Goal: Transaction & Acquisition: Obtain resource

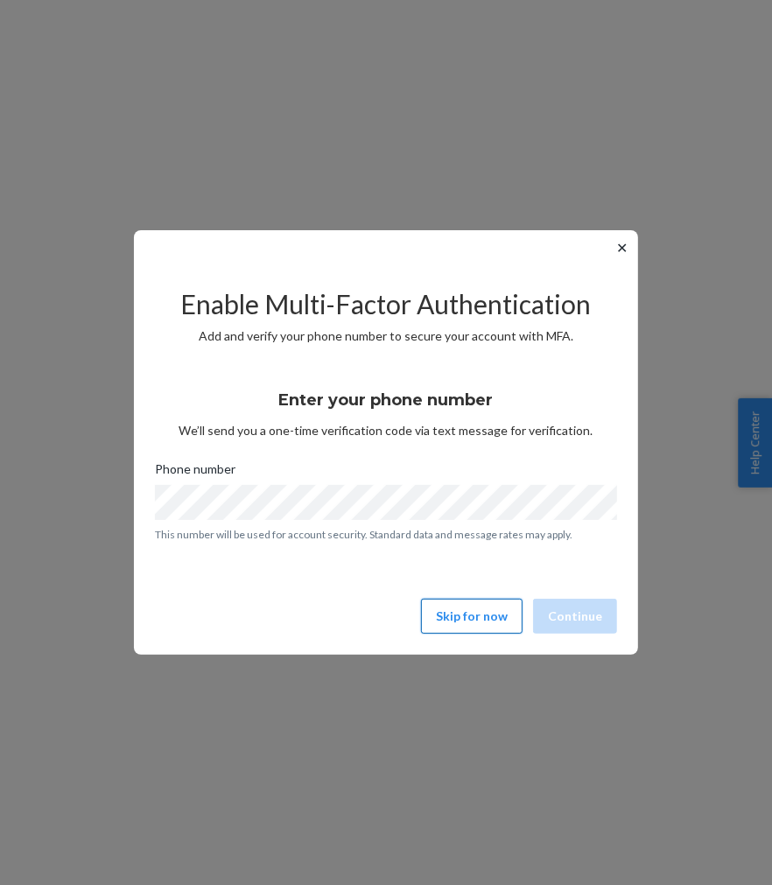
click at [493, 619] on button "Skip for now" at bounding box center [471, 615] width 101 height 35
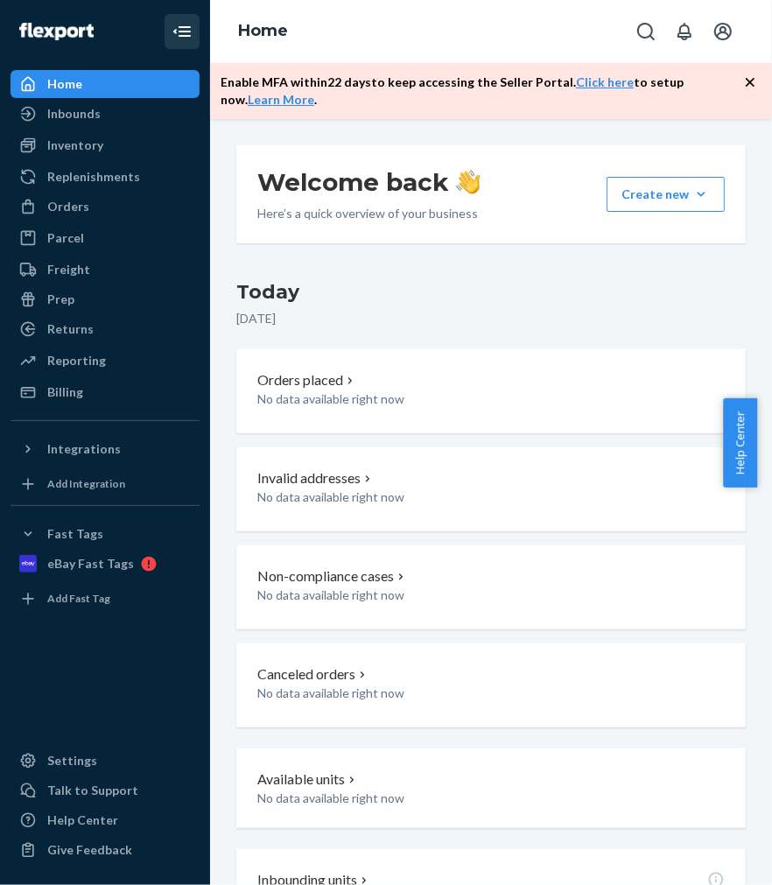
drag, startPoint x: 193, startPoint y: 32, endPoint x: 181, endPoint y: 31, distance: 12.4
click at [181, 31] on icon "Close Navigation" at bounding box center [184, 31] width 12 height 10
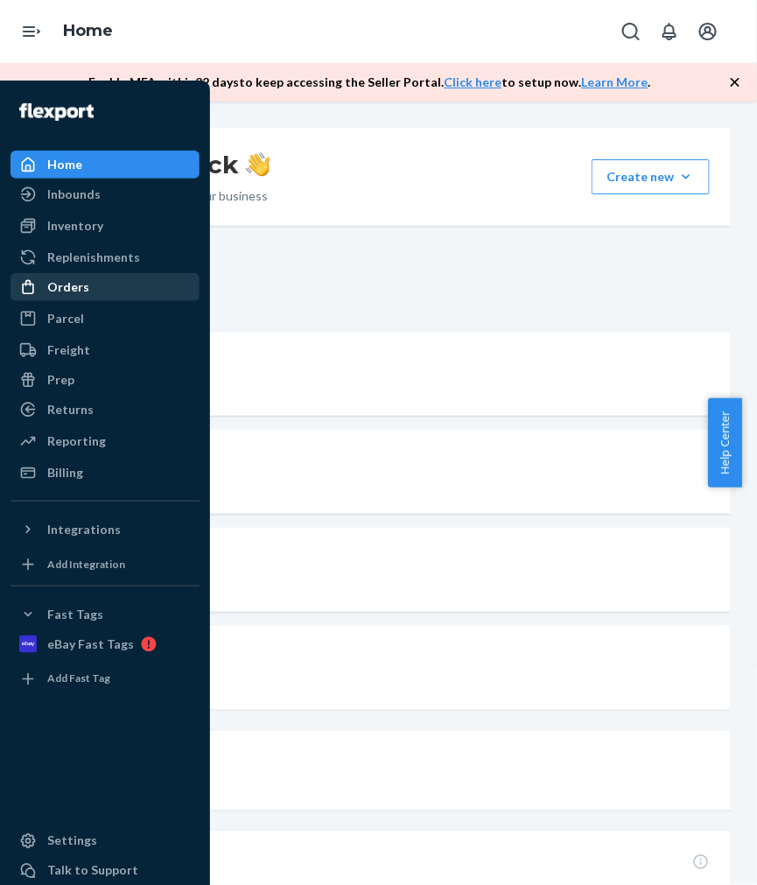
click at [59, 283] on div "Orders" at bounding box center [68, 286] width 42 height 17
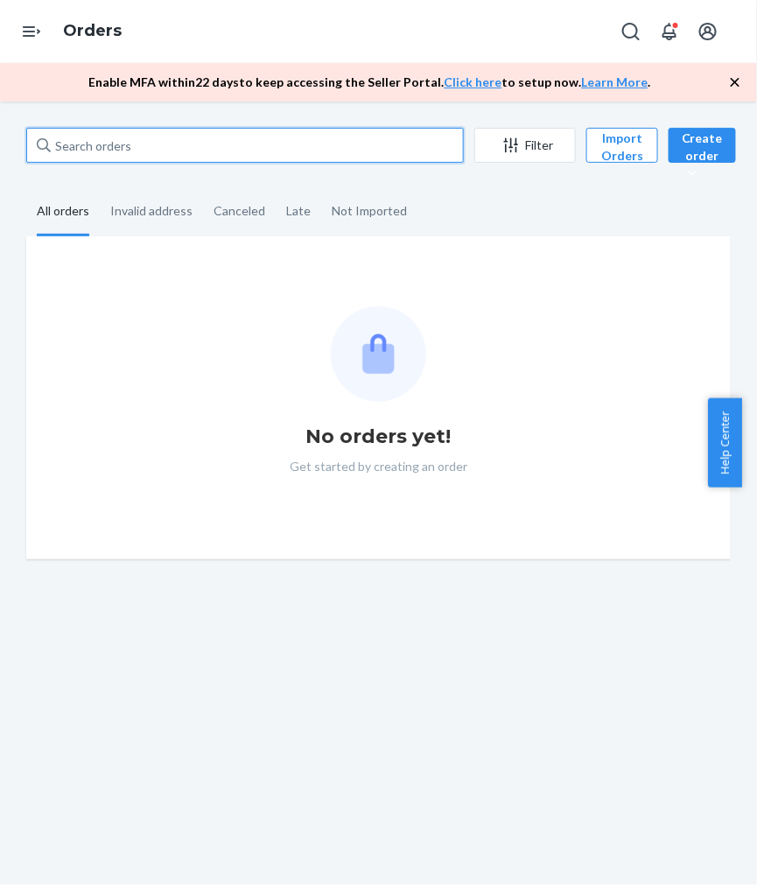
drag, startPoint x: 276, startPoint y: 143, endPoint x: 91, endPoint y: 125, distance: 186.4
click at [276, 143] on input "text" at bounding box center [244, 145] width 437 height 35
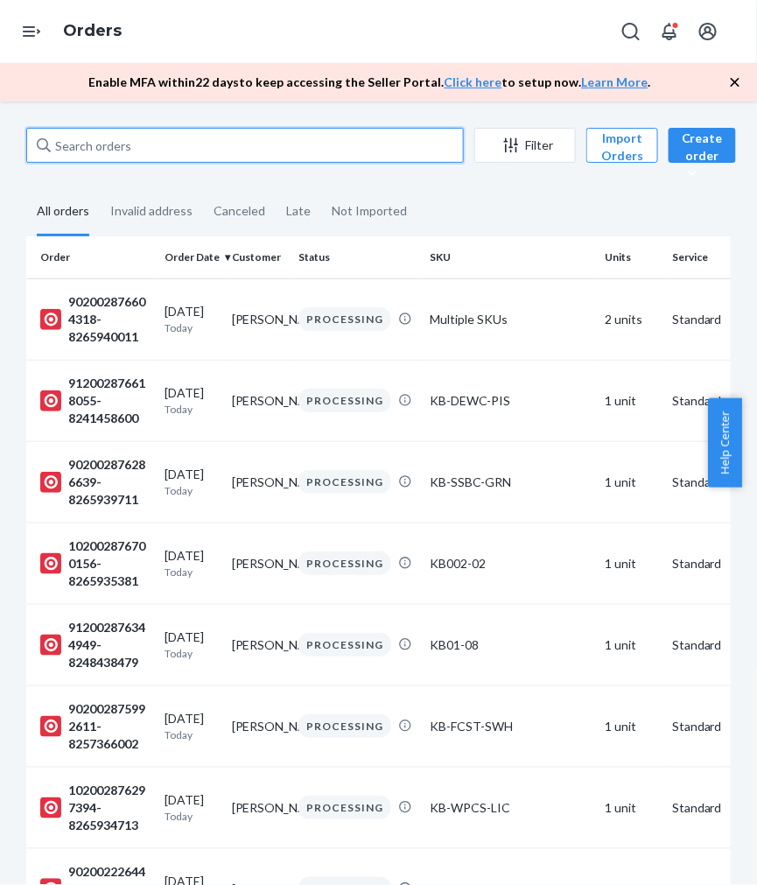
click at [111, 146] on input "text" at bounding box center [244, 145] width 437 height 35
paste input "912002868673447-8264540680"
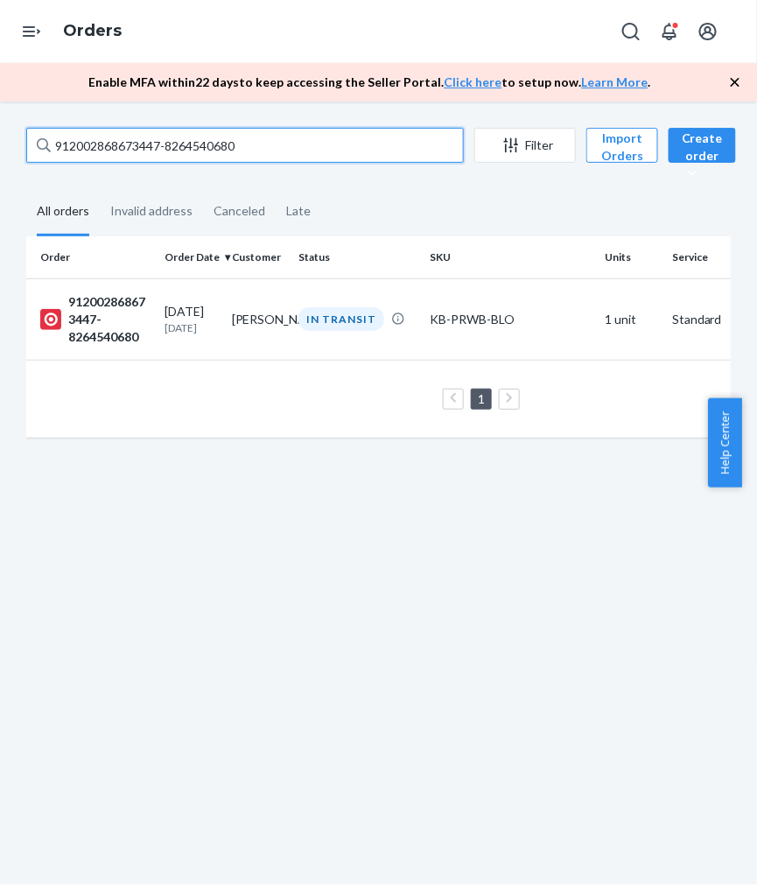
click at [126, 144] on input "912002868673447-8264540680" at bounding box center [244, 145] width 437 height 35
paste input "9565711-8264736673"
click at [143, 145] on input "912002869565711-8264736673" at bounding box center [244, 145] width 437 height 35
paste input "74349171-8241123289"
click at [162, 140] on input "912002874349171-8241123289" at bounding box center [244, 145] width 437 height 35
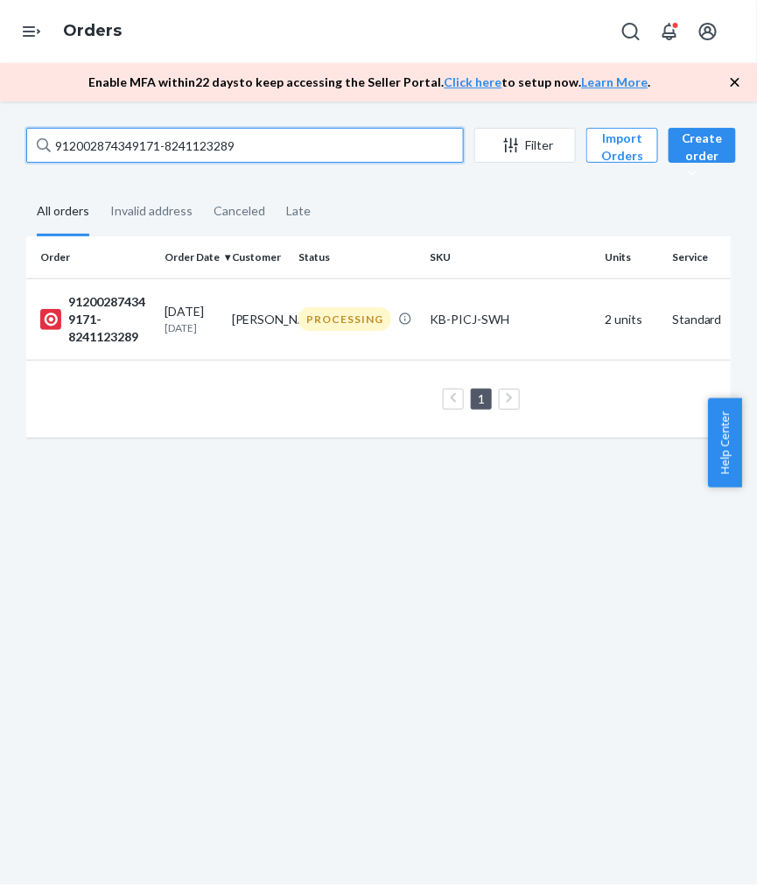
paste input "02002875011390-8241198784"
click at [136, 143] on input "902002875011390-8241198784" at bounding box center [244, 145] width 437 height 35
paste input "12002874788599-8248217701"
click at [107, 153] on input "912002874788599-8248217701" at bounding box center [244, 145] width 437 height 35
paste input "880650-8241257338"
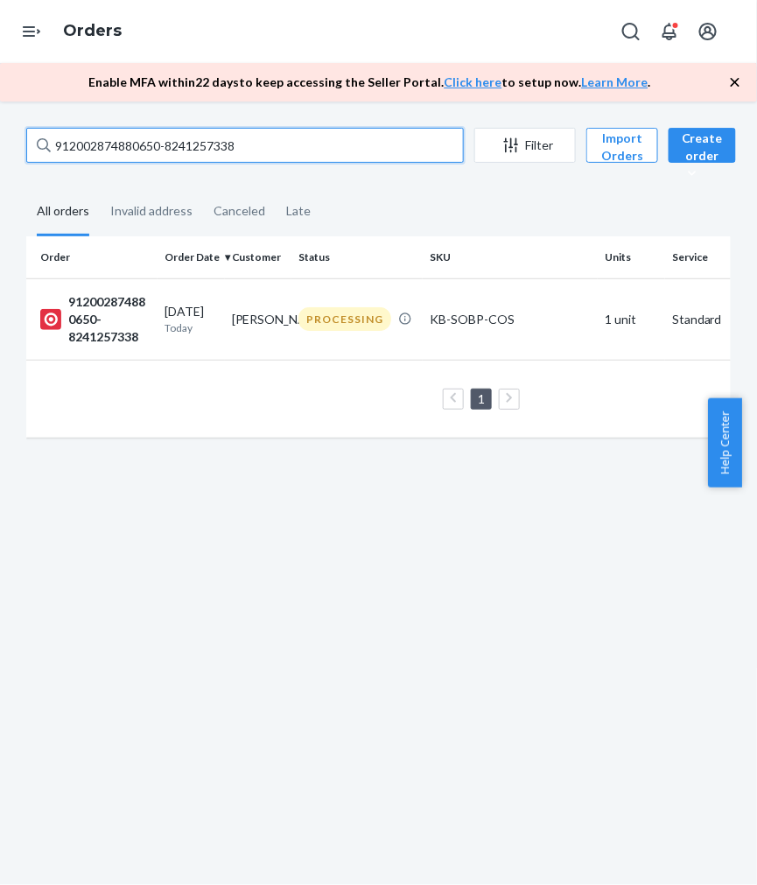
click at [119, 138] on input "912002874880650-8241257338" at bounding box center [244, 145] width 437 height 35
paste input "5154687-8241257824"
click at [166, 146] on input "912002875154687-8241257824" at bounding box center [244, 145] width 437 height 35
paste input "4977114-8257171680"
click at [118, 147] on input "912002874977114-8257171680" at bounding box center [244, 145] width 437 height 35
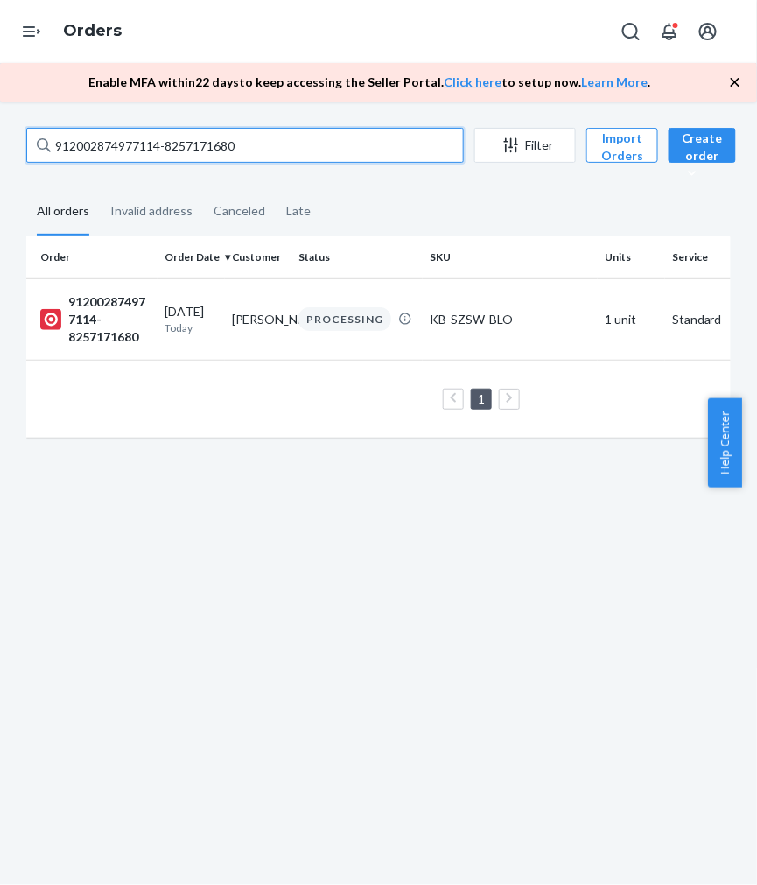
paste input "5167723-8265710469"
click at [140, 145] on input "912002875167723-8265710469" at bounding box center [244, 145] width 437 height 35
paste input "102002874858958-8241261714"
click at [135, 134] on input "102002874858958-8241261714" at bounding box center [244, 145] width 437 height 35
paste input "912002874966468-8265714007"
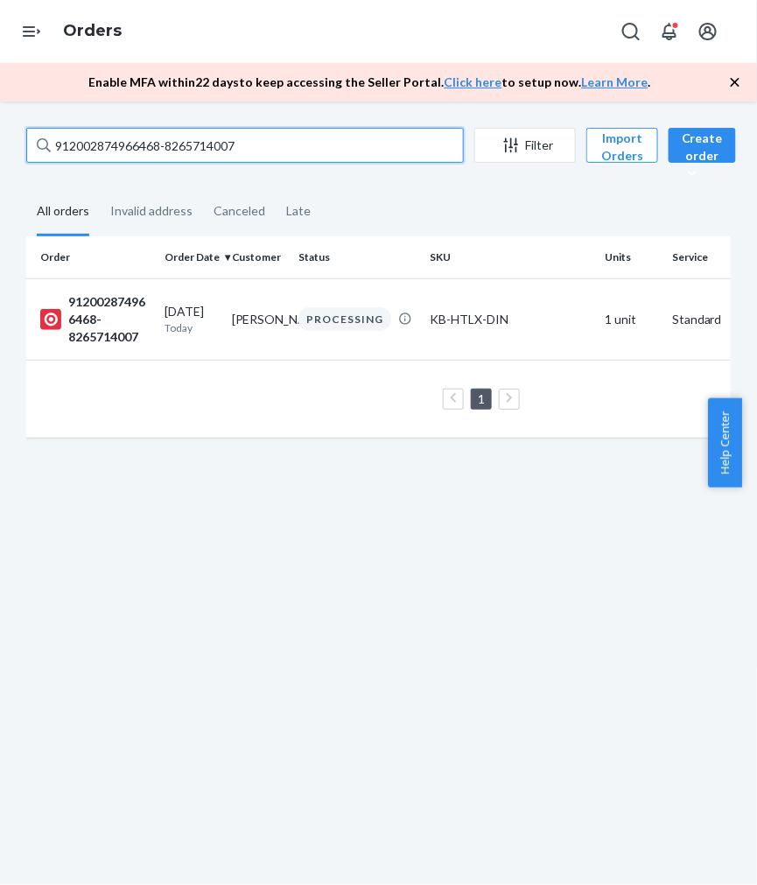
click at [115, 150] on input "912002874966468-8265714007" at bounding box center [244, 145] width 437 height 35
paste input "5174699-8248261383"
click at [201, 143] on input "912002875174699-8248261383" at bounding box center [244, 145] width 437 height 35
paste input "02002874976193-8241265490"
click at [158, 136] on input "902002874976193-8241265490" at bounding box center [244, 145] width 437 height 35
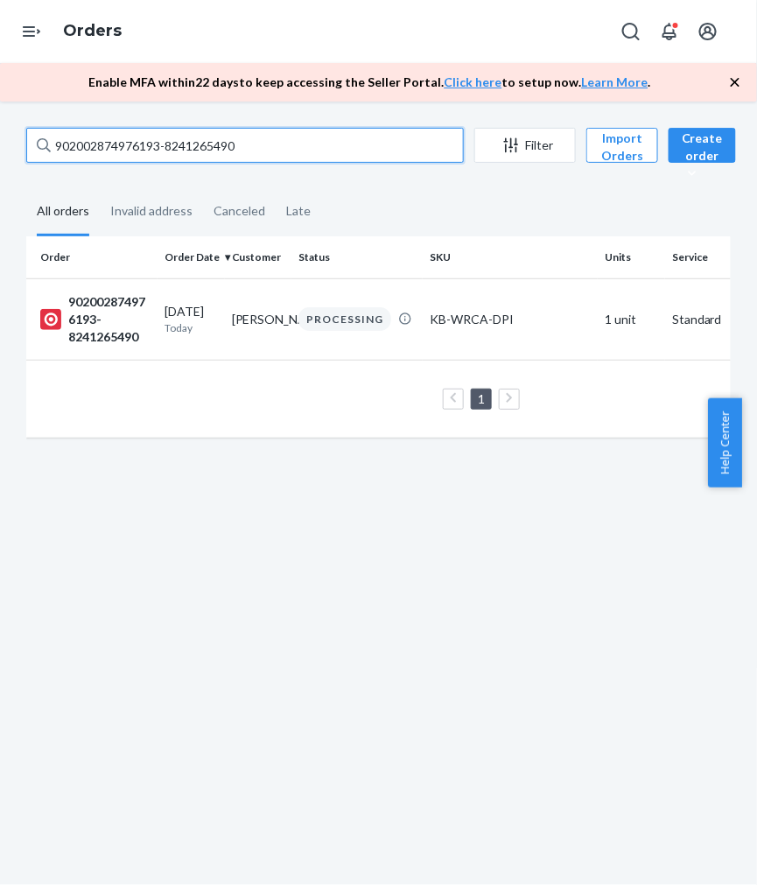
paste input "12002874890623-8248263543"
click at [144, 141] on input "912002874890623-8248263543" at bounding box center [244, 145] width 437 height 35
paste input "5218115-8241267398"
click at [135, 143] on input "912002875218115-8241267398" at bounding box center [244, 145] width 437 height 35
paste input "02002875322180-8257182474"
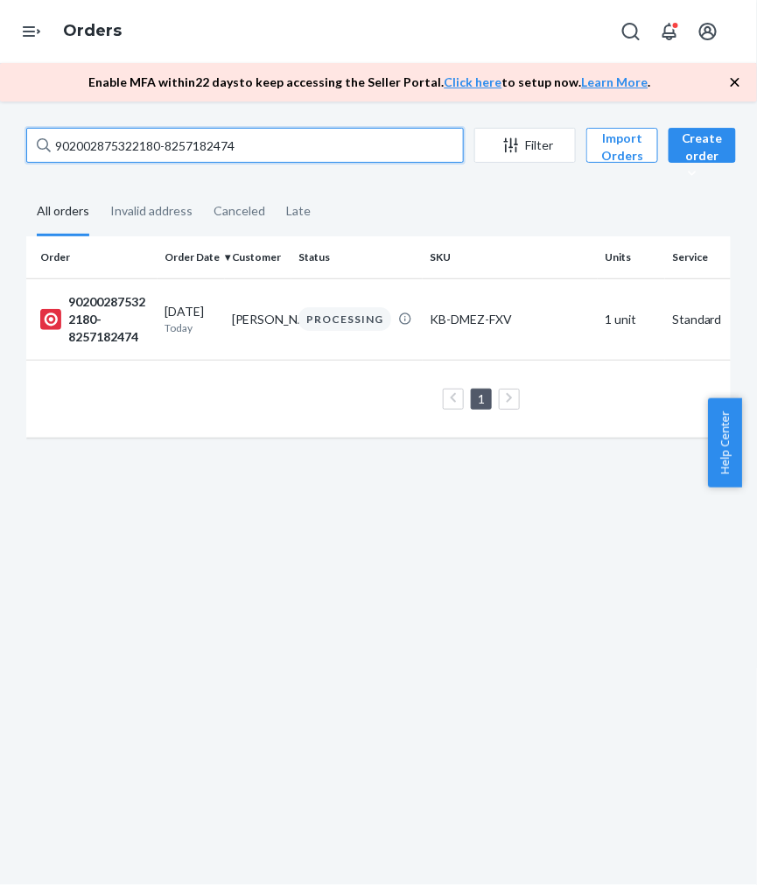
click at [173, 144] on input "902002875322180-8257182474" at bounding box center [244, 145] width 437 height 35
paste input "6135-8265726571"
click at [150, 142] on input "902002875326135-8265726571" at bounding box center [244, 145] width 437 height 35
paste input "12002874982414-8241277074"
click at [153, 143] on input "912002874982414-8241277074" at bounding box center [244, 145] width 437 height 35
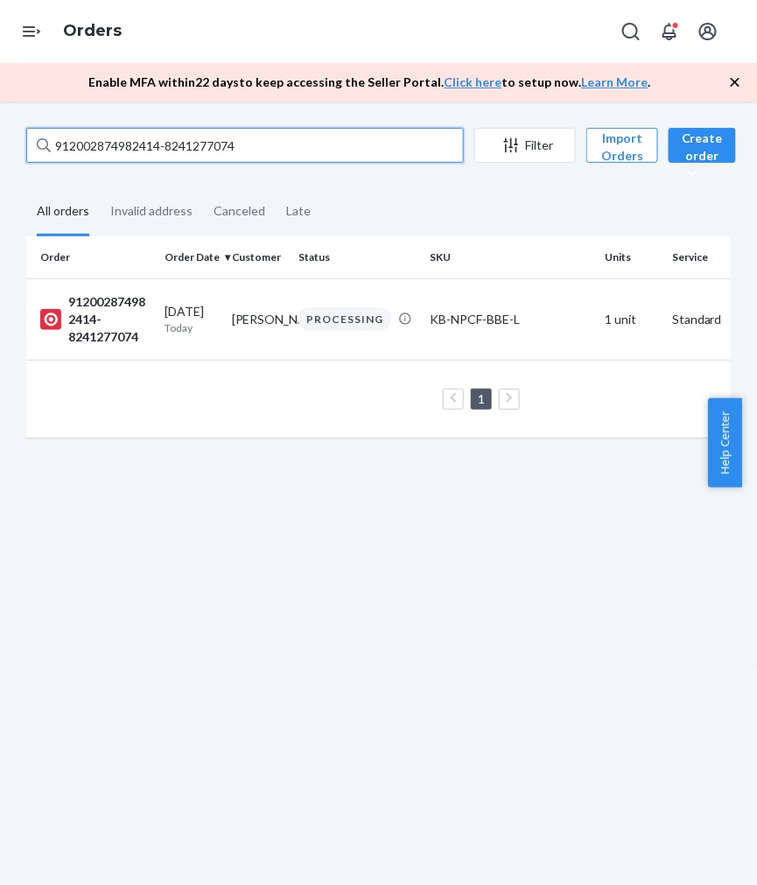
paste input "02002875500245-8248275838"
click at [198, 156] on input "902002875500245-8248275838" at bounding box center [244, 145] width 437 height 35
paste input "102002874984408-8265731199"
click at [147, 145] on input "102002874984408-8265731199" at bounding box center [244, 145] width 437 height 35
paste input "5519052-8248277280"
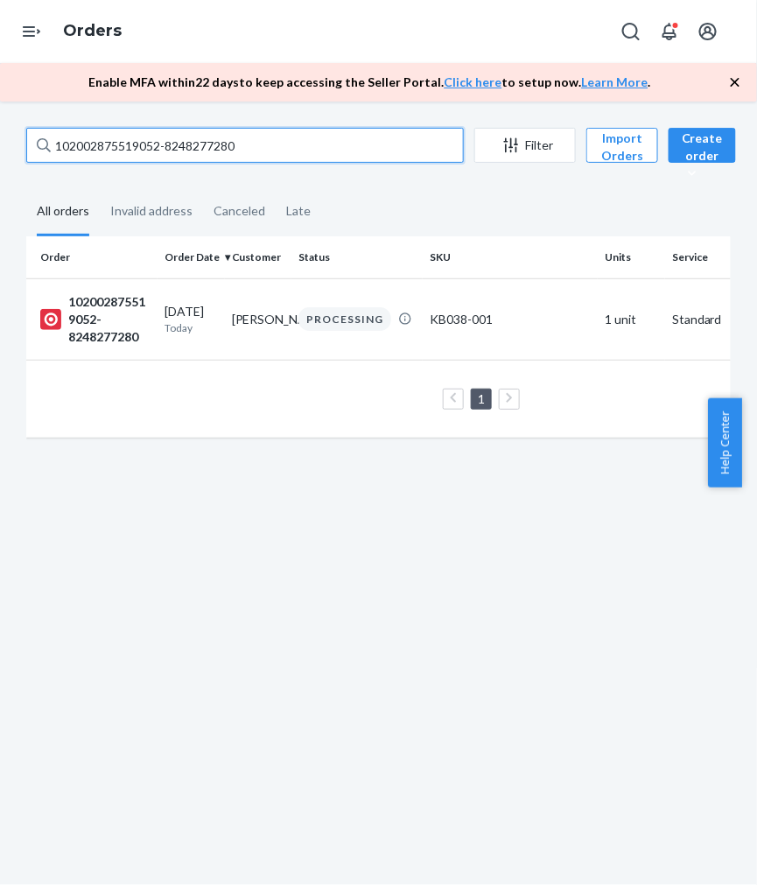
click at [199, 141] on input "102002875519052-8248277280" at bounding box center [244, 145] width 437 height 35
paste input "404593-8257194557"
click at [198, 147] on input "102002875404593-8257194557" at bounding box center [244, 145] width 437 height 35
paste input "912002875212397-8257195321"
click at [136, 150] on input "912002875212397-8257195321" at bounding box center [244, 145] width 437 height 35
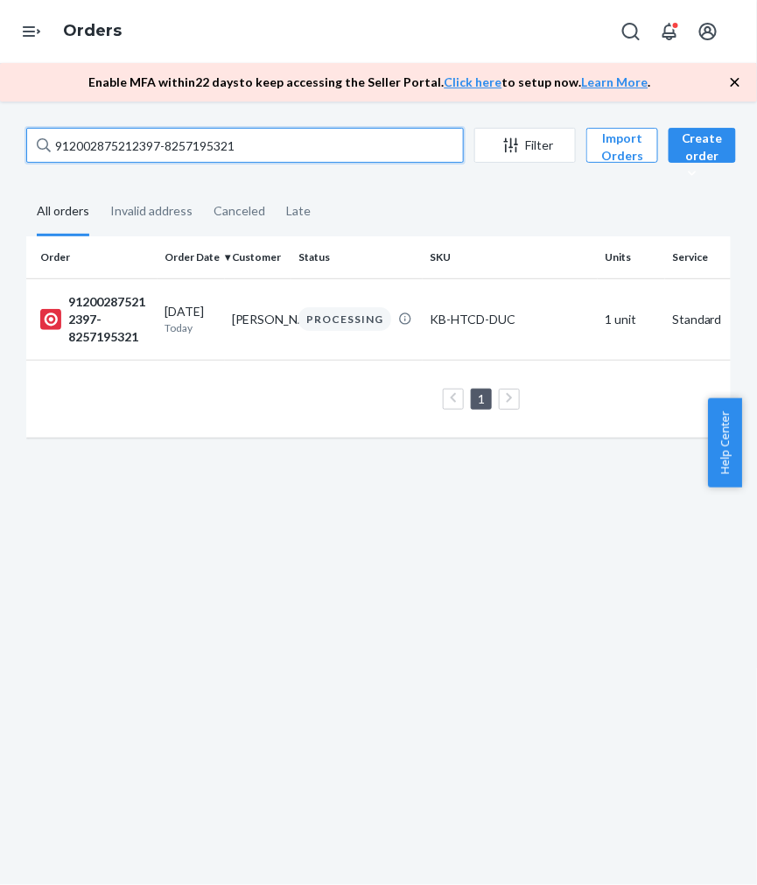
paste input "142002813882726-8257195306"
click at [232, 140] on input "142002813882726-8257195306" at bounding box center [244, 145] width 437 height 35
paste input "902002875502300-8241283418"
click at [98, 143] on input "902002875502300-8241283418" at bounding box center [244, 145] width 437 height 35
paste input "102002875217374-8257197317"
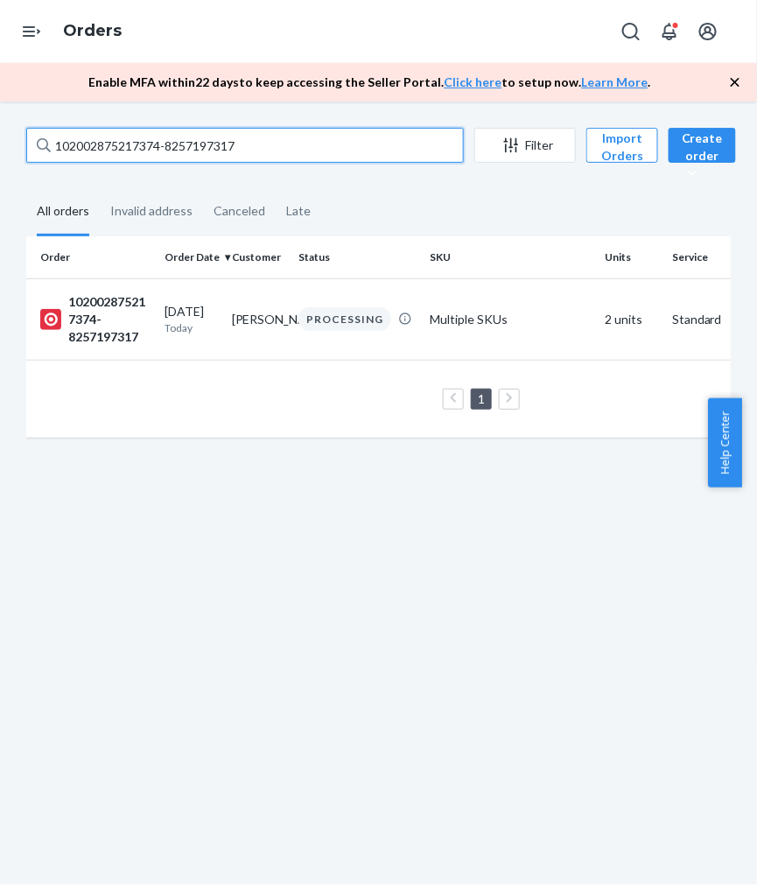
click at [154, 141] on input "102002875217374-8257197317" at bounding box center [244, 145] width 437 height 35
paste input "912002875406599-8248280651"
click at [210, 143] on input "912002875406599-8248280651" at bounding box center [244, 145] width 437 height 35
paste input "238120-8248280604"
click at [231, 144] on input "912002875238120-8248280604" at bounding box center [244, 145] width 437 height 35
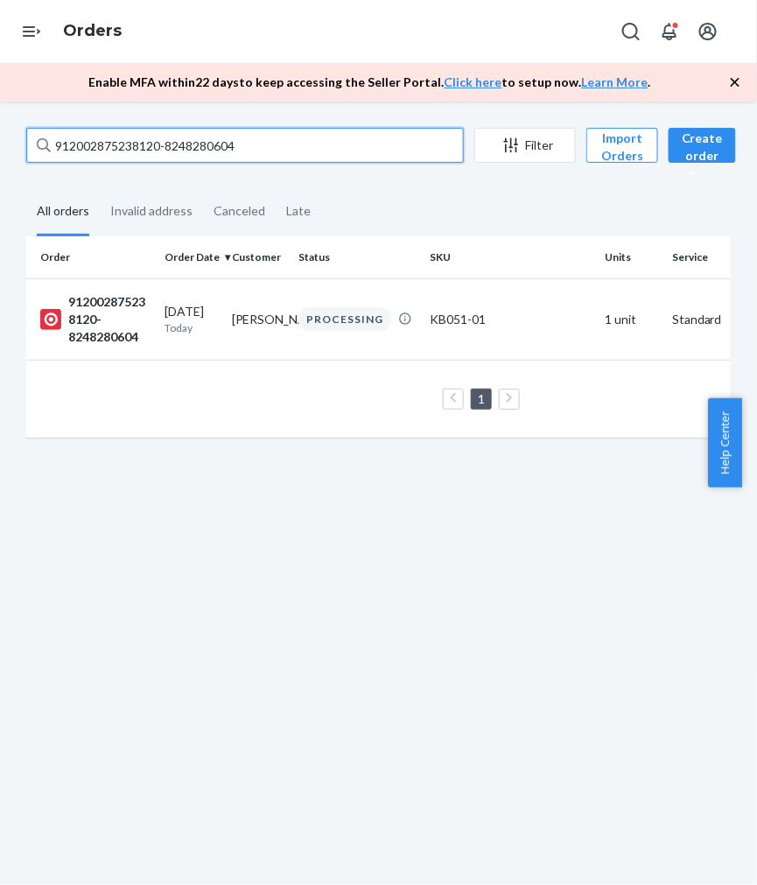
paste input "24208283-8241285858"
paste input "912002824208283-8241285858"
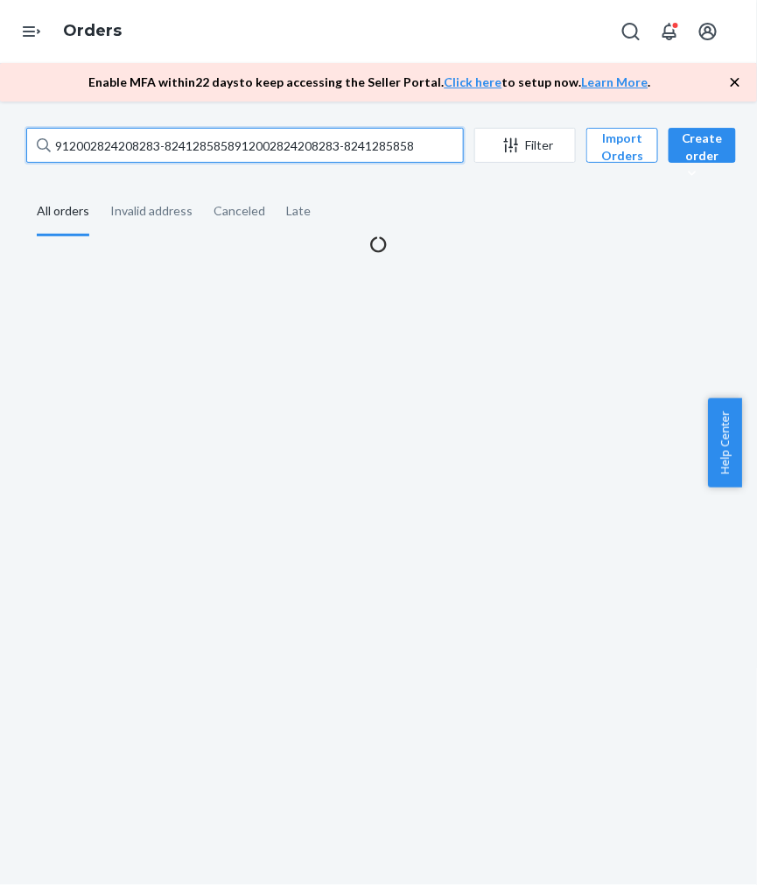
paste input "text"
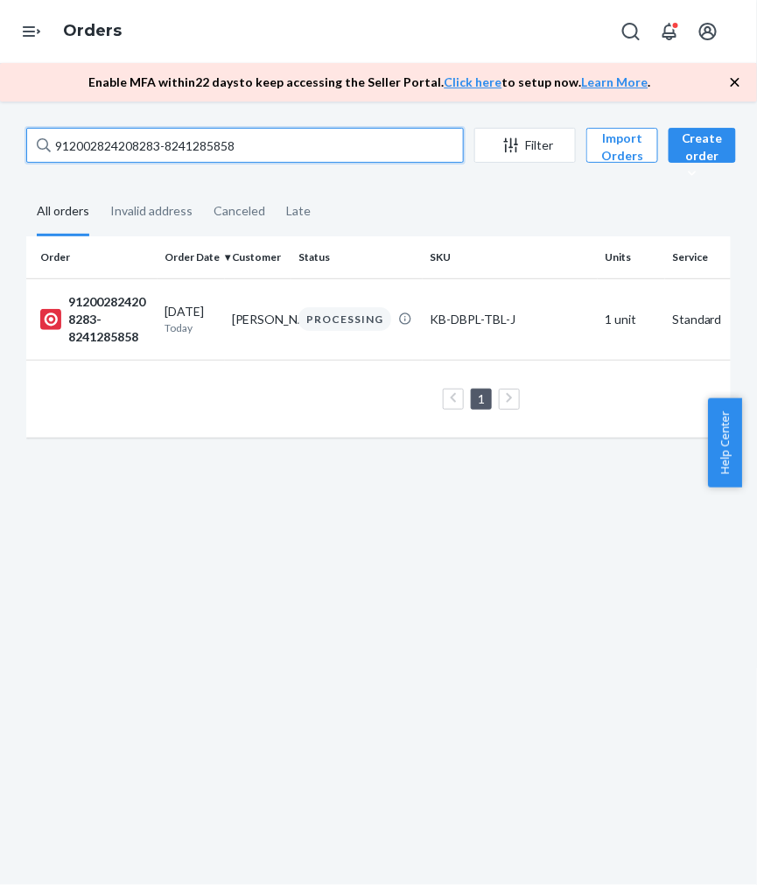
click at [150, 153] on input "912002824208283-8241285858" at bounding box center [244, 145] width 437 height 35
paste input "75302931-8248281649"
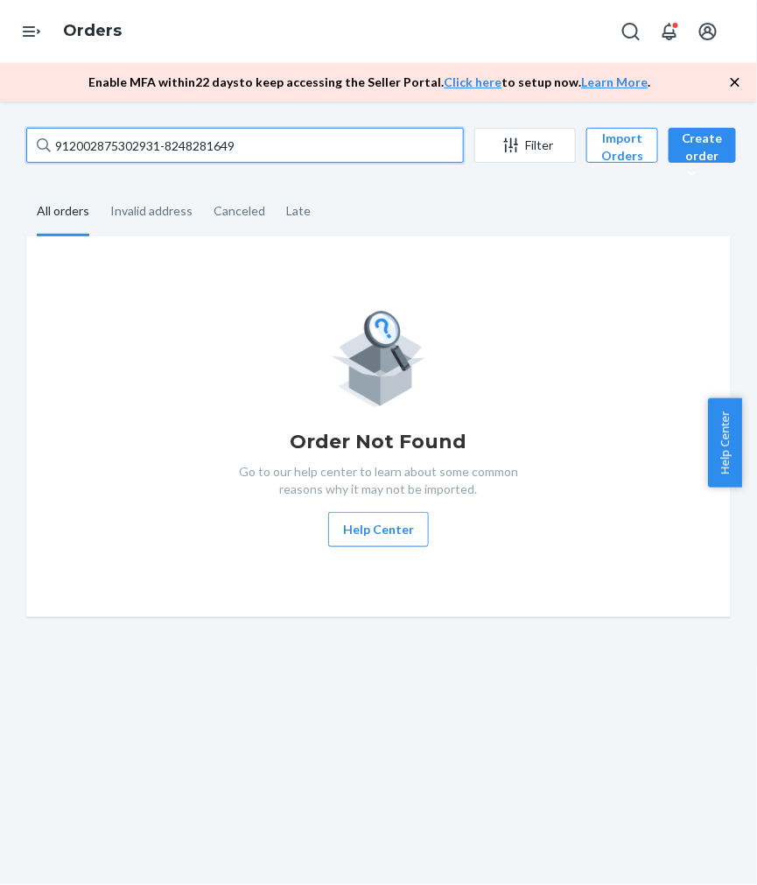
click at [199, 143] on input "912002875302931-8248281649" at bounding box center [244, 145] width 437 height 35
paste input "7775-8248283651"
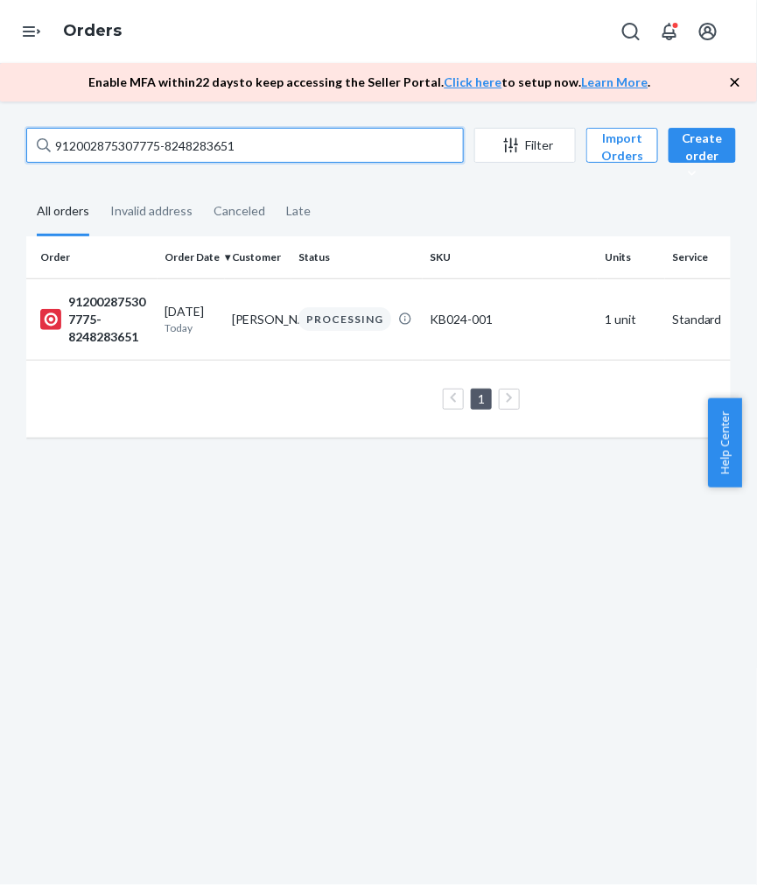
click at [206, 143] on input "912002875307775-8248283651" at bounding box center [244, 145] width 437 height 35
paste input "448133-8257200546"
click at [172, 143] on input "912002875448133-8257200546" at bounding box center [244, 145] width 437 height 35
paste input "329529-8265739491"
click at [180, 141] on input "912002875329529-8265739491" at bounding box center [244, 145] width 437 height 35
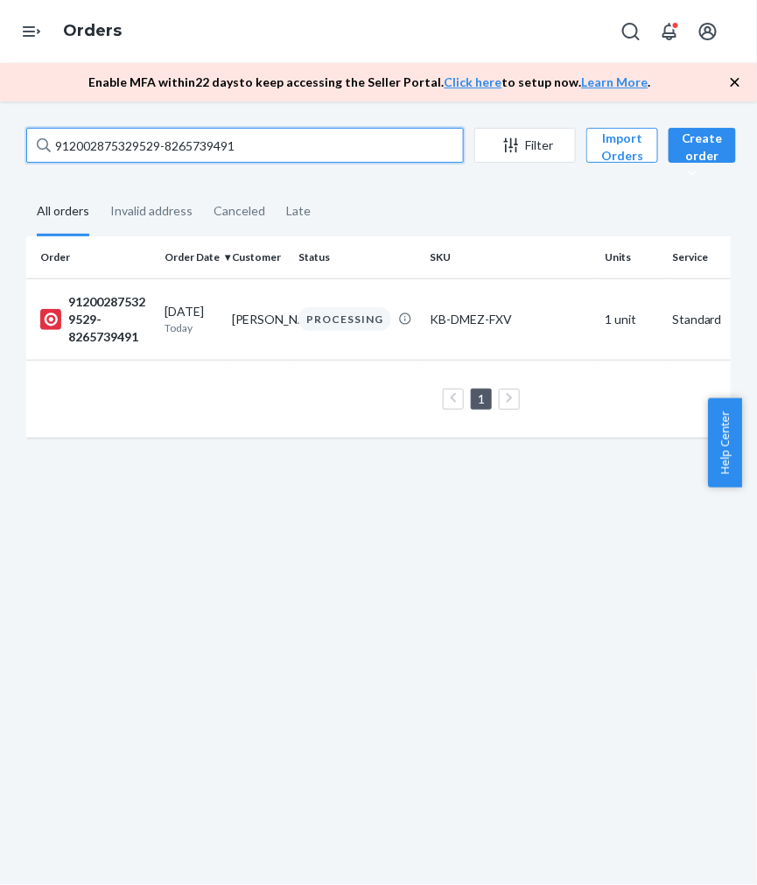
paste input "05936-8248285587"
click at [158, 149] on input "912002875305936-8248285587" at bounding box center [244, 145] width 437 height 35
paste input "4893806-8257203315"
click at [136, 143] on input "912002874893806-8257203315" at bounding box center [244, 145] width 437 height 35
paste input "102002320335001-8248287754"
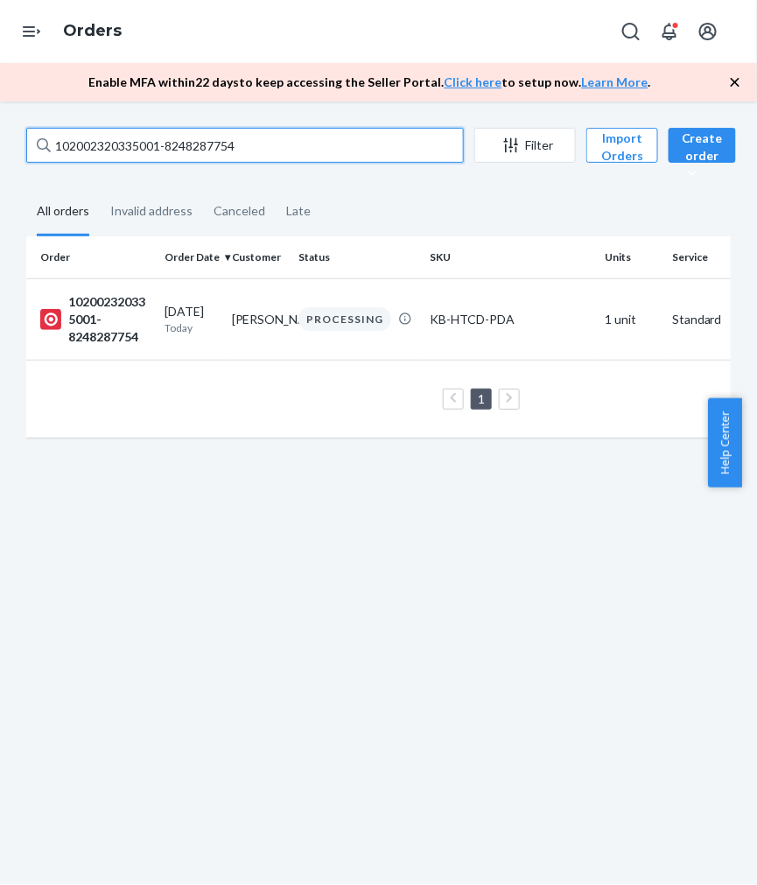
click at [133, 140] on input "102002320335001-8248287754" at bounding box center [244, 145] width 437 height 35
paste input "875327756-8265745935"
click at [201, 146] on input "102002875327756-8265745935" at bounding box center [244, 145] width 437 height 35
paste input "912002832053513-8257211806"
click at [129, 140] on input "912002832053513-8257211806" at bounding box center [244, 145] width 437 height 35
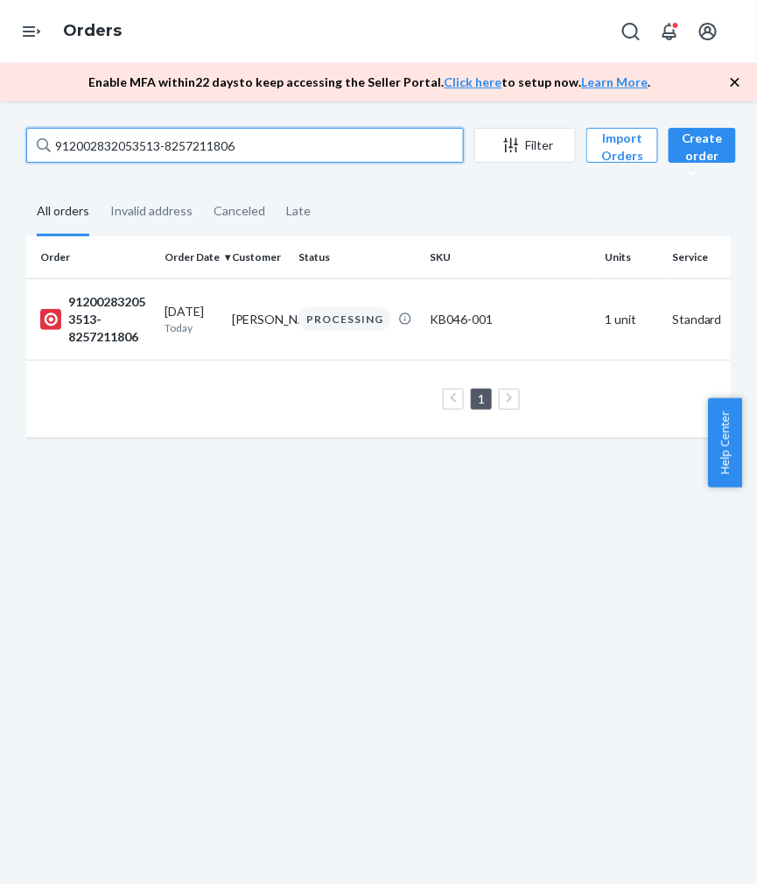
paste input "02002875421758-8248293133"
click at [225, 146] on input "902002875421758-8248293133" at bounding box center [244, 145] width 437 height 35
paste input "319867-8241298285"
click at [134, 146] on input "902002875319867-8241298285" at bounding box center [244, 145] width 437 height 35
paste input "12002875415865-8265754176"
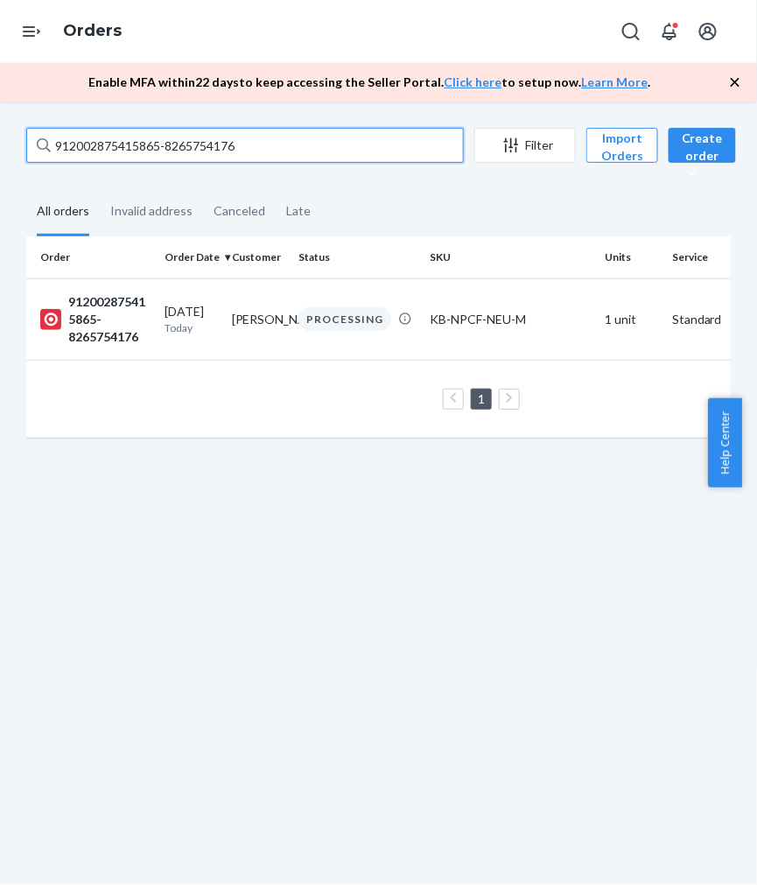
click at [133, 137] on input "912002875415865-8265754176" at bounding box center [244, 145] width 437 height 35
paste input "363175-8241299421"
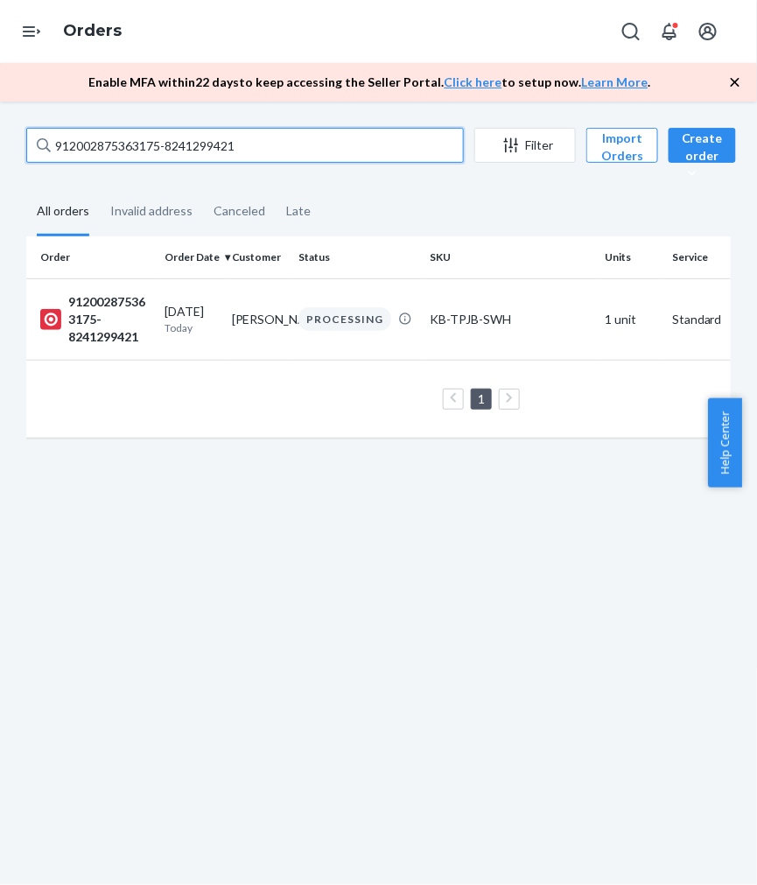
click at [131, 146] on input "912002875363175-8241299421" at bounding box center [244, 145] width 437 height 35
paste input "79052-8265757714"
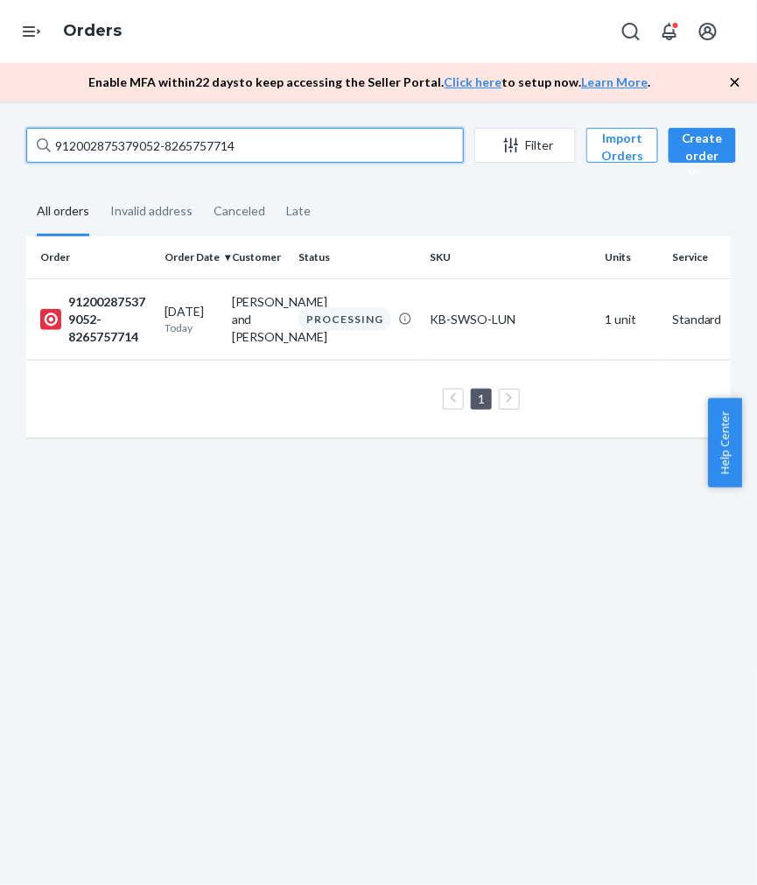
click at [98, 146] on input "912002875379052-8265757714" at bounding box center [244, 145] width 437 height 35
paste input "02002875328983-8241303"
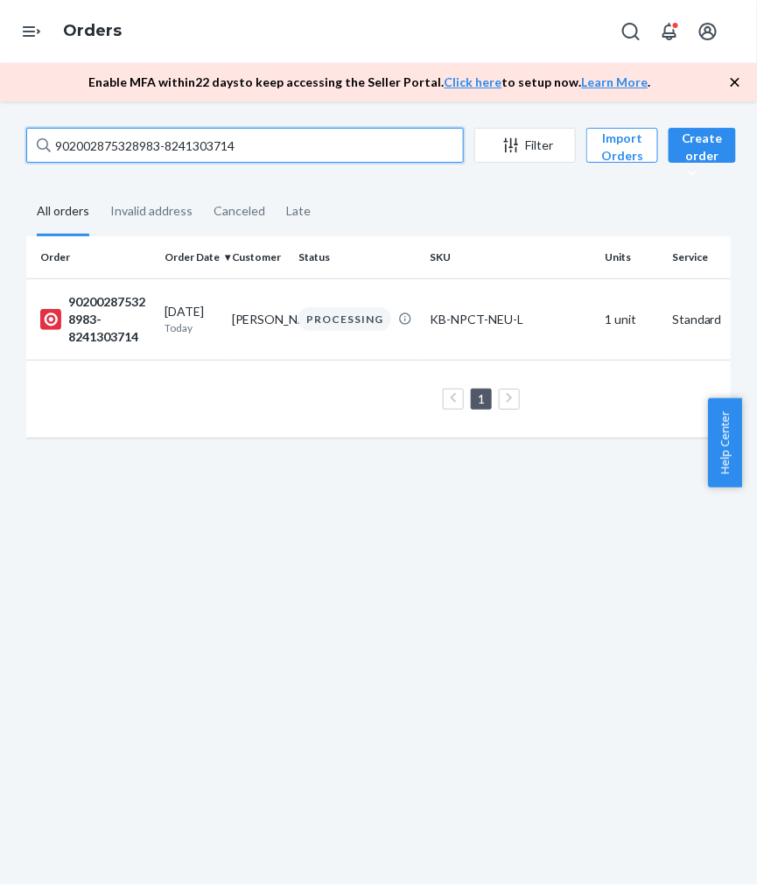
click at [111, 144] on input "902002875328983-8241303714" at bounding box center [244, 145] width 437 height 35
paste input "12002875338866-8241303722"
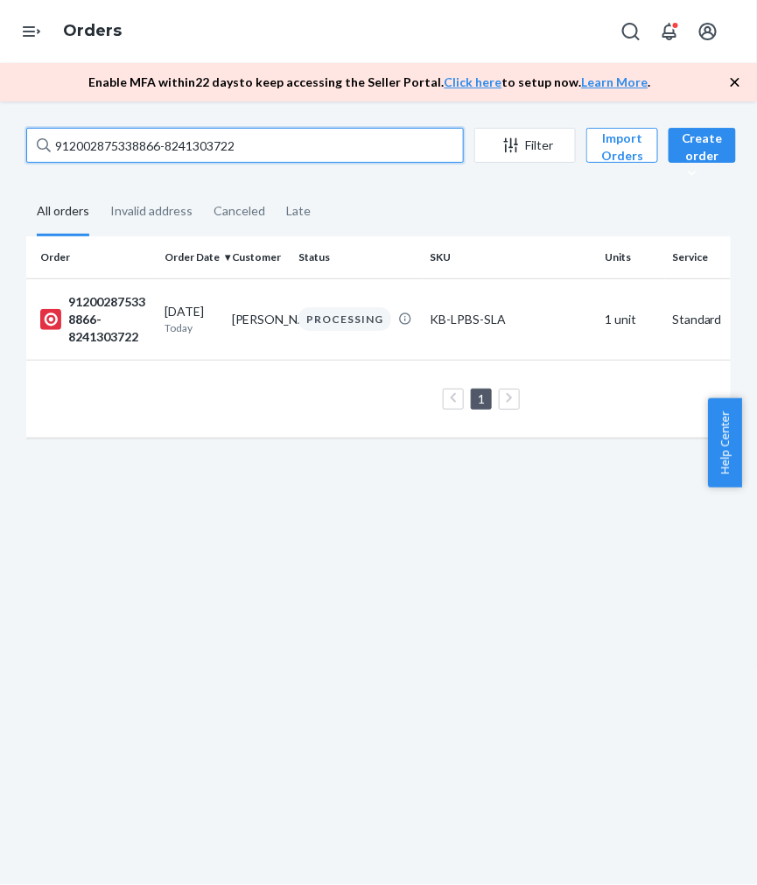
click at [154, 150] on input "912002875338866-8241303722" at bounding box center [244, 145] width 437 height 35
paste input "4978909-8265757553"
click at [158, 142] on input "912002874978909-8265757553" at bounding box center [244, 145] width 437 height 35
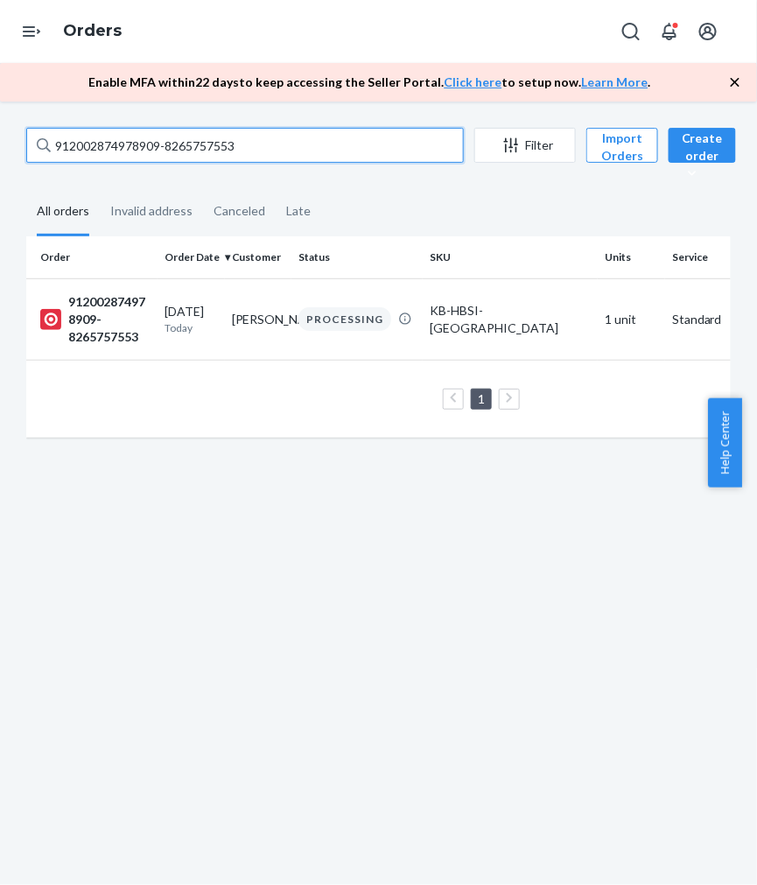
drag, startPoint x: 158, startPoint y: 142, endPoint x: 136, endPoint y: 136, distance: 22.7
click at [157, 142] on input "912002874978909-8265757553" at bounding box center [244, 145] width 437 height 35
paste input "5469143-8248299879"
click at [145, 152] on input "912002875469143-8248299879" at bounding box center [244, 145] width 437 height 35
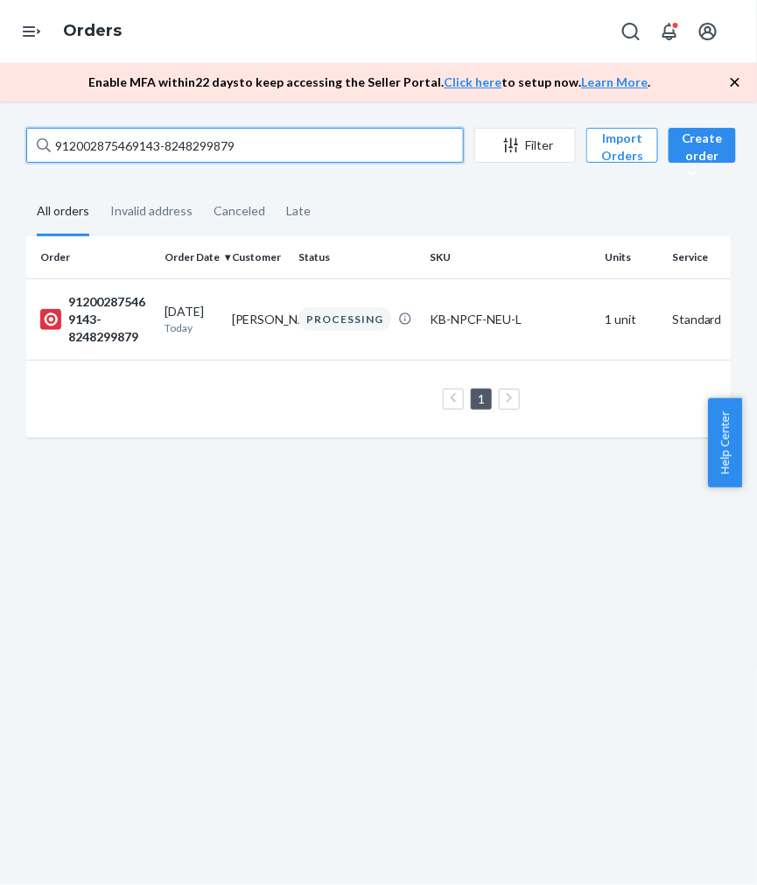
click at [145, 152] on input "912002875469143-8248299879" at bounding box center [244, 145] width 437 height 35
paste input "4974973-8248301041"
click at [140, 144] on input "912002874974973-8248301041" at bounding box center [244, 145] width 437 height 35
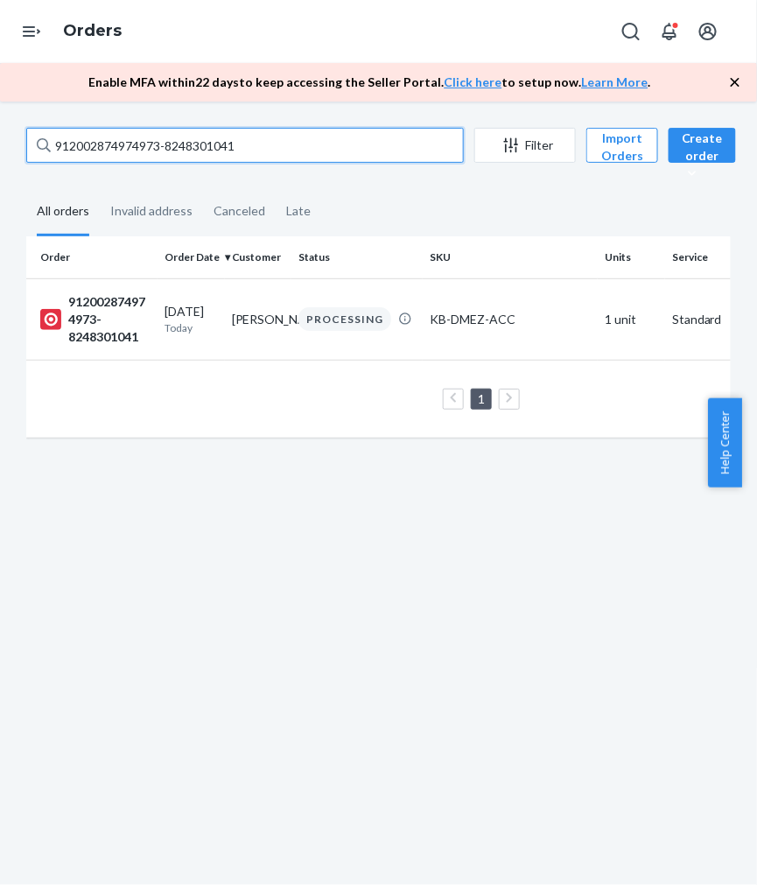
click at [140, 144] on input "912002874974973-8248301041" at bounding box center [244, 145] width 437 height 35
paste input "5378104-825722030"
click at [132, 136] on input "912002875378104-8257220301" at bounding box center [244, 145] width 437 height 35
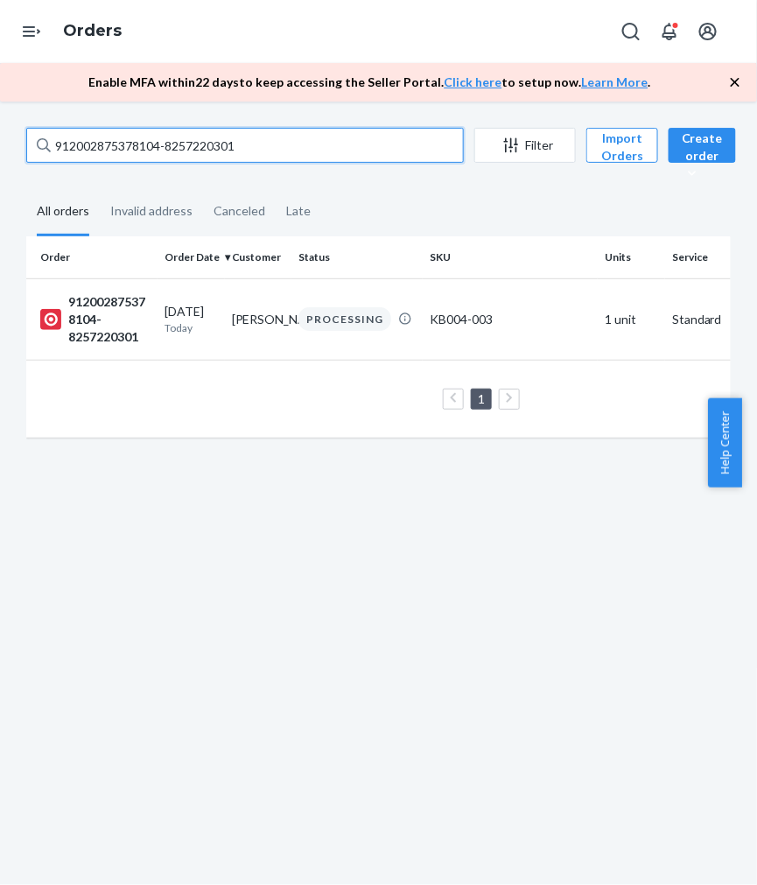
click at [132, 136] on input "912002875378104-8257220301" at bounding box center [244, 145] width 437 height 35
paste input "456358-8241304799"
click at [145, 149] on input "912002875456358-8241304799" at bounding box center [244, 145] width 437 height 35
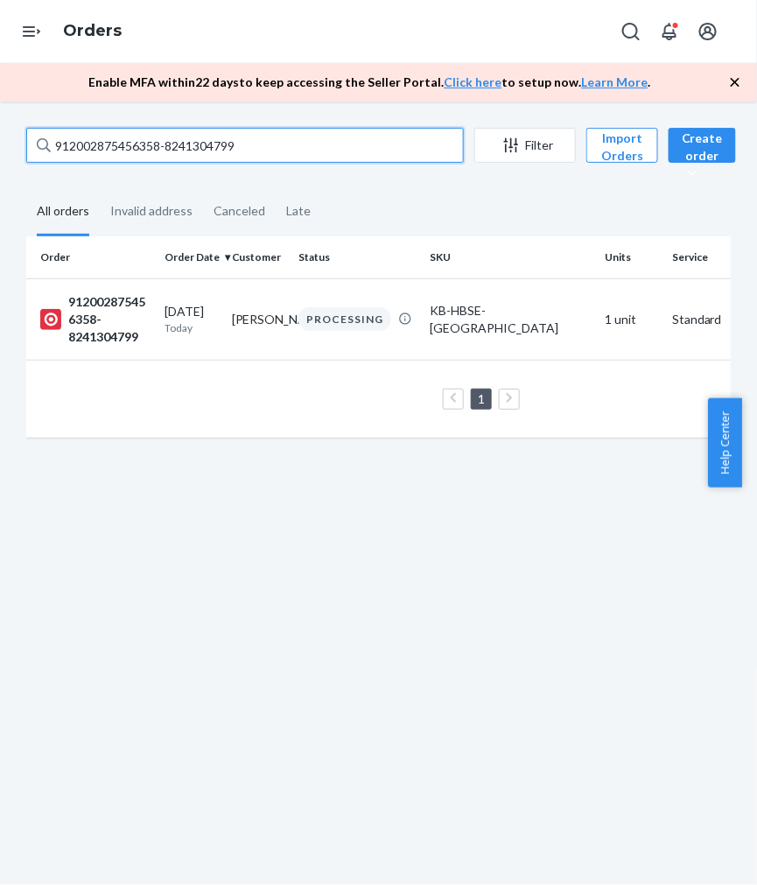
click at [145, 149] on input "912002875456358-8241304799" at bounding box center [244, 145] width 437 height 35
paste input "214818-8248301474"
click at [156, 149] on input "912002875214818-8248301474" at bounding box center [244, 145] width 437 height 35
click at [155, 147] on input "912002875214818-8248301474" at bounding box center [244, 145] width 437 height 35
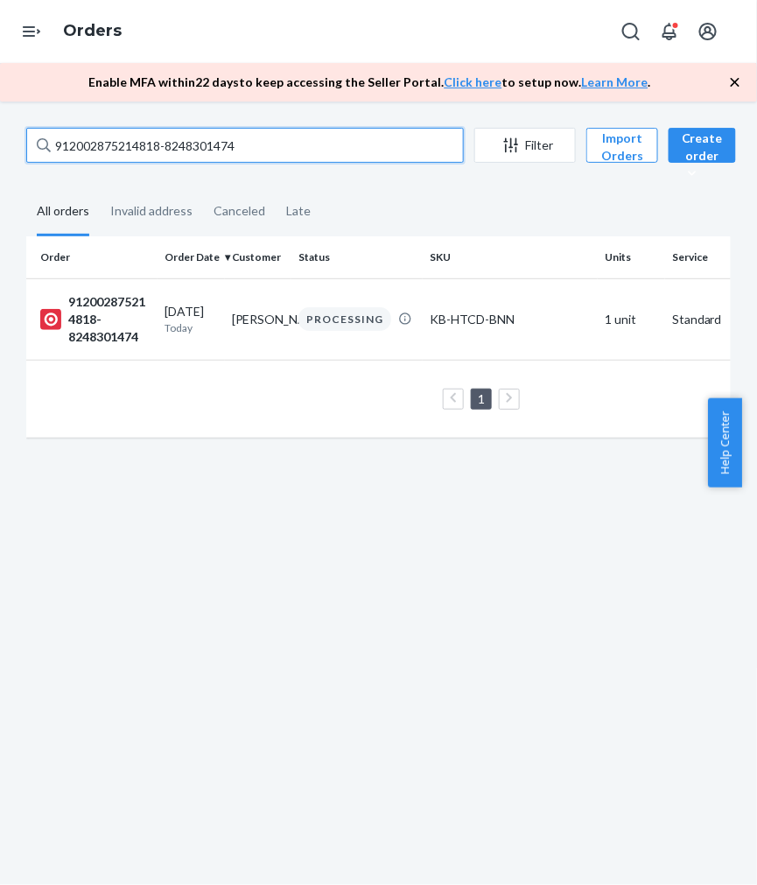
click at [155, 147] on input "912002875214818-8248301474" at bounding box center [244, 145] width 437 height 35
paste input "102002875341455-8265762365"
click at [193, 140] on input "102002875341455-8265762365" at bounding box center [244, 145] width 437 height 35
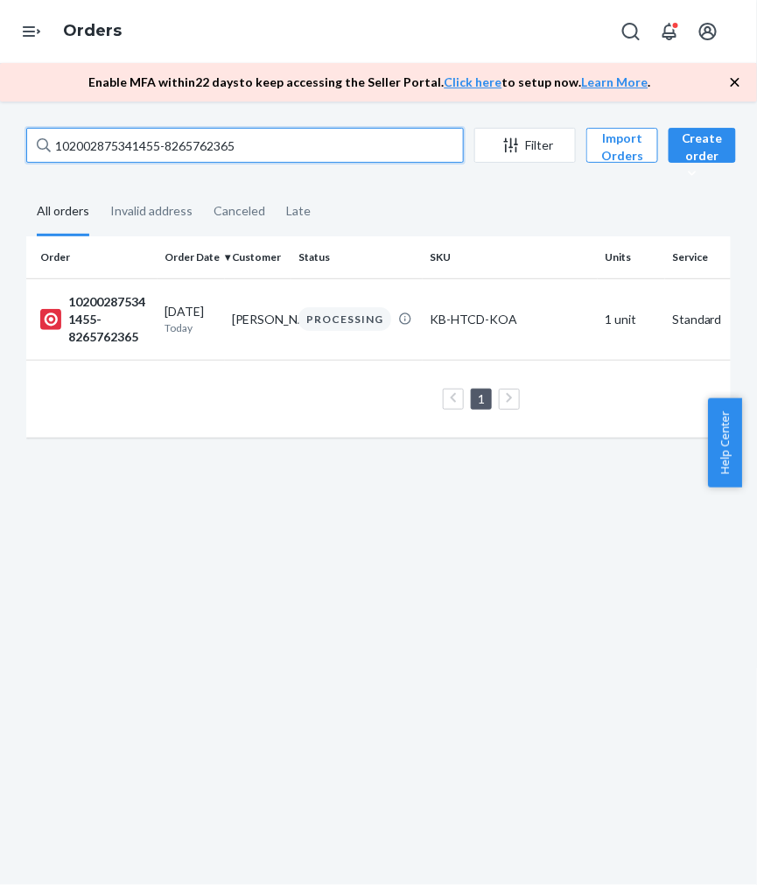
click at [192, 140] on input "102002875341455-8265762365" at bounding box center [244, 145] width 437 height 35
paste input "464324-8257222292"
click at [87, 151] on input "102002875464324-8257222292" at bounding box center [244, 145] width 437 height 35
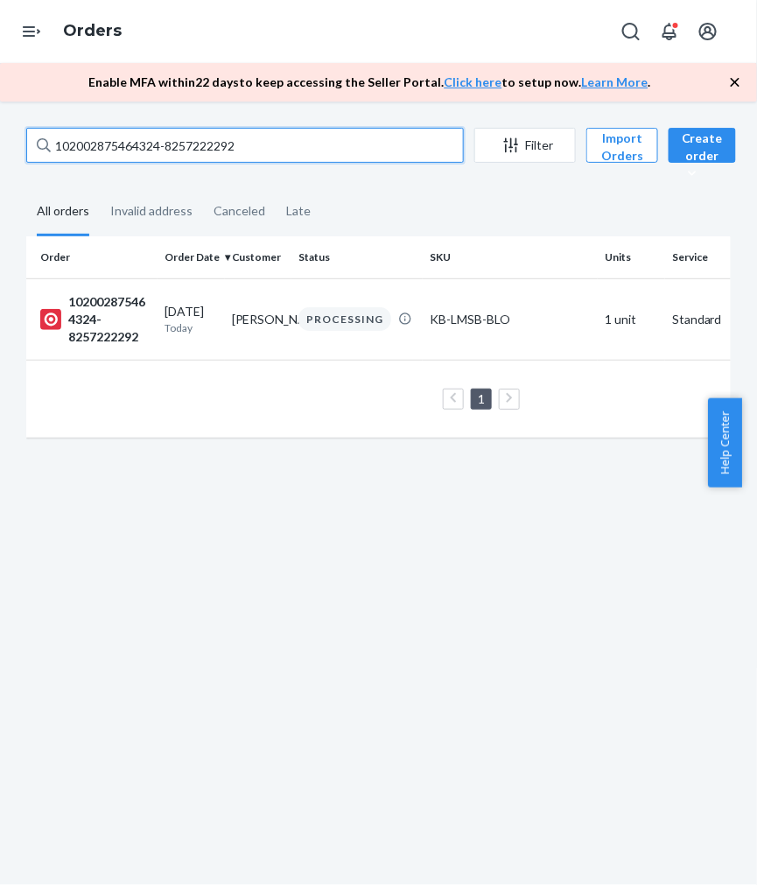
click at [87, 151] on input "102002875464324-8257222292" at bounding box center [244, 145] width 437 height 35
paste input "912002855420041-8257222717"
click at [115, 141] on input "912002855420041-8257222717" at bounding box center [244, 145] width 437 height 35
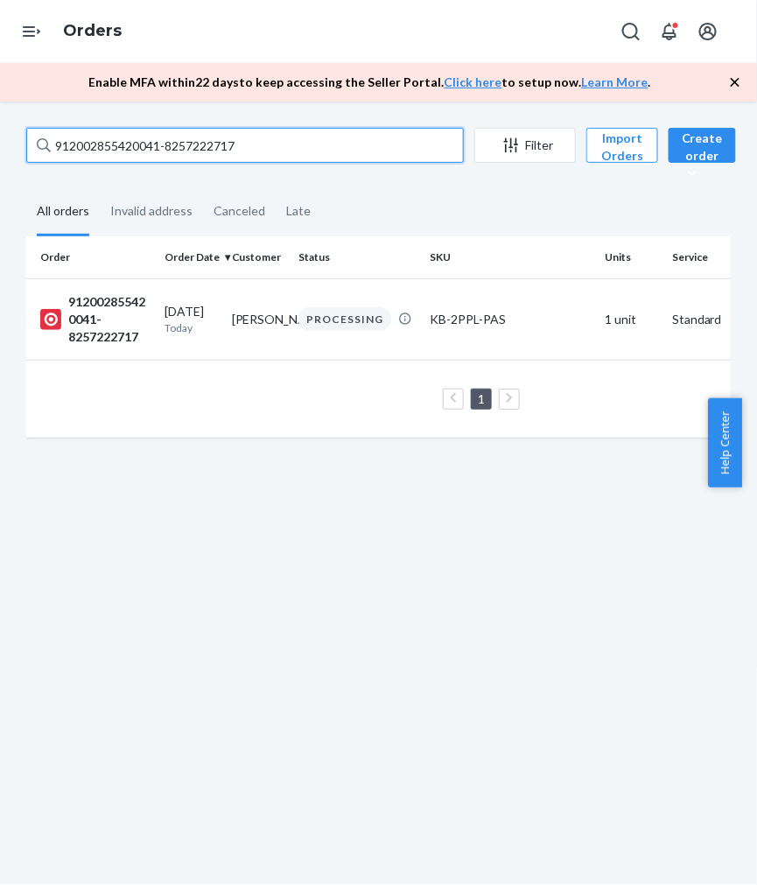
click at [115, 141] on input "912002855420041-8257222717" at bounding box center [244, 145] width 437 height 35
paste input "75443769-8248304038"
click at [108, 150] on input "912002875443769-8248304038" at bounding box center [244, 145] width 437 height 35
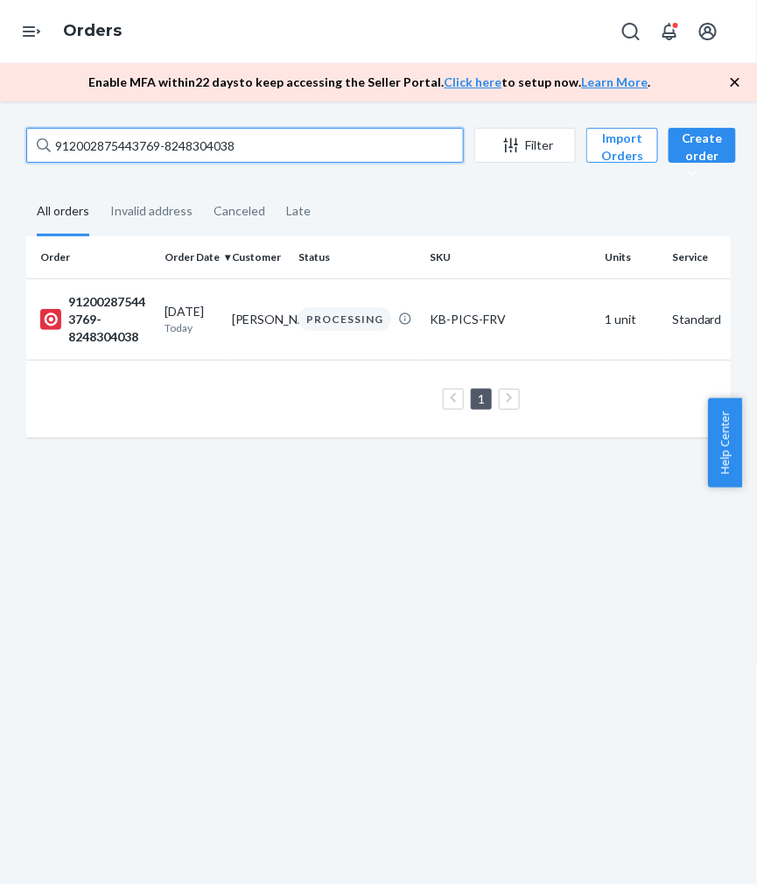
click at [108, 150] on input "912002875443769-8248304038" at bounding box center [244, 145] width 437 height 35
paste input "791322532-8248304537"
click at [120, 143] on input "912002791322532-8248304537" at bounding box center [244, 145] width 437 height 35
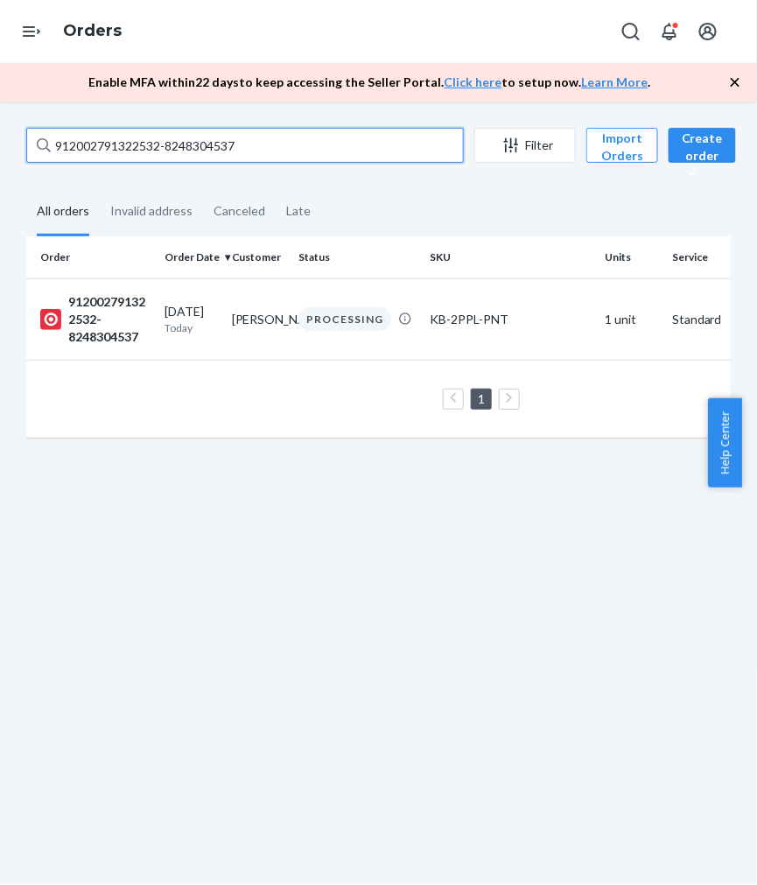
click at [120, 143] on input "912002791322532-8248304537" at bounding box center [244, 145] width 437 height 35
paste input "102002853555307-8241311343"
click at [131, 149] on input "102002853555307-8241311343" at bounding box center [244, 145] width 437 height 35
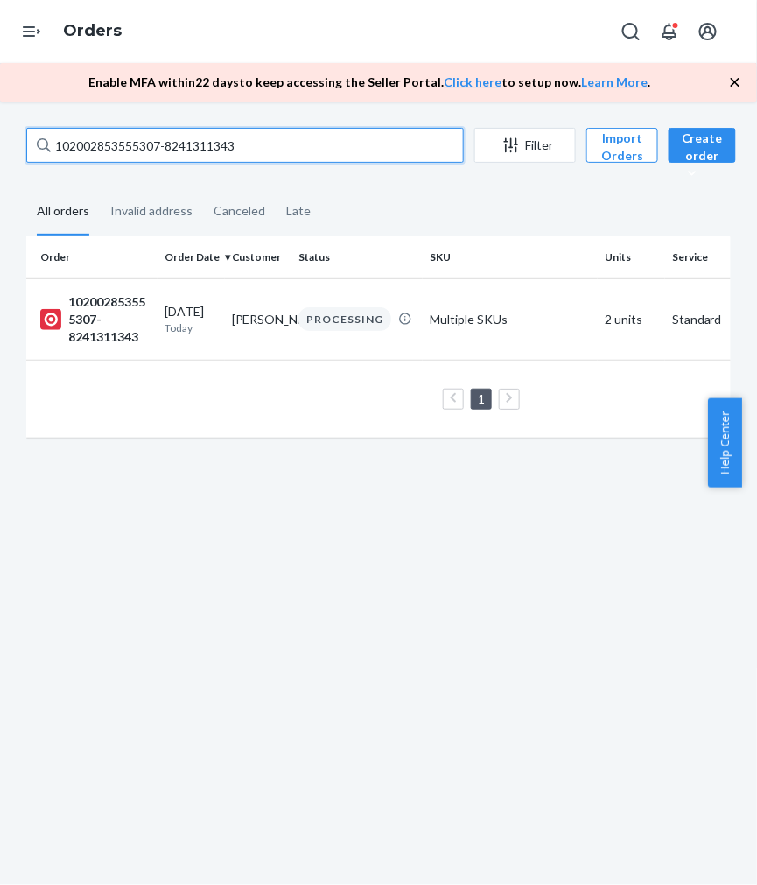
click at [131, 149] on input "102002853555307-8241311343" at bounding box center [244, 145] width 437 height 35
paste input "912002875383219-8265765790"
click at [112, 150] on input "912002875383219-8265765790" at bounding box center [244, 145] width 437 height 35
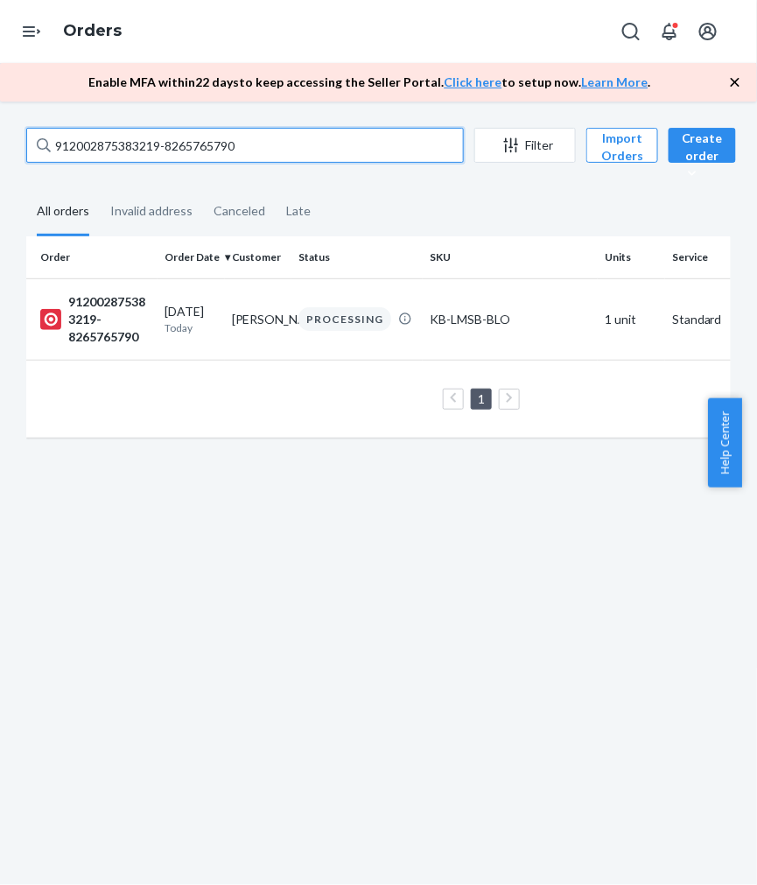
click at [112, 150] on input "912002875383219-8265765790" at bounding box center [244, 145] width 437 height 35
paste input "02002875253141-8241311829"
click at [175, 146] on input "902002875253141-8241311829" at bounding box center [244, 145] width 437 height 35
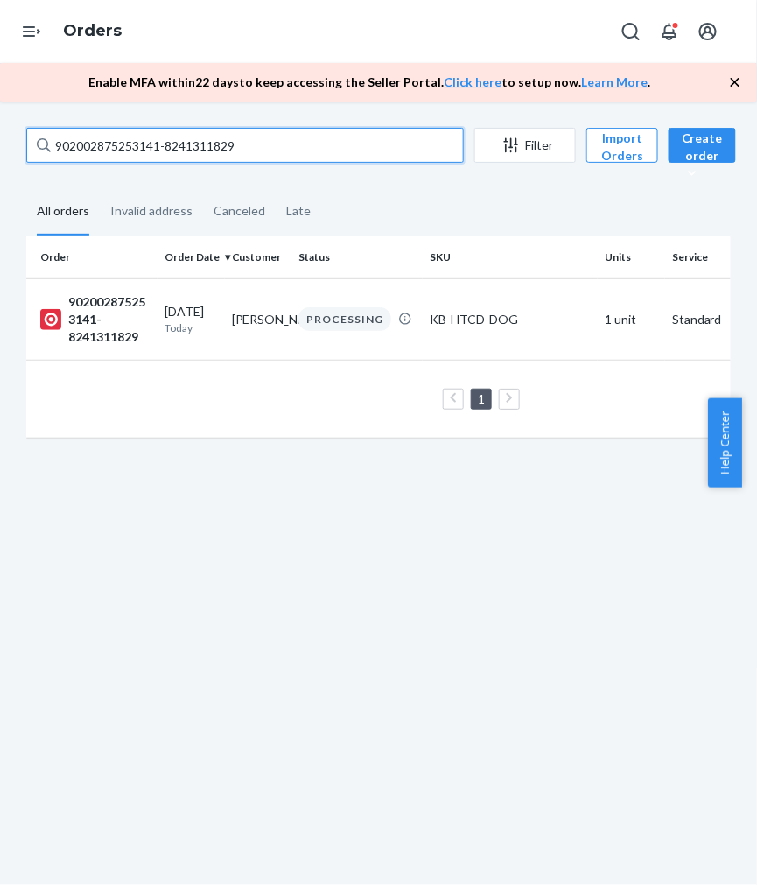
click at [175, 146] on input "902002875253141-8241311829" at bounding box center [244, 145] width 437 height 35
paste input "12002875257134-8265767766"
click at [109, 149] on input "912002875257134-8265767766" at bounding box center [244, 145] width 437 height 35
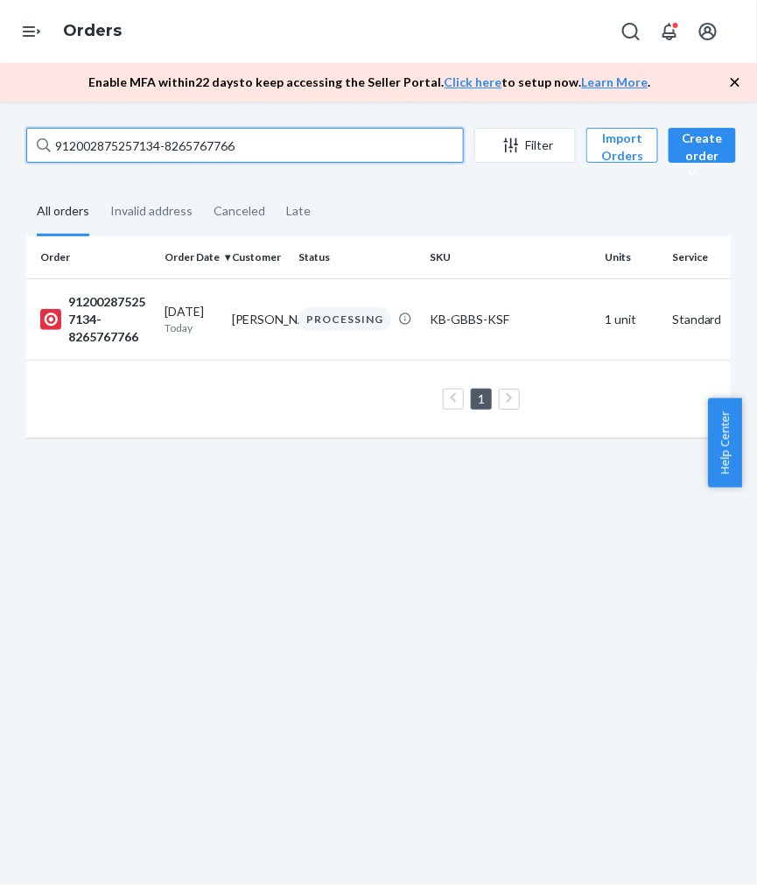
click at [109, 149] on input "912002875257134-8265767766" at bounding box center [244, 145] width 437 height 35
paste input "377345-8265767860"
click at [143, 151] on input "912002875377345-8265767860" at bounding box center [244, 145] width 437 height 35
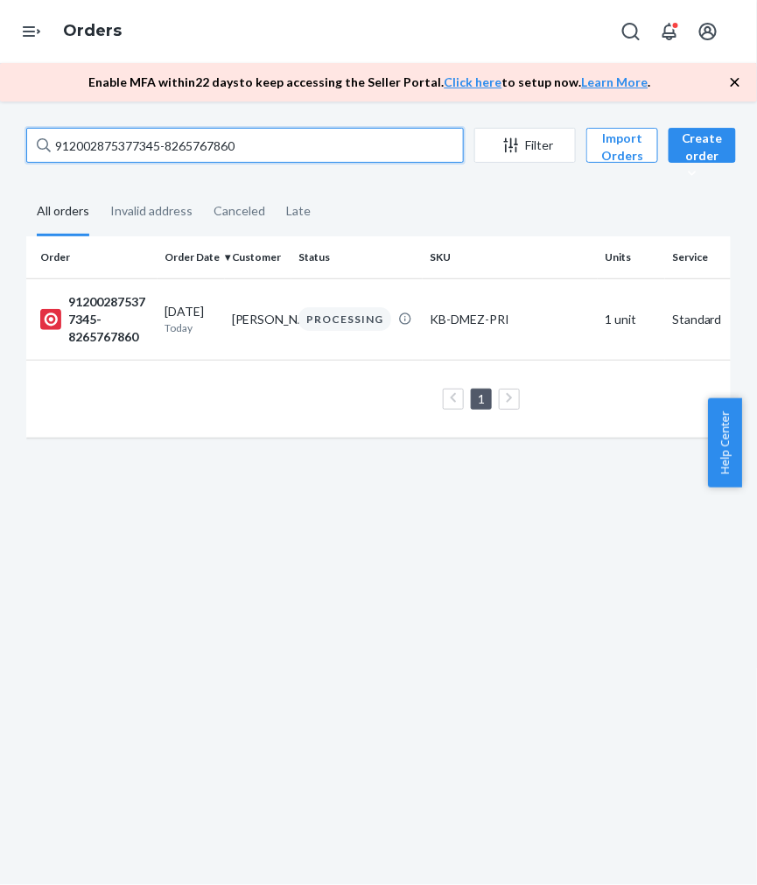
click at [143, 151] on input "912002875377345-8265767860" at bounding box center [244, 145] width 437 height 35
paste input "02002874997850-8241312809"
click at [137, 142] on input "902002874997850-8241312809" at bounding box center [244, 145] width 437 height 35
paste input "12002875504907-8265771324"
click at [180, 153] on input "912002875504907-8265771324" at bounding box center [244, 145] width 437 height 35
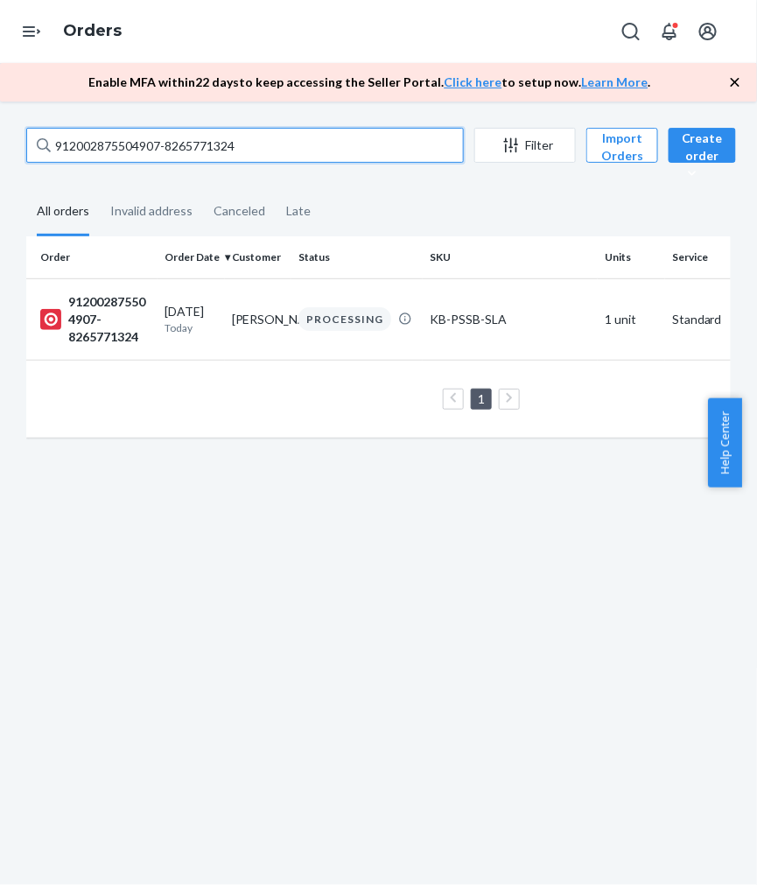
paste input "02002875549053-8257229593"
click at [197, 144] on input "902002875549053-8257229593" at bounding box center [244, 145] width 437 height 35
paste input "12002875529431-8241315312"
click at [163, 150] on input "912002875529431-8241315312" at bounding box center [244, 145] width 437 height 35
paste input "02002875224977-8241320956"
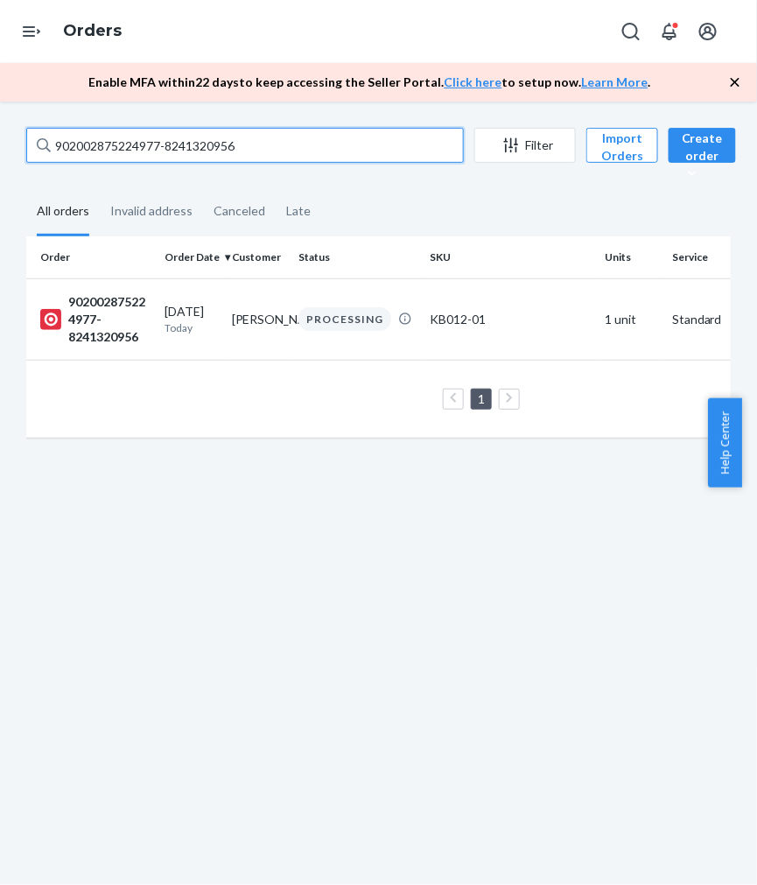
click at [136, 144] on input "902002875224977-8241320956" at bounding box center [244, 145] width 437 height 35
paste input "455833-8265779321"
click at [135, 143] on input "902002875455833-8265779321" at bounding box center [244, 145] width 437 height 35
paste input "268103-8241322528"
click at [132, 144] on input "902002875268103-8241322528" at bounding box center [244, 145] width 437 height 35
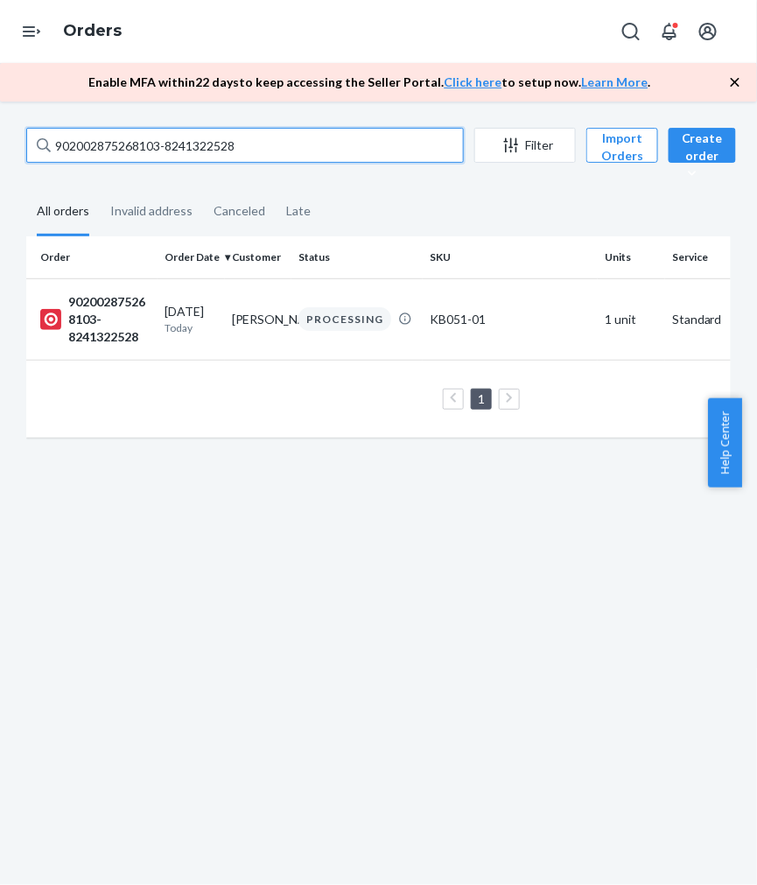
paste input "506991-8248314743"
click at [115, 145] on input "902002875506991-8248314743" at bounding box center [244, 145] width 437 height 35
paste input "102002875553202-8265784307"
click at [128, 151] on input "102002875553202-8265784307" at bounding box center [244, 145] width 437 height 35
paste input "902002875486494-8257239736"
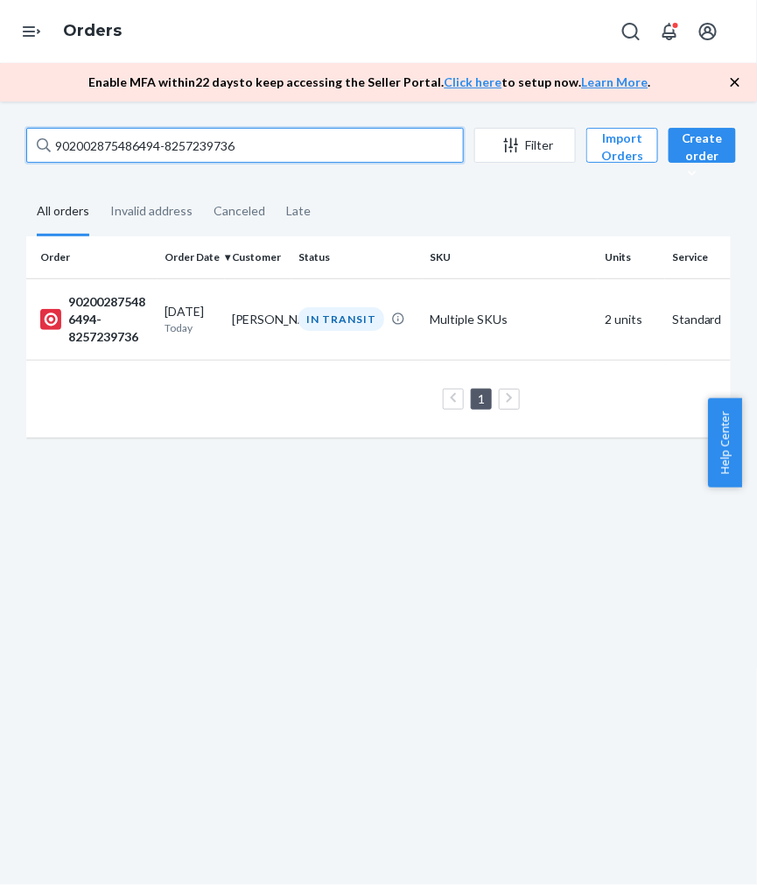
click at [182, 150] on input "902002875486494-8257239736" at bounding box center [244, 145] width 437 height 35
click at [161, 140] on input "902002875486494-8257239736" at bounding box center [244, 145] width 437 height 35
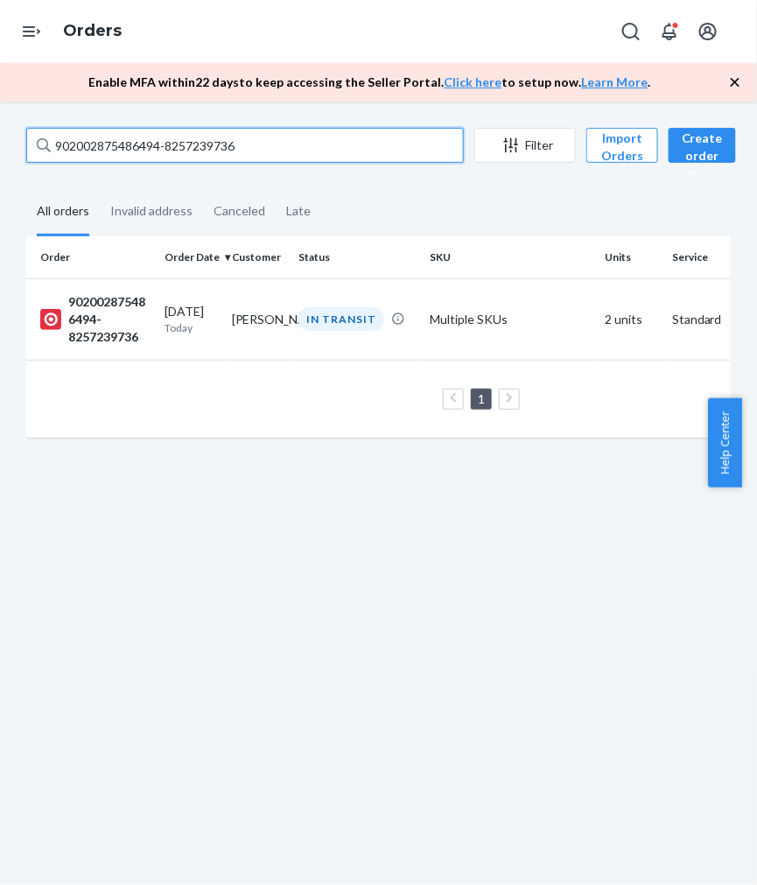
paste input "12002875608234-8265786004"
click at [94, 140] on input "912002875608234-8265786004" at bounding box center [244, 145] width 437 height 35
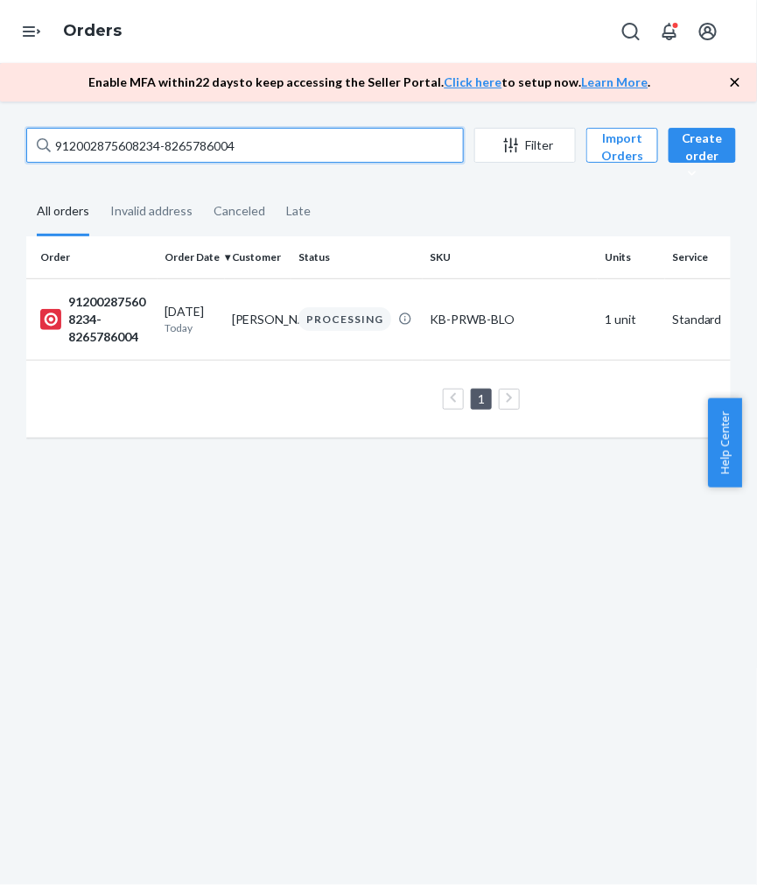
paste input "261259-824132806"
click at [132, 142] on input "912002875261259-8241328064" at bounding box center [244, 145] width 437 height 35
click at [131, 142] on input "912002875261259-8241328064" at bounding box center [244, 145] width 437 height 35
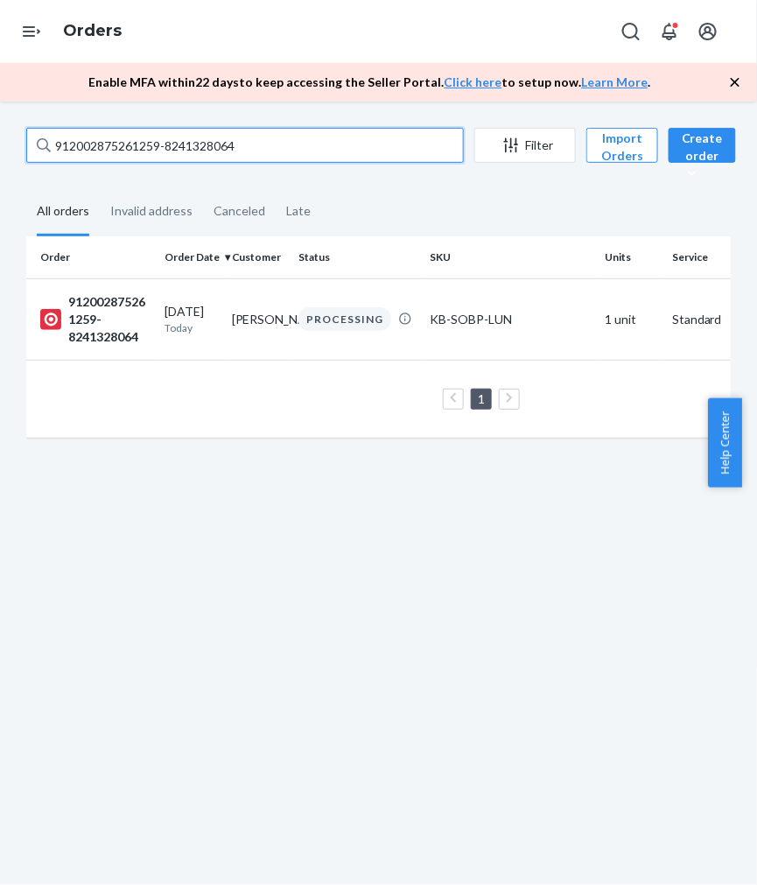
paste input "102002875237907-8248319917"
click at [125, 143] on input "102002875237907-8248319917" at bounding box center [244, 145] width 437 height 35
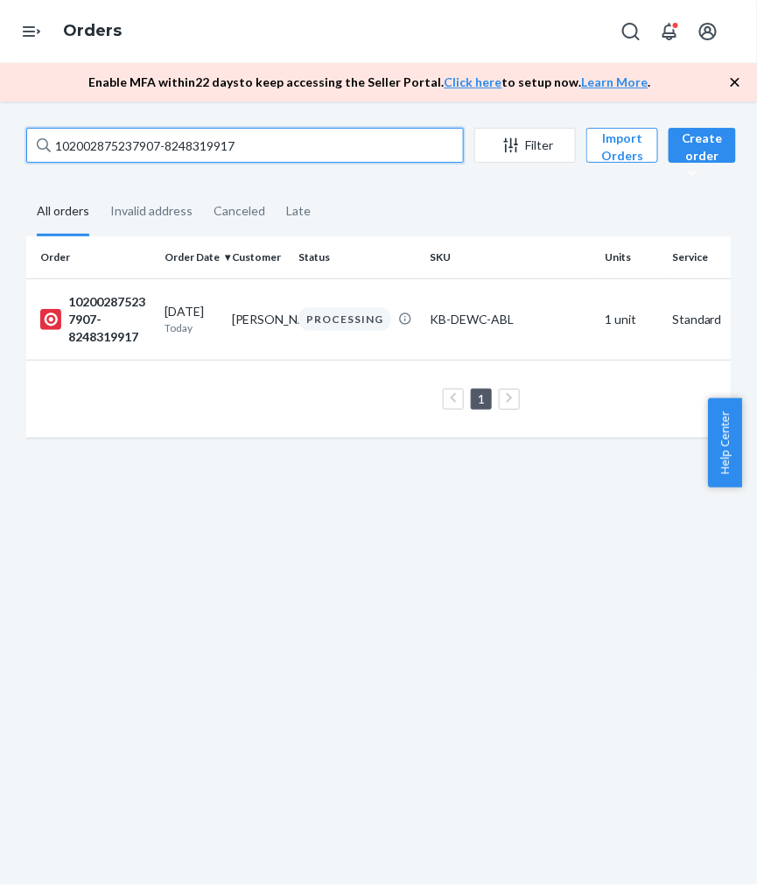
paste input "902002875359930-8265788448"
click at [133, 143] on input "902002875359930-8265788448" at bounding box center [244, 145] width 437 height 35
paste input "12002875600488-8257241821"
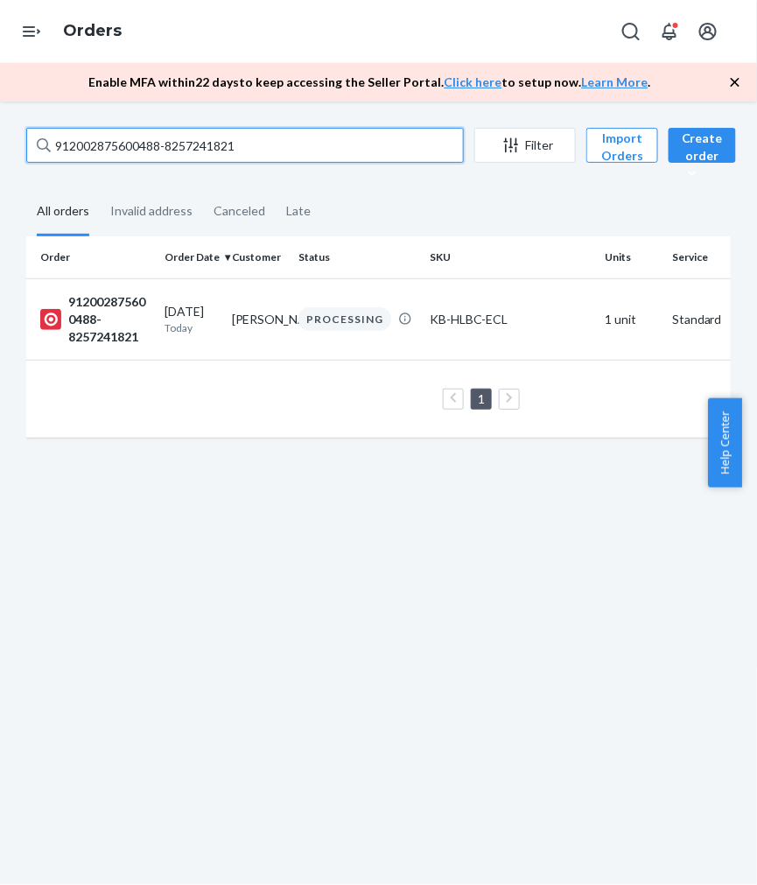
click at [185, 142] on input "912002875600488-8257241821" at bounding box center [244, 145] width 437 height 35
paste input "102002875718031-8248321192"
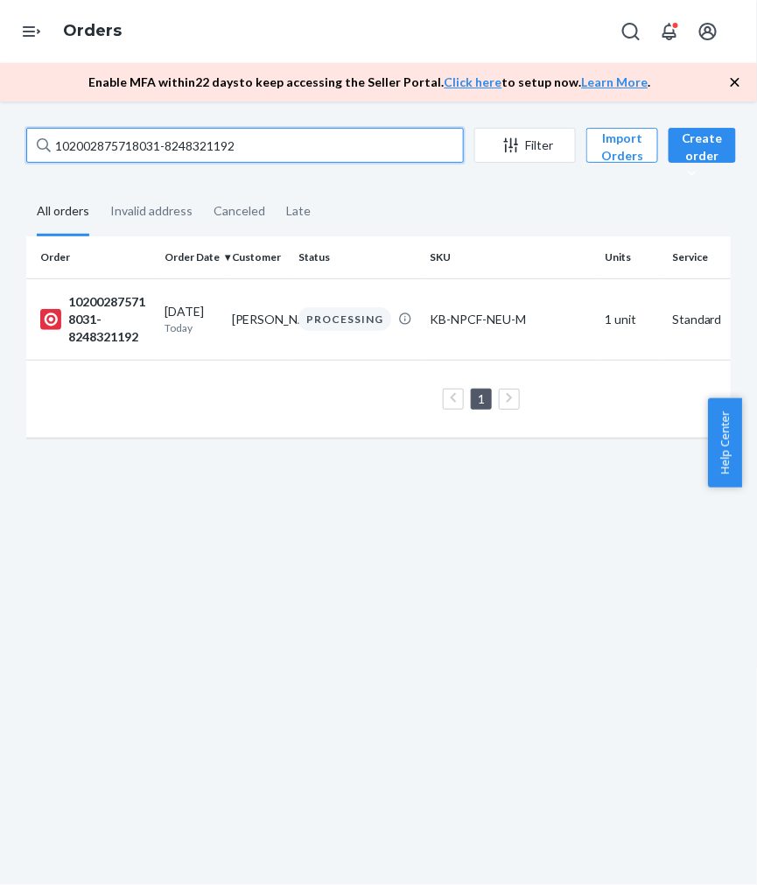
click at [143, 144] on input "102002875718031-8248321192" at bounding box center [244, 145] width 437 height 35
paste input "570071-8265789893"
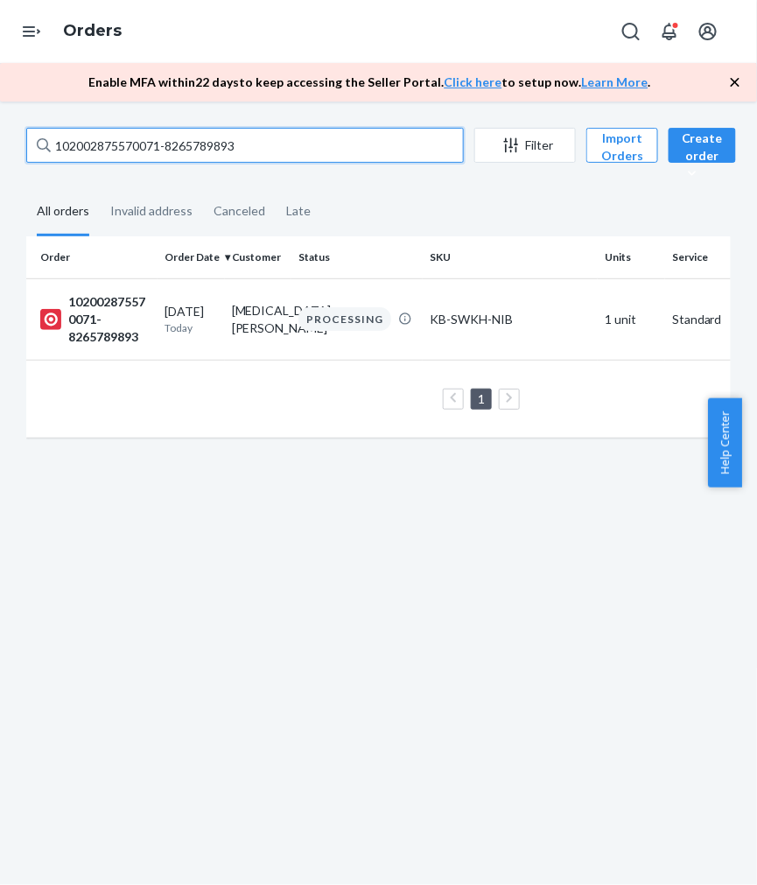
click at [127, 151] on input "102002875570071-8265789893" at bounding box center [244, 145] width 437 height 35
paste input "912002875470841-8248322102"
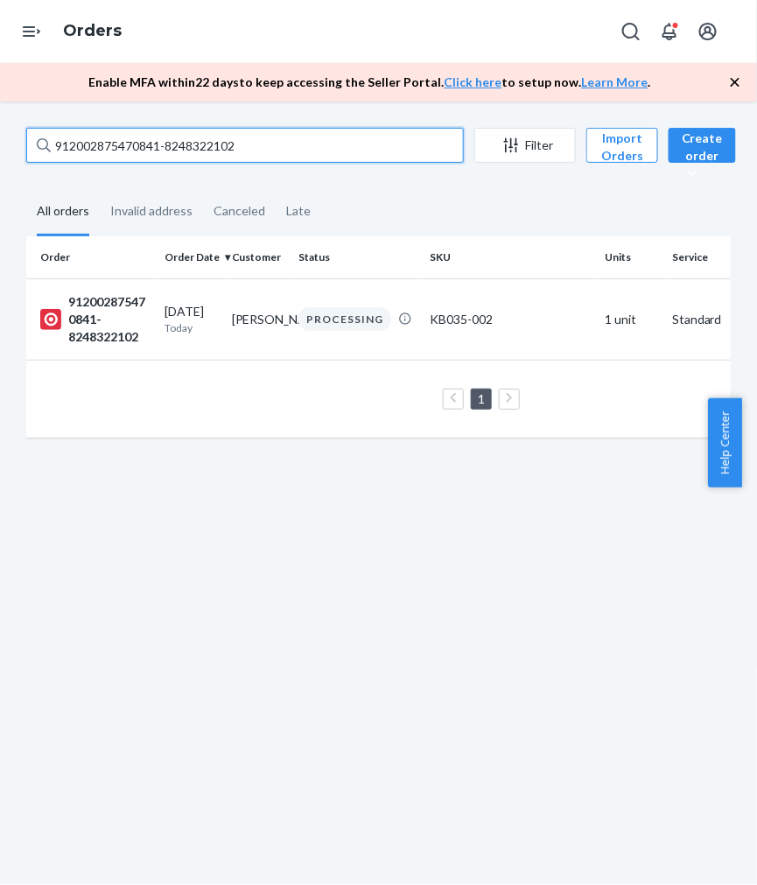
click at [169, 137] on input "912002875470841-8248322102" at bounding box center [244, 145] width 437 height 35
click at [168, 137] on input "912002875470841-8248322102" at bounding box center [244, 145] width 437 height 35
paste input "4680499-8248322917"
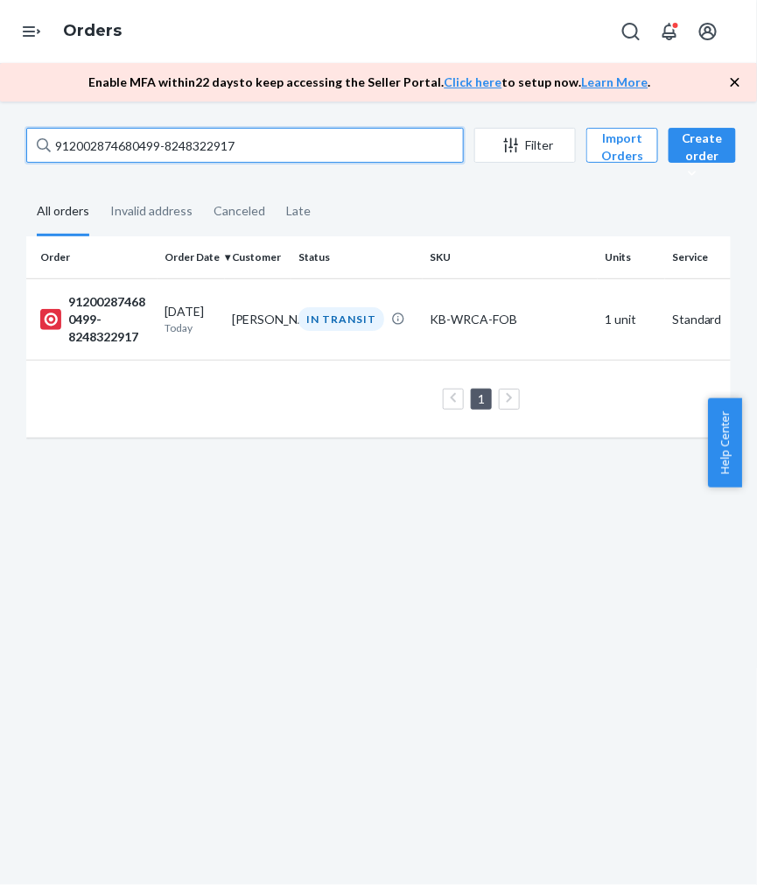
click at [160, 147] on input "912002874680499-8248322917" at bounding box center [244, 145] width 437 height 35
click at [160, 146] on input "912002874680499-8248322917" at bounding box center [244, 145] width 437 height 35
click at [159, 146] on input "912002874680499-8248322917" at bounding box center [244, 145] width 437 height 35
paste input "02002875473778-8265792984"
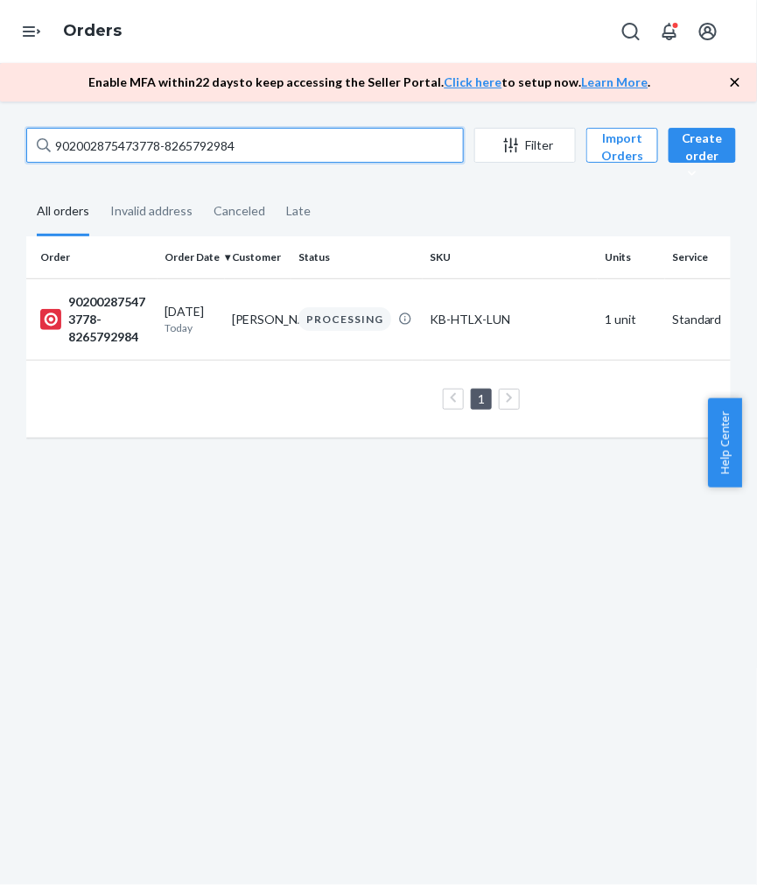
click at [115, 143] on input "902002875473778-8265792984" at bounding box center [244, 145] width 437 height 35
paste input "12002875268320-8241332930"
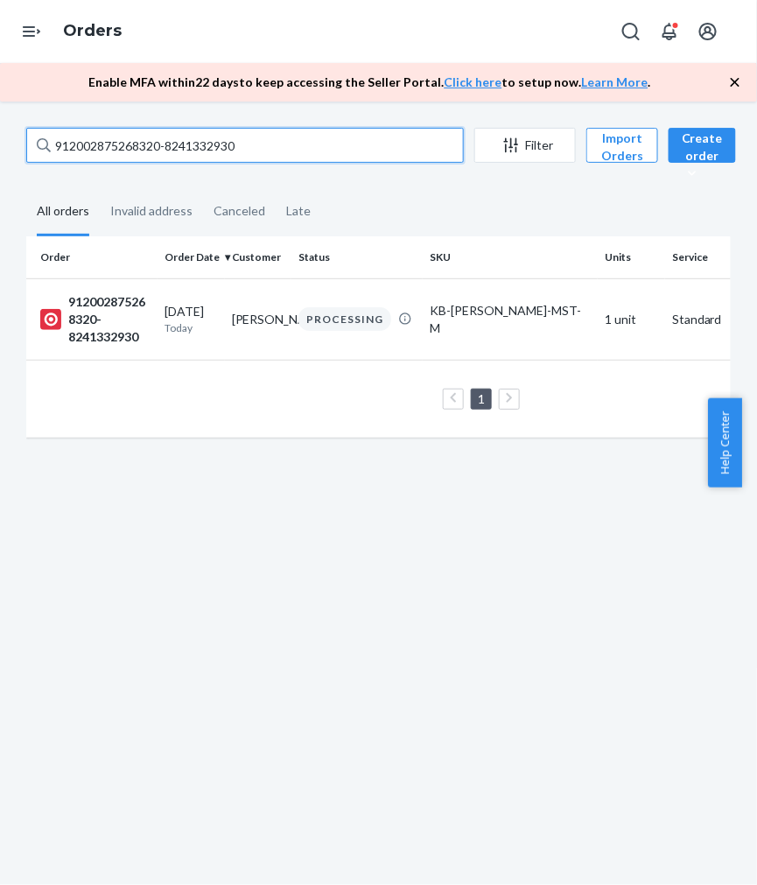
click at [119, 146] on input "912002875268320-8241332930" at bounding box center [244, 145] width 437 height 35
paste input "723075-8265793416"
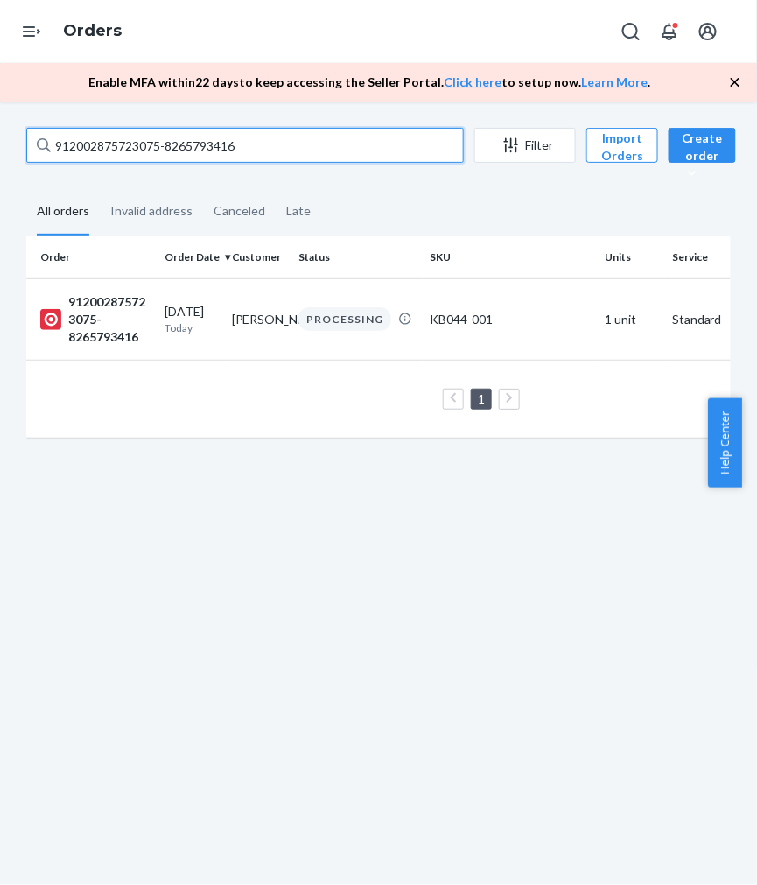
click at [150, 143] on input "912002875723075-8265793416" at bounding box center [244, 145] width 437 height 35
paste input "02002870261821-8248325761"
click at [132, 140] on input "902002870261821-8248325761" at bounding box center [244, 145] width 437 height 35
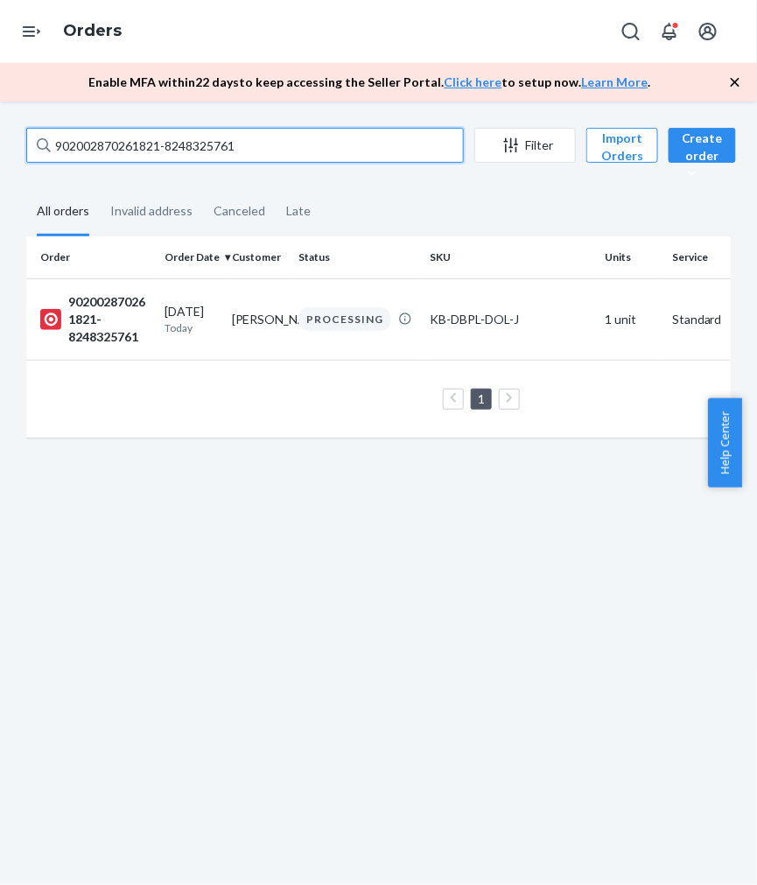
click at [132, 140] on input "902002870261821-8248325761" at bounding box center [244, 145] width 437 height 35
paste input "22002875612383-8248325806"
click at [144, 147] on input "922002875612383-8248325806" at bounding box center [244, 145] width 437 height 35
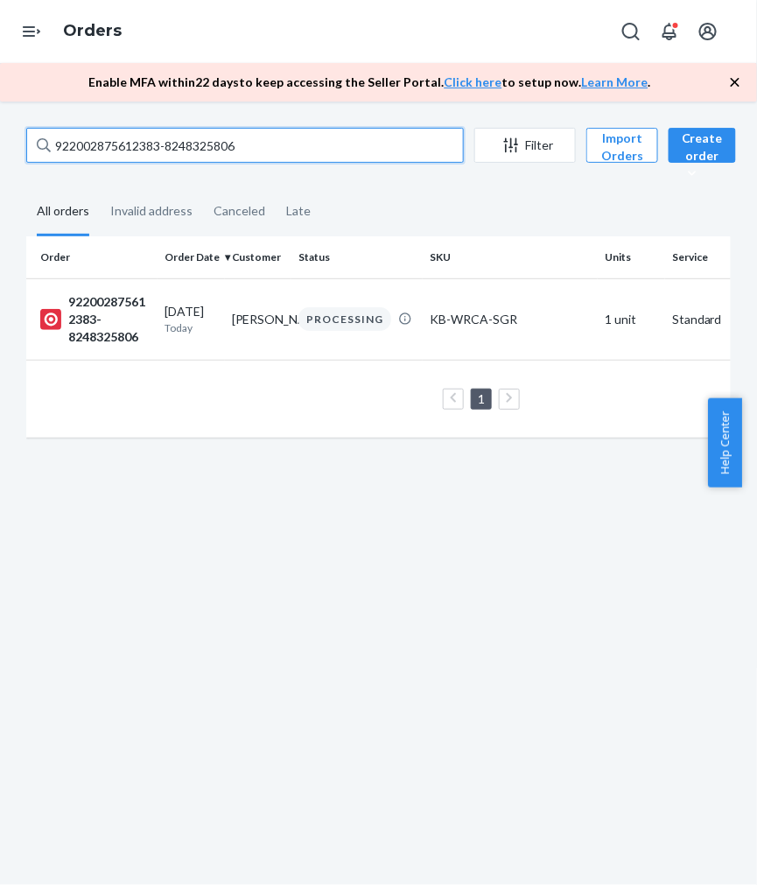
click at [144, 147] on input "922002875612383-8248325806" at bounding box center [244, 145] width 437 height 35
paste input "02002875608505-8257245100"
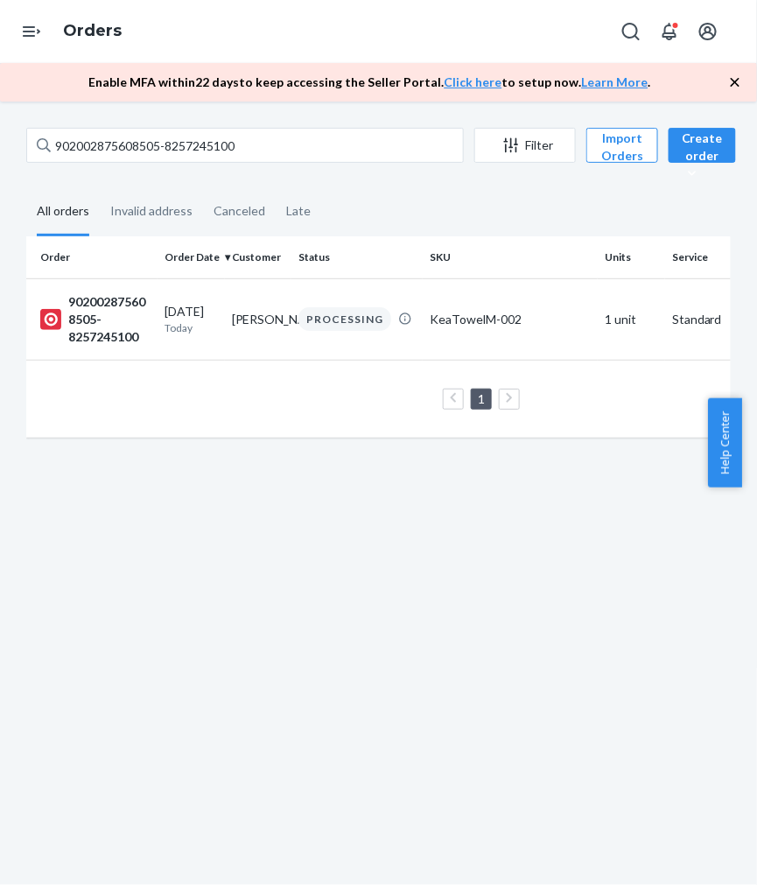
click at [601, 190] on fieldset "All orders Invalid address Canceled Late" at bounding box center [378, 212] width 704 height 48
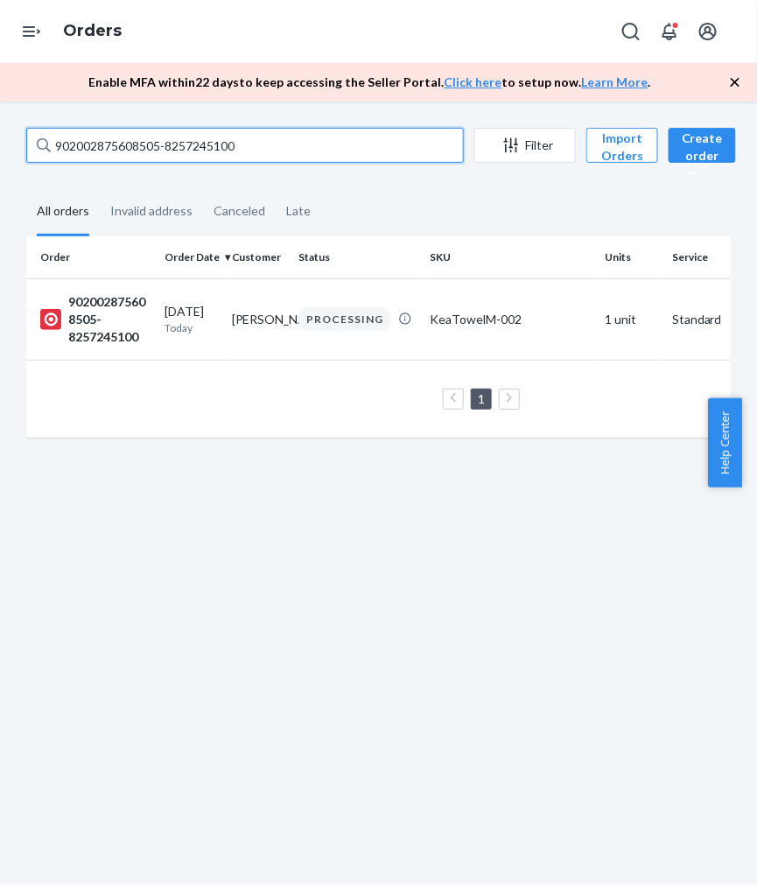
click at [263, 137] on input "902002875608505-8257245100" at bounding box center [244, 145] width 437 height 35
drag, startPoint x: 248, startPoint y: 138, endPoint x: 718, endPoint y: 126, distance: 470.9
click at [0, 88] on html "Home Inbounds Shipping Plans Problems Inventory Products Replenishments Orders …" at bounding box center [378, 442] width 757 height 885
paste input "486494-8257239736"
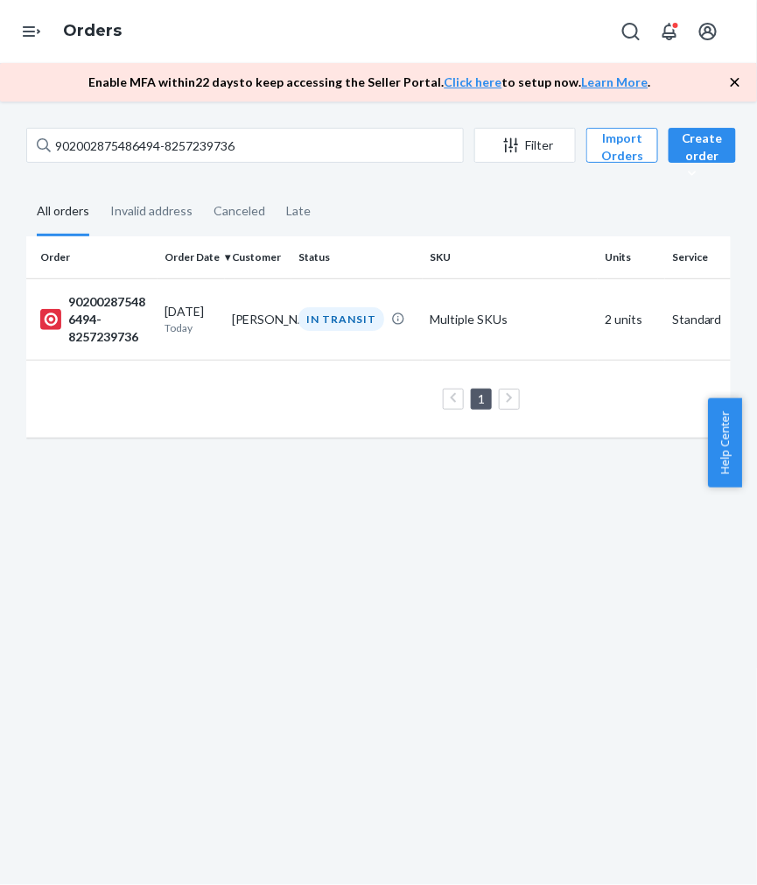
drag, startPoint x: 738, startPoint y: 80, endPoint x: 300, endPoint y: 99, distance: 437.9
click at [736, 80] on icon "button" at bounding box center [734, 81] width 17 height 17
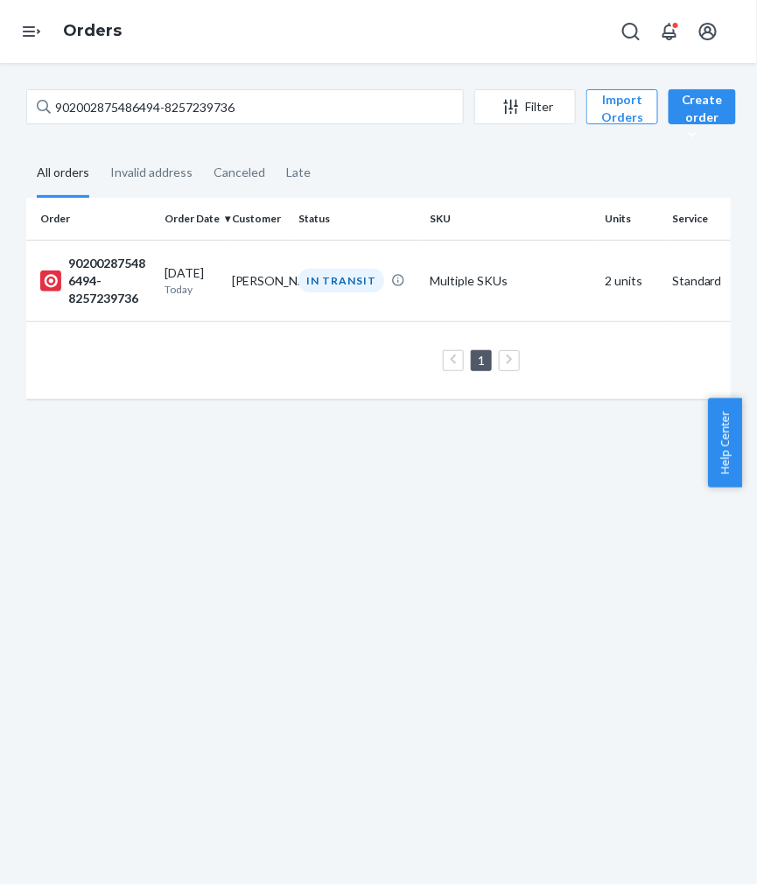
click at [153, 551] on div "902002875486494-8257239736 Filter Import Orders Create order Ecommerce order Re…" at bounding box center [378, 474] width 757 height 822
click at [186, 106] on input "902002875486494-8257239736" at bounding box center [244, 106] width 437 height 35
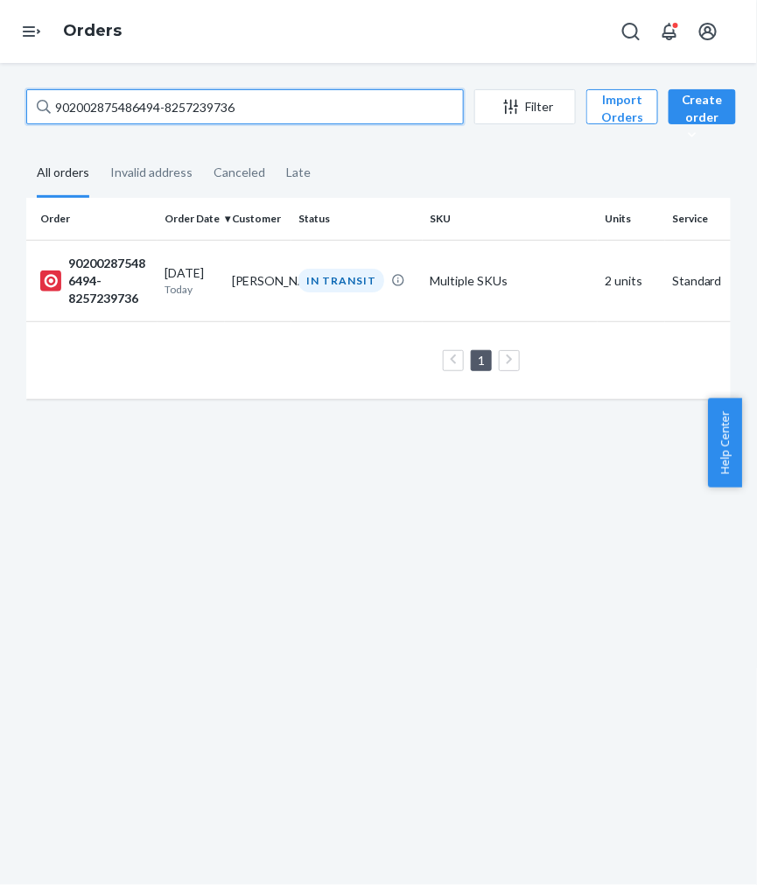
paste input "12002860133846-8265941030"
click at [211, 101] on input "912002860133846-8265941030" at bounding box center [244, 106] width 437 height 35
paste input "02002844563452-8248442408"
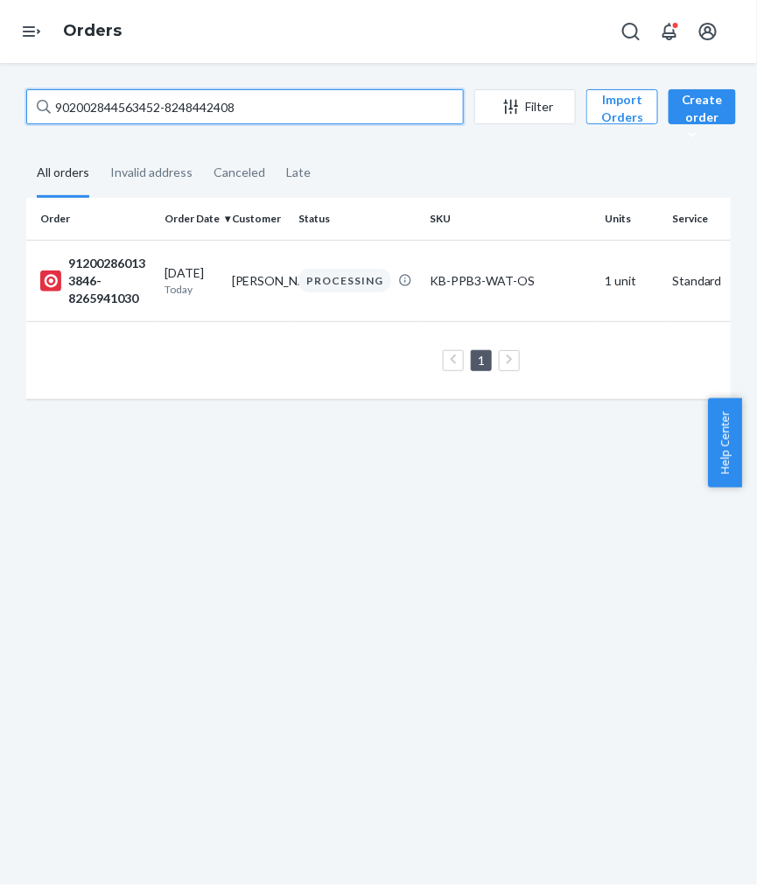
paste input "902002844563452-8248442408"
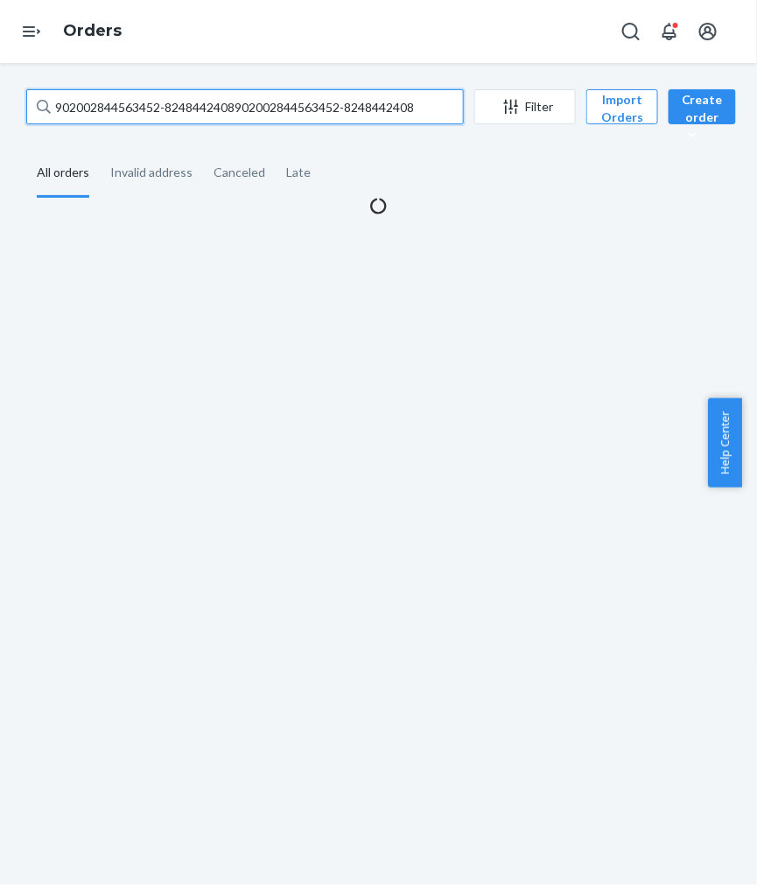
click at [197, 111] on input "902002844563452-8248442408902002844563452-8248442408" at bounding box center [244, 106] width 437 height 35
paste input "12002876618055-8241458600"
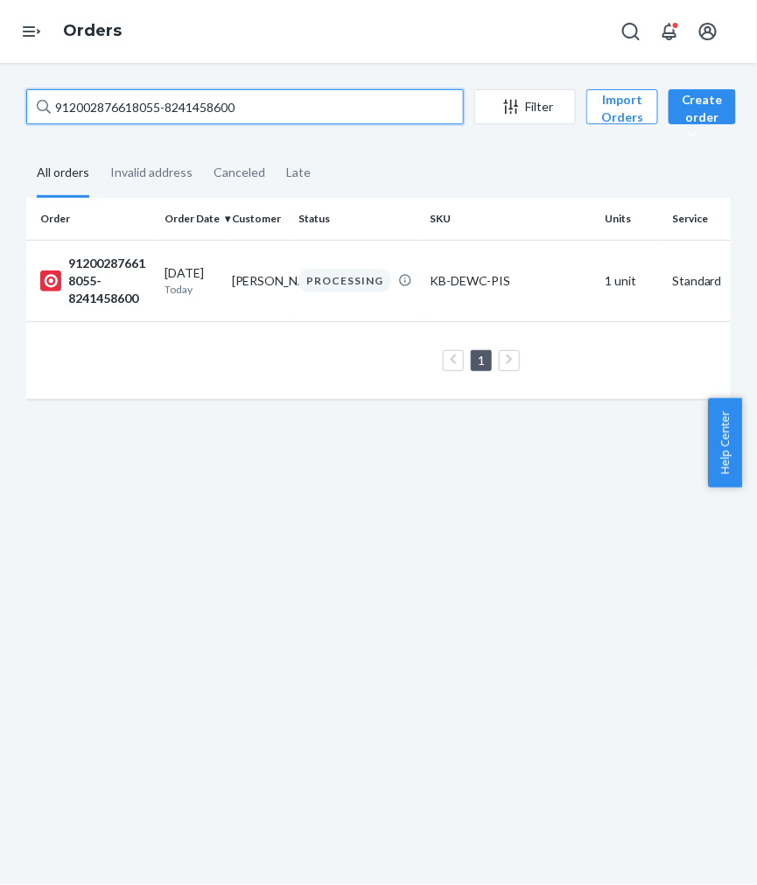
click at [177, 107] on input "912002876618055-8241458600" at bounding box center [244, 106] width 437 height 35
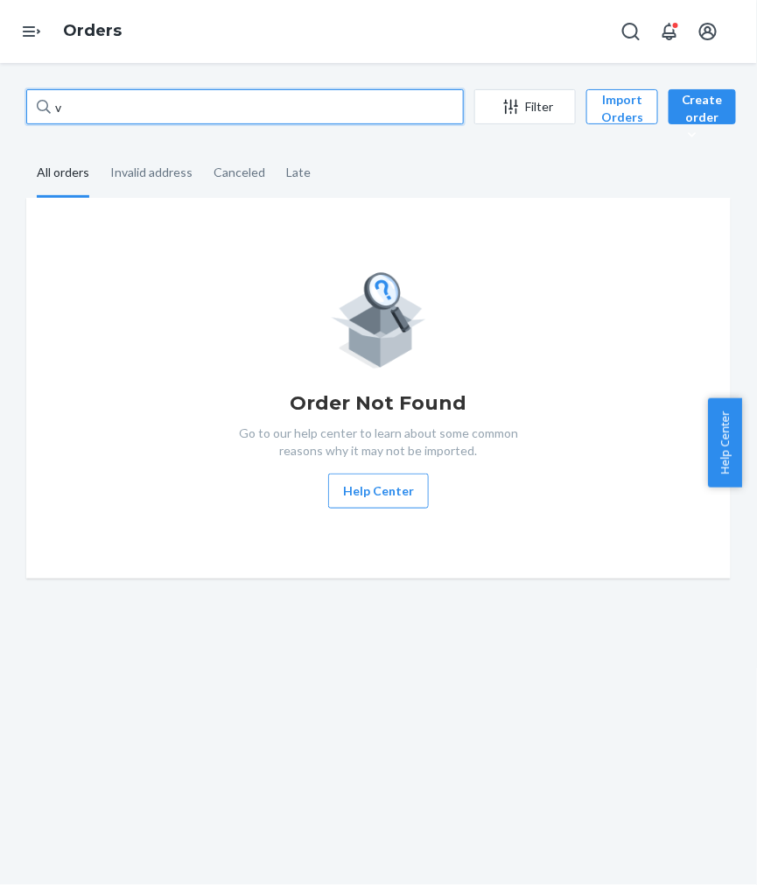
paste input "902002876604318-8265940011"
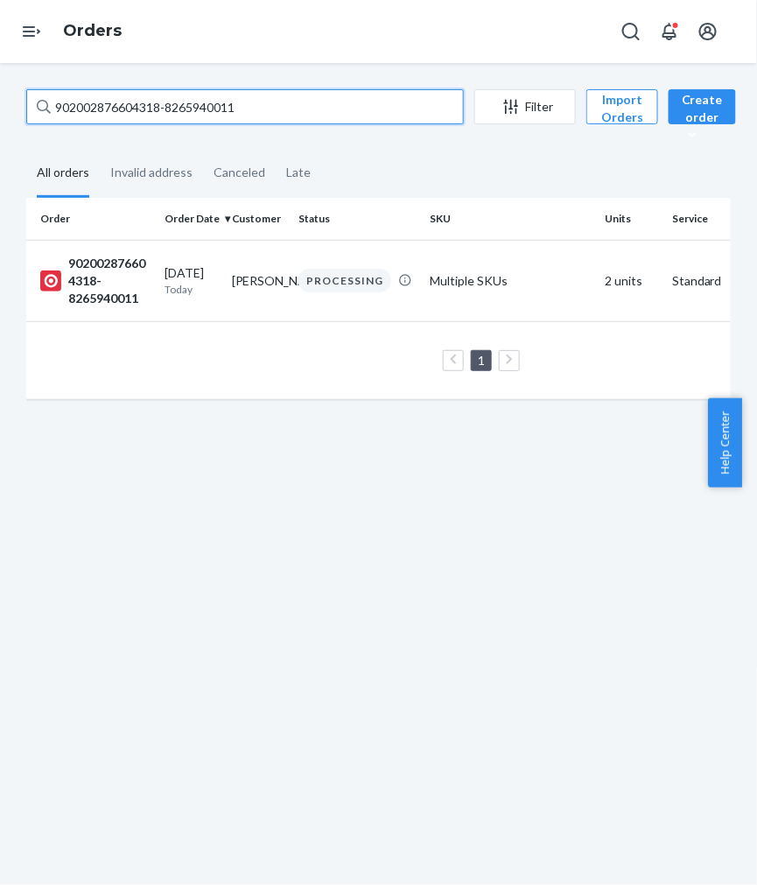
click at [160, 111] on input "902002876604318-8265940011" at bounding box center [244, 106] width 437 height 35
click at [161, 102] on input "902002876604318-8265940011" at bounding box center [244, 106] width 437 height 35
paste input "102002876700156-8265935381"
click at [175, 100] on input "102002876700156-8265935381" at bounding box center [244, 106] width 437 height 35
paste input "902002226447487-8257366149"
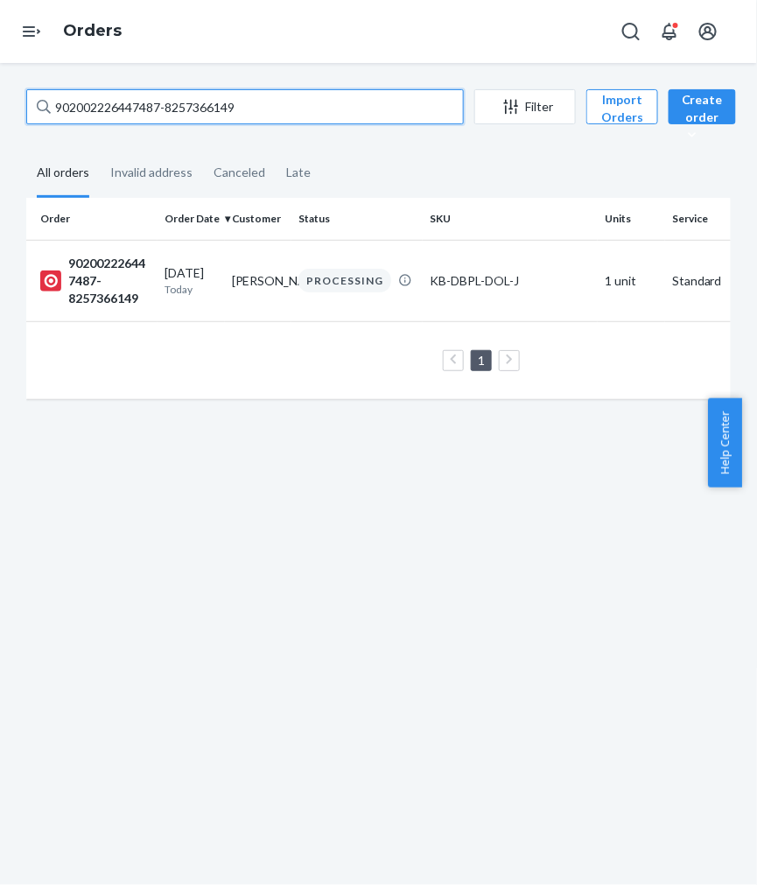
click at [161, 101] on input "902002226447487-8257366149" at bounding box center [244, 106] width 437 height 35
paste input "102002876297394-8265934713"
click at [120, 107] on input "102002876297394-8265934713" at bounding box center [244, 106] width 437 height 35
paste input "902002875992611-8257366002"
click at [188, 108] on input "902002875992611-8257366002" at bounding box center [244, 106] width 437 height 35
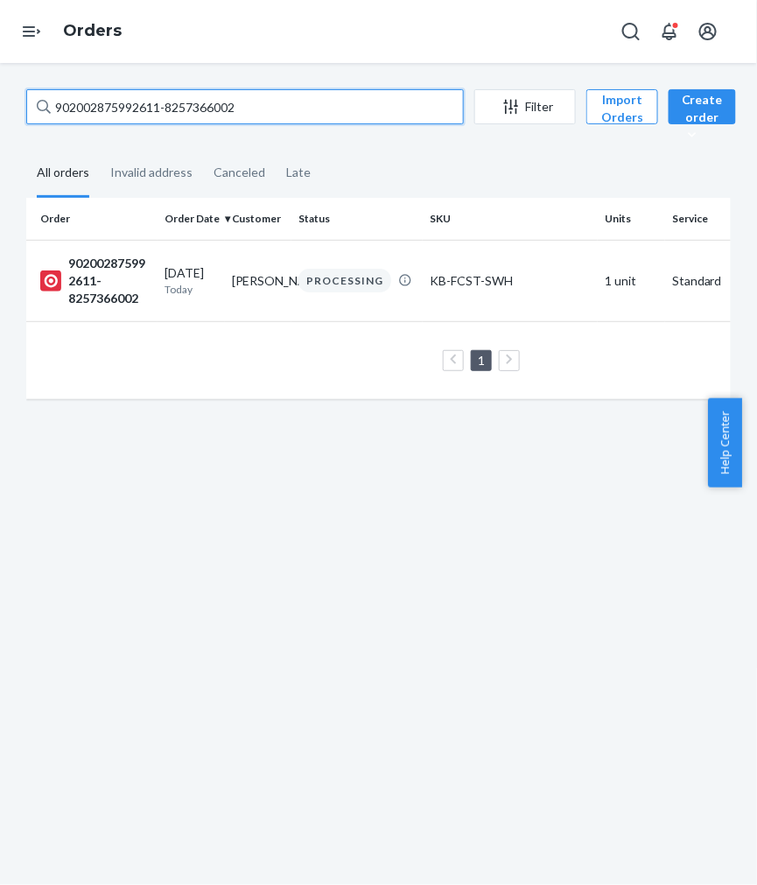
paste input "12002876344949-8248438479"
click at [208, 107] on input "912002876344949-8248438479" at bounding box center [244, 106] width 437 height 35
paste input "551202057-8265929250"
click at [152, 101] on input "912002551202057-8265929250" at bounding box center [244, 106] width 437 height 35
paste
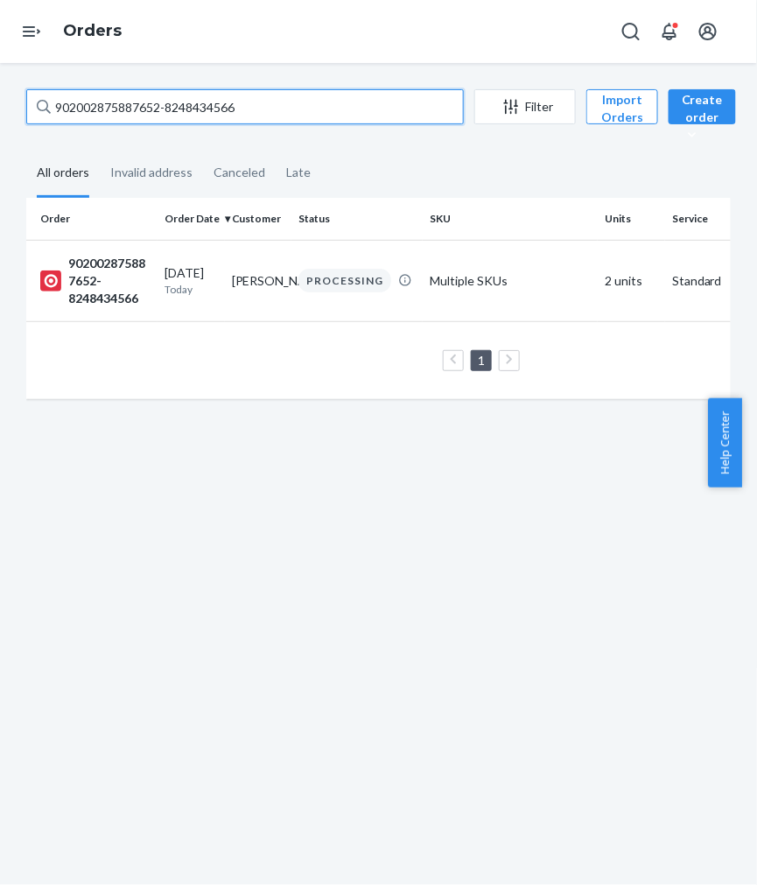
click at [197, 108] on input "902002875887652-8248434566" at bounding box center [244, 106] width 437 height 35
click at [246, 117] on input "912002876213918-8257360904" at bounding box center [244, 106] width 437 height 35
click at [189, 112] on input "912002876345287-8241448607" at bounding box center [244, 106] width 437 height 35
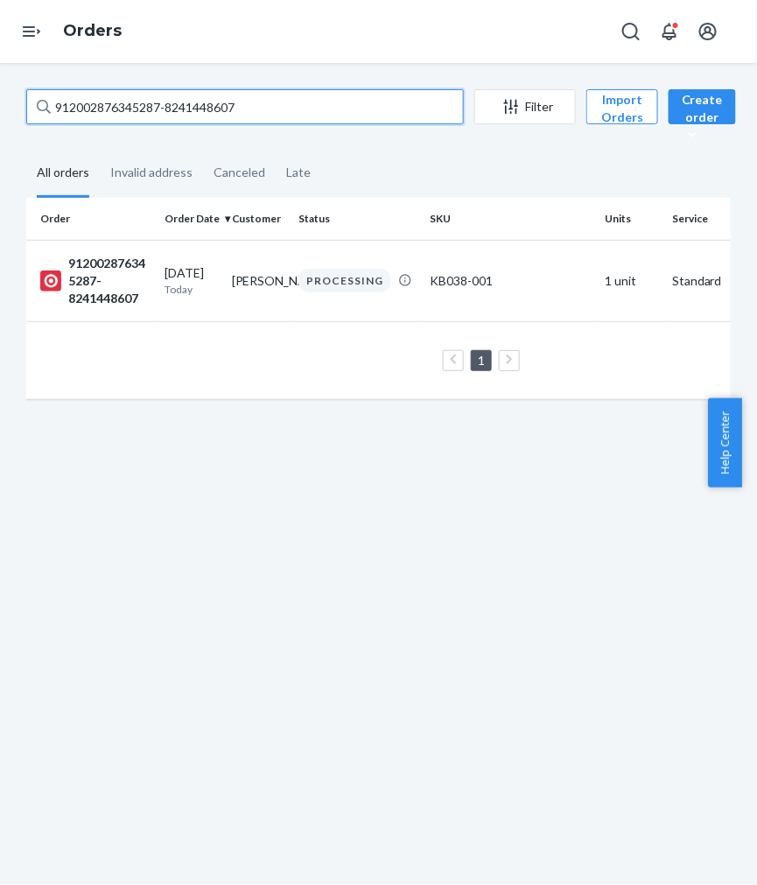
click at [189, 112] on input "912002876345287-8241448607" at bounding box center [244, 106] width 437 height 35
click at [202, 94] on input "912002876261122-8248433128" at bounding box center [244, 106] width 437 height 35
click at [168, 109] on input "912002876224703-8241448258" at bounding box center [244, 106] width 437 height 35
click at [202, 107] on input "912002875982626-8265926779" at bounding box center [244, 106] width 437 height 35
click at [208, 111] on input "912002876326551-8265926735" at bounding box center [244, 106] width 437 height 35
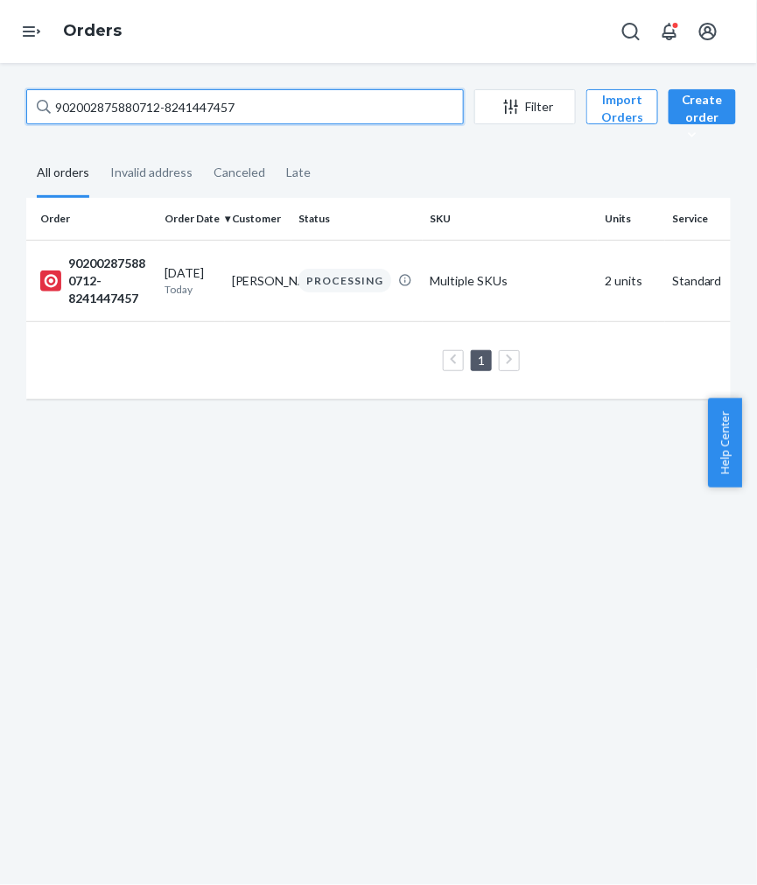
click at [143, 110] on input "902002875880712-8241447457" at bounding box center [244, 106] width 437 height 35
click at [177, 115] on input "912002876221732-8265926058" at bounding box center [244, 106] width 437 height 35
click at [135, 97] on input "912002876414291-8265924819" at bounding box center [244, 106] width 437 height 35
click at [229, 114] on input "912002782241031-8241446316" at bounding box center [244, 106] width 437 height 35
click at [170, 105] on input "912002876240349-8257353355" at bounding box center [244, 106] width 437 height 35
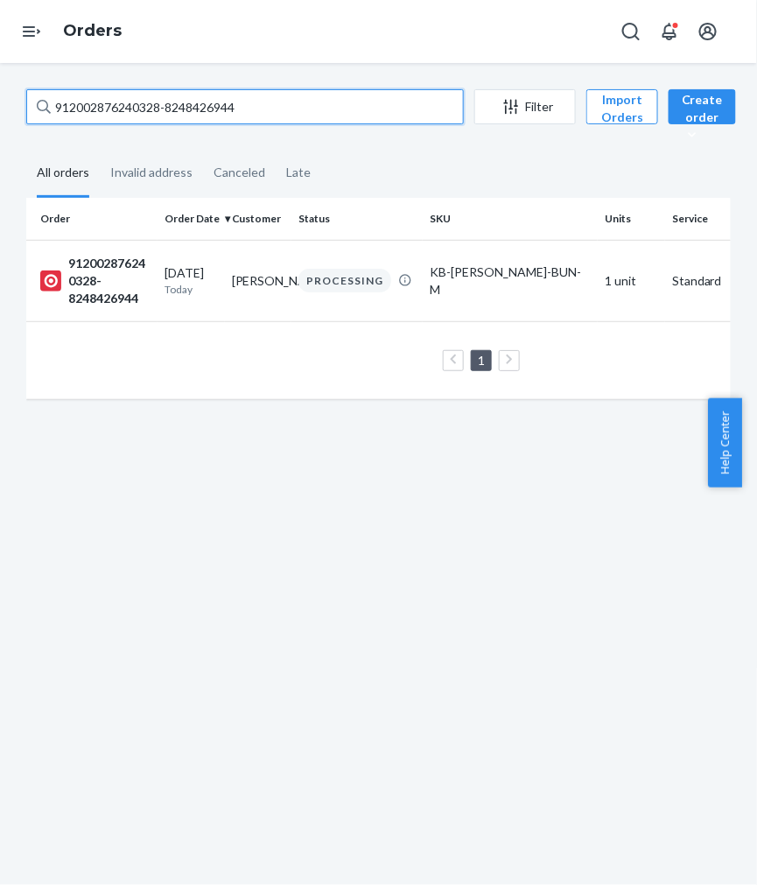
click at [149, 97] on input "912002876240328-8248426944" at bounding box center [244, 106] width 437 height 35
click at [260, 108] on input "912002876096862-8265916536" at bounding box center [244, 106] width 437 height 35
click at [138, 114] on input "102002875897461-8241441286" at bounding box center [244, 106] width 437 height 35
click at [186, 115] on input "902002876232340-8248426173" at bounding box center [244, 106] width 437 height 35
click at [197, 103] on input "912002685949971-8248426099" at bounding box center [244, 106] width 437 height 35
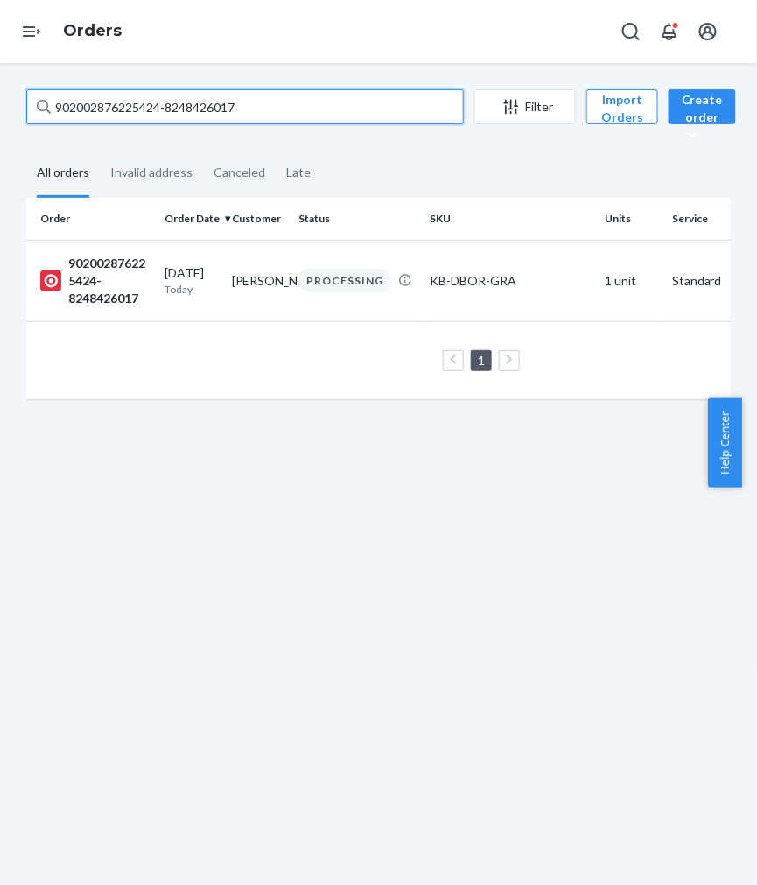
click at [227, 111] on input "902002876225424-8248426017" at bounding box center [244, 106] width 437 height 35
click at [233, 102] on input "912002876501193-8248425147" at bounding box center [244, 106] width 437 height 35
drag, startPoint x: 144, startPoint y: 101, endPoint x: 159, endPoint y: 109, distance: 16.8
click at [158, 109] on input "912002872126603-8241440425" at bounding box center [244, 106] width 437 height 35
click at [177, 101] on input "912002875866975-8248425174" at bounding box center [244, 106] width 437 height 35
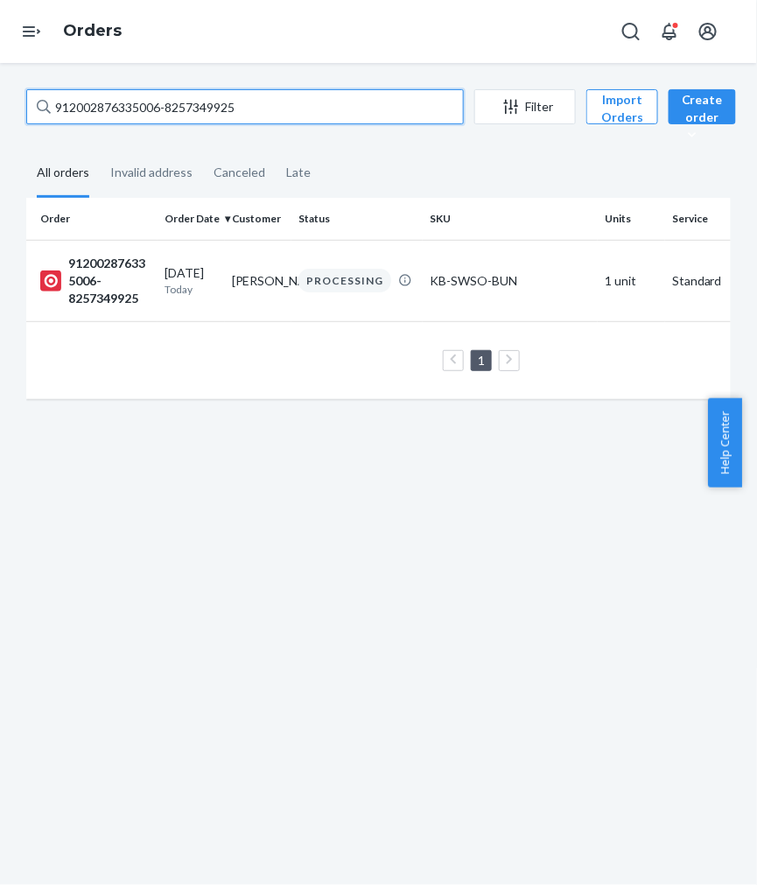
click at [129, 109] on input "912002876335006-8257349925" at bounding box center [244, 106] width 437 height 35
click at [223, 99] on input "912002876212477-8257349939" at bounding box center [244, 106] width 437 height 35
click at [220, 99] on input "912002876212477-8257349939" at bounding box center [244, 106] width 437 height 35
click at [217, 99] on input "912002876212477-8257349939" at bounding box center [244, 106] width 437 height 35
click at [215, 100] on input "912002876212477-8257349939" at bounding box center [244, 106] width 437 height 35
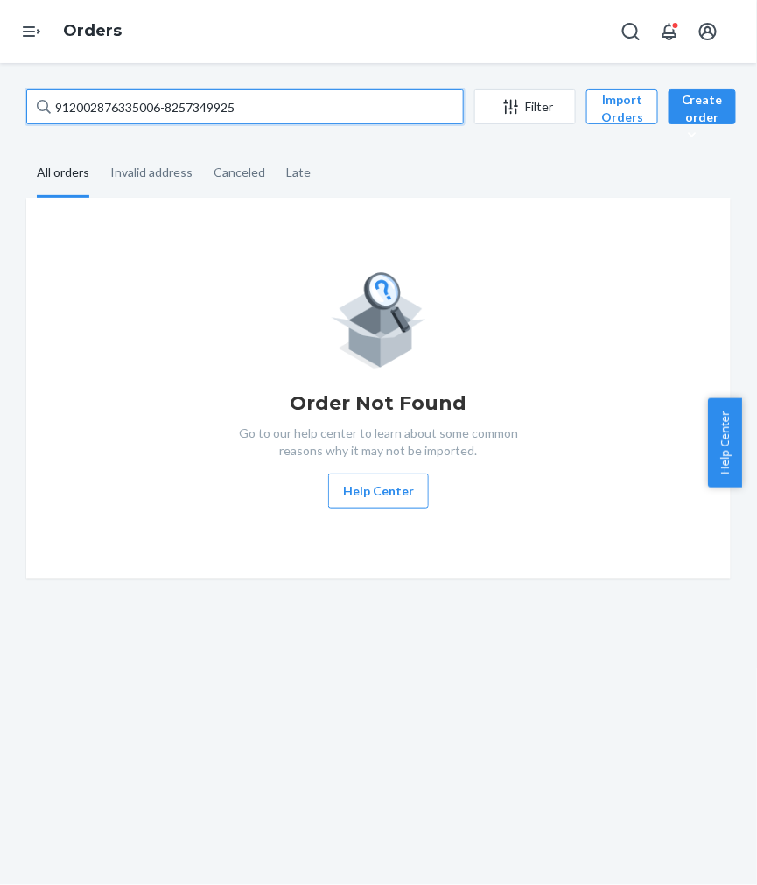
click at [140, 99] on input "912002876335006-8257349925" at bounding box center [244, 106] width 437 height 35
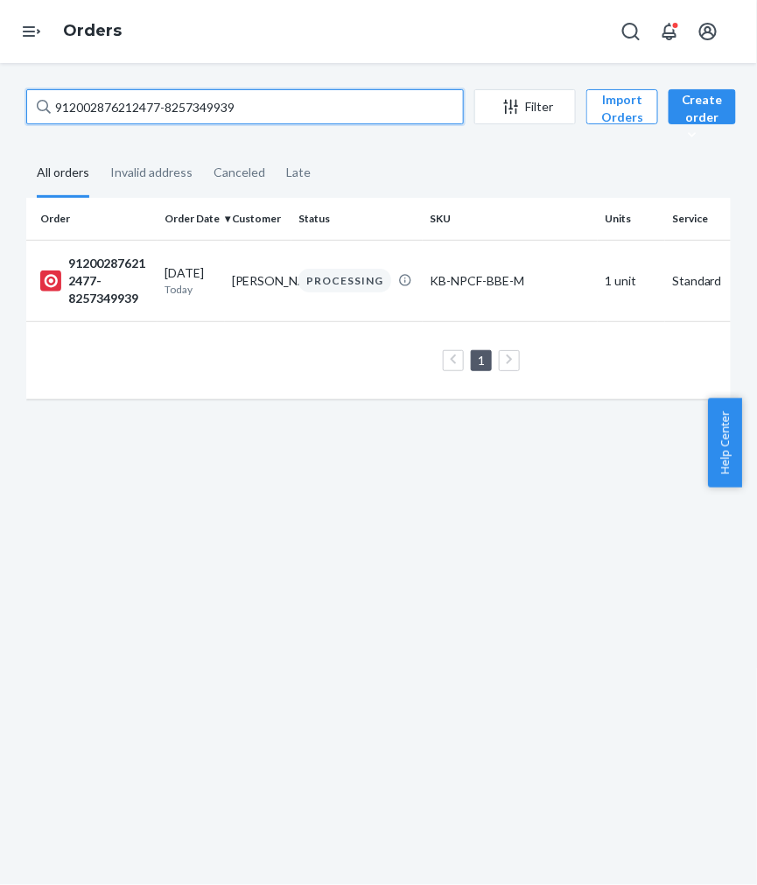
click at [137, 107] on input "912002876212477-8257349939" at bounding box center [244, 106] width 437 height 35
click at [120, 108] on input "912002876335006-8257349925" at bounding box center [244, 106] width 437 height 35
click at [191, 105] on input "912002875866975-8248425174" at bounding box center [244, 106] width 437 height 35
click at [156, 103] on input "912002872126603-8241440425" at bounding box center [244, 106] width 437 height 35
click at [137, 101] on input "912002876501193-8248425147" at bounding box center [244, 106] width 437 height 35
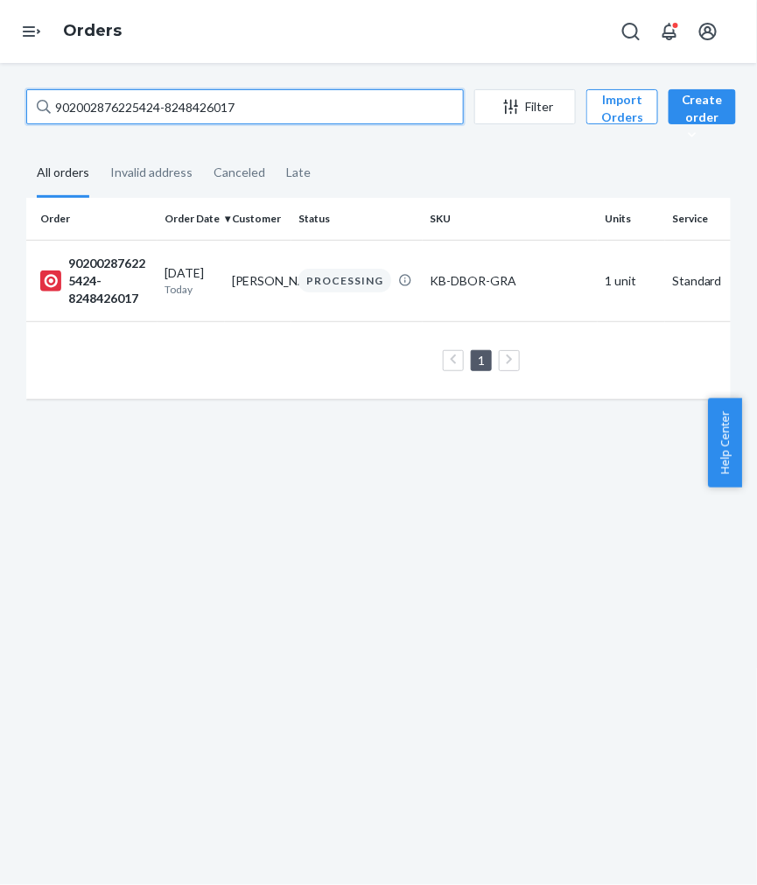
click at [94, 100] on input "902002876225424-8248426017" at bounding box center [244, 106] width 437 height 35
click at [115, 106] on input "912002685949971-8248426099" at bounding box center [244, 106] width 437 height 35
click at [146, 106] on input "902002876232340-8248426173" at bounding box center [244, 106] width 437 height 35
click at [111, 102] on input "102002875897461-8241441286" at bounding box center [244, 106] width 437 height 35
click at [208, 102] on input "912002876096862-8265916536" at bounding box center [244, 106] width 437 height 35
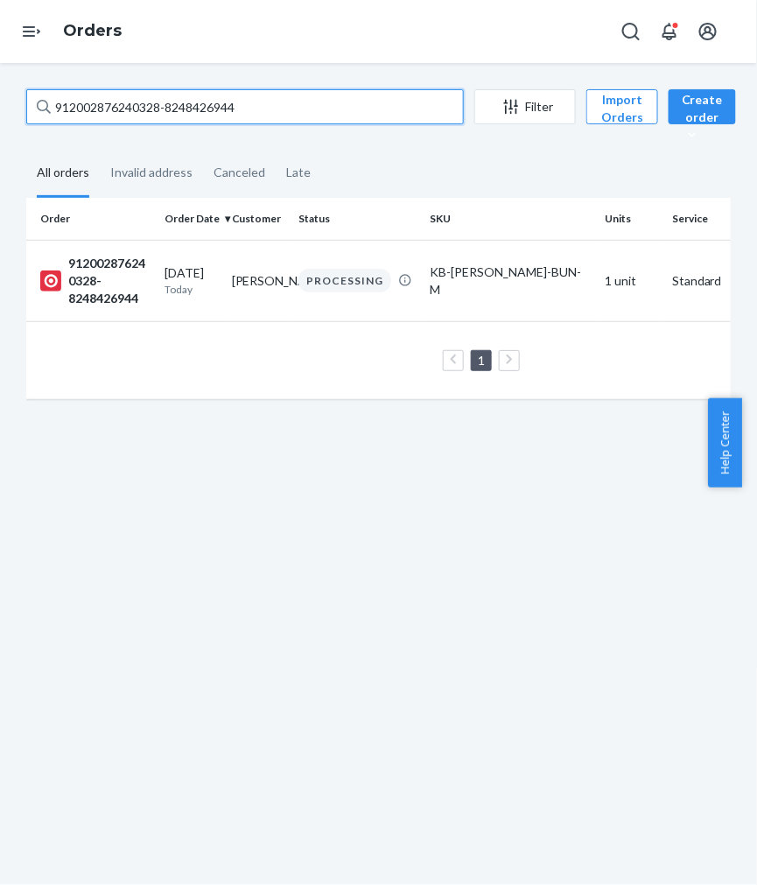
click at [117, 106] on input "912002876240328-8248426944" at bounding box center [244, 106] width 437 height 35
click at [168, 106] on input "912002876240349-8257353355" at bounding box center [244, 106] width 437 height 35
click at [150, 114] on input "912002782241031-8241446316" at bounding box center [244, 106] width 437 height 35
click at [207, 110] on input "912002876414291-8265924819" at bounding box center [244, 106] width 437 height 35
click at [181, 108] on input "912002876221732-8265926058" at bounding box center [244, 106] width 437 height 35
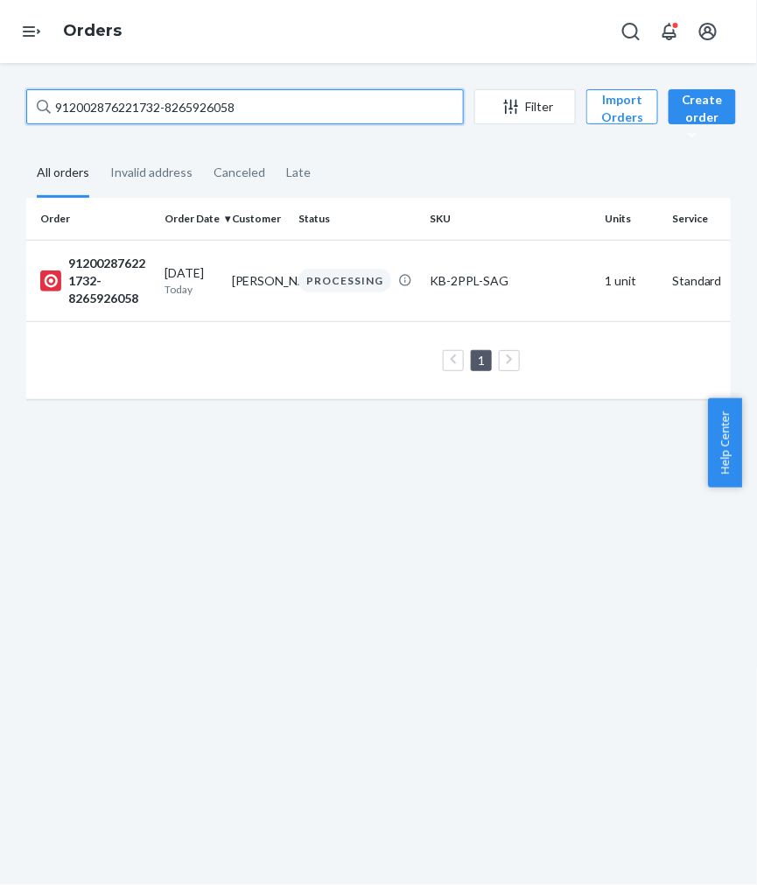
click at [181, 108] on input "912002876221732-8265926058" at bounding box center [244, 106] width 437 height 35
click at [138, 108] on input "902002875880712-8241447457" at bounding box center [244, 106] width 437 height 35
click at [134, 107] on input "912002876326551-8265926735" at bounding box center [244, 106] width 437 height 35
click at [162, 102] on input "912002875982626-8265926779" at bounding box center [244, 106] width 437 height 35
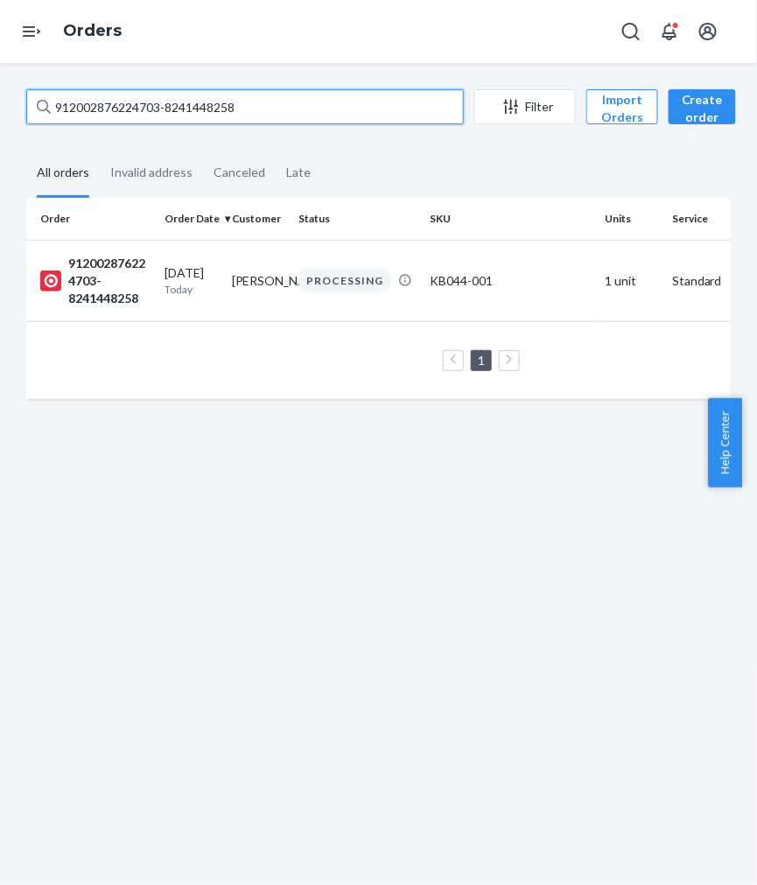
click at [127, 112] on input "912002876224703-8241448258" at bounding box center [244, 106] width 437 height 35
click at [117, 108] on input "912002876261122-8248433128" at bounding box center [244, 106] width 437 height 35
click at [141, 106] on input "912002876345287-8241448607" at bounding box center [244, 106] width 437 height 35
click at [186, 102] on input "912002876213918-8257360904" at bounding box center [244, 106] width 437 height 35
click at [159, 99] on input "902002875887652-8248434566" at bounding box center [244, 106] width 437 height 35
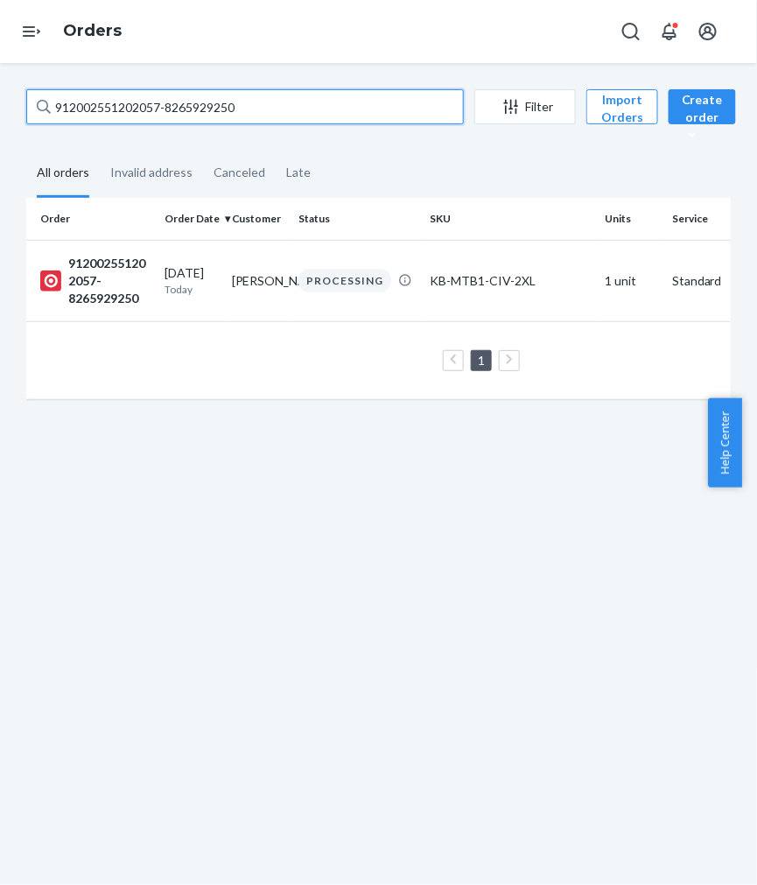
click at [150, 106] on input "912002551202057-8265929250" at bounding box center [244, 106] width 437 height 35
click at [170, 112] on input "912002876344949-8248438479" at bounding box center [244, 106] width 437 height 35
click at [178, 97] on input "902002875992611-8257366002" at bounding box center [244, 106] width 437 height 35
click at [196, 107] on input "102002876297394-8265934713" at bounding box center [244, 106] width 437 height 35
click at [243, 102] on input "902002226447487-8257366149" at bounding box center [244, 106] width 437 height 35
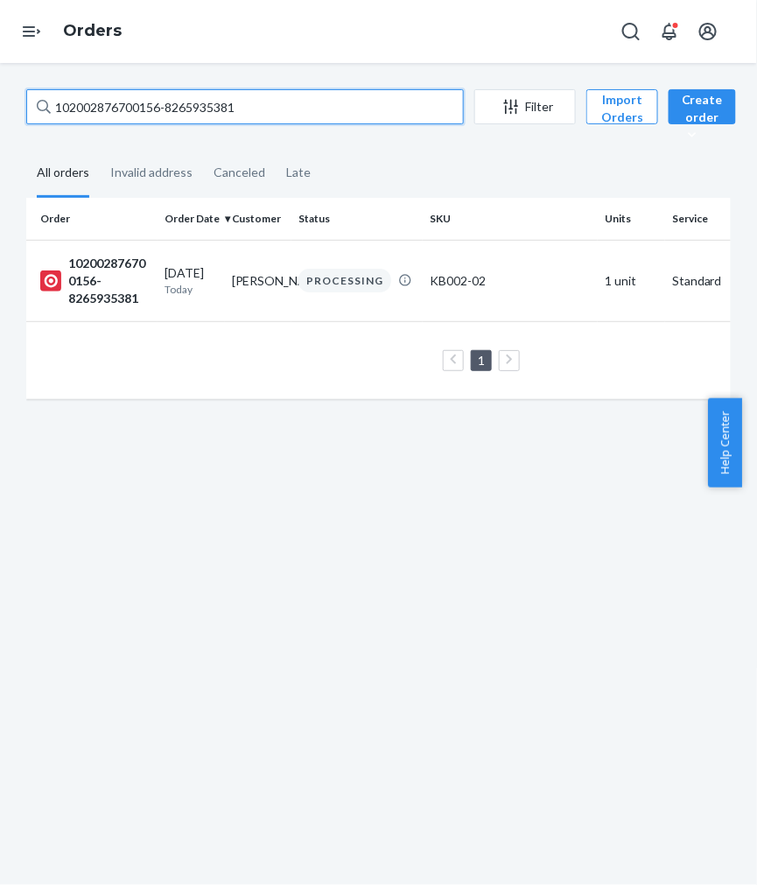
click at [229, 112] on input "102002876700156-8265935381" at bounding box center [244, 106] width 437 height 35
click at [213, 96] on input "902002876286639-8265939711" at bounding box center [244, 106] width 437 height 35
click at [205, 108] on input "902002876604318-8265940011" at bounding box center [244, 106] width 437 height 35
click at [150, 101] on input "912002876618055-8241458600" at bounding box center [244, 106] width 437 height 35
click at [197, 114] on input "902002844563452-8248442408" at bounding box center [244, 106] width 437 height 35
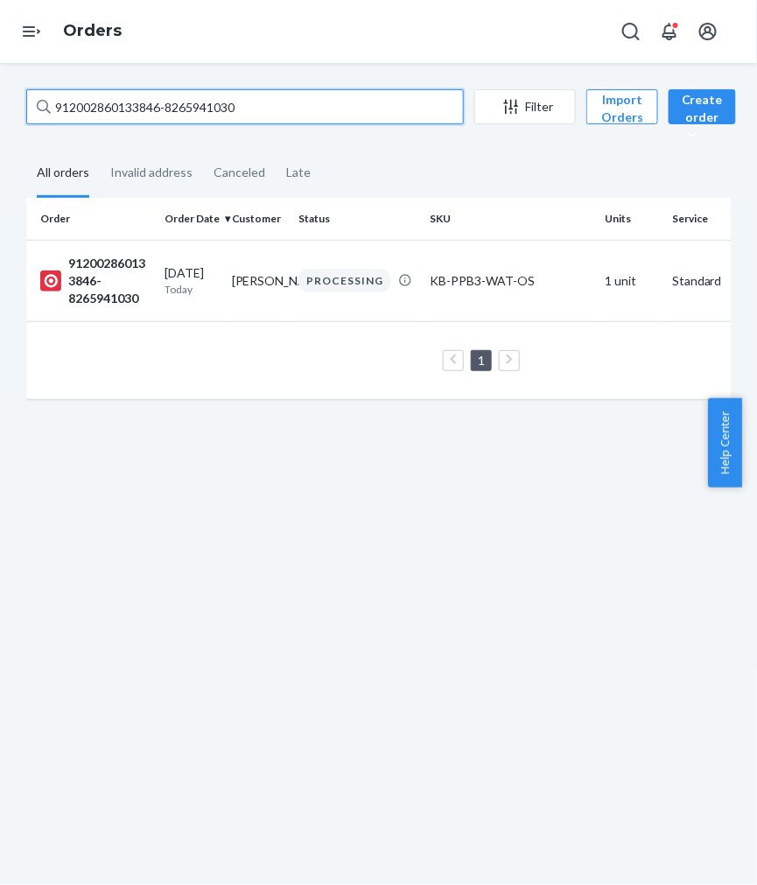
type input "912002860133846-8265941030"
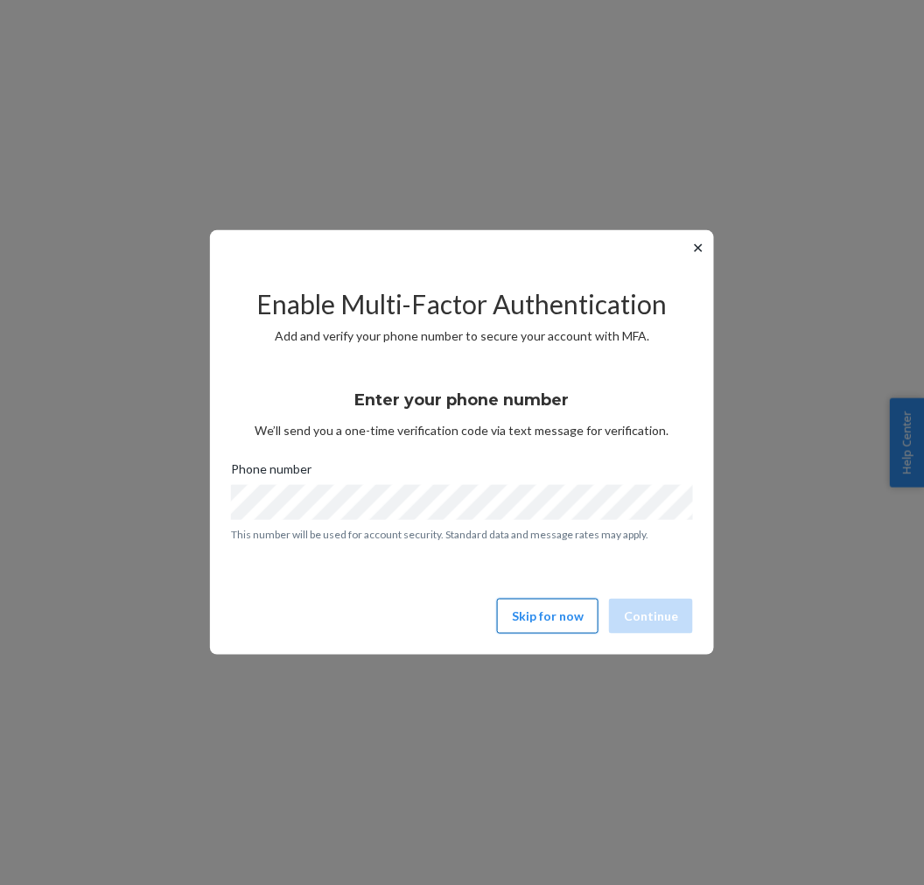
click at [538, 611] on button "Skip for now" at bounding box center [547, 615] width 101 height 35
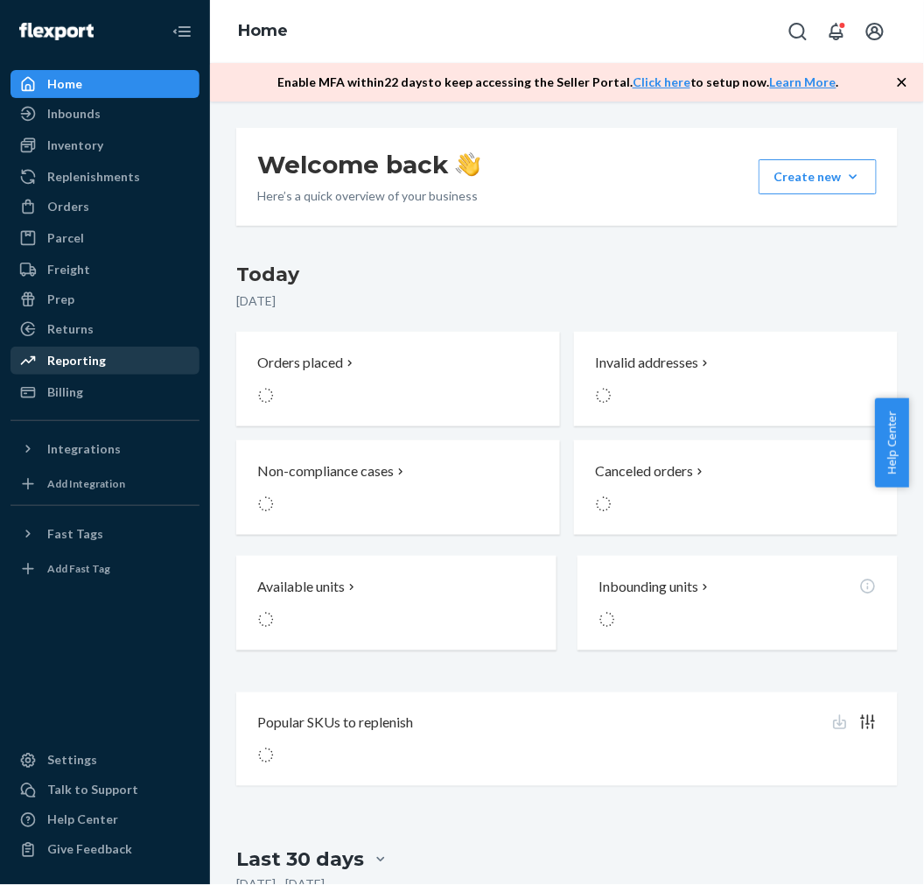
click at [74, 360] on div "Reporting" at bounding box center [76, 360] width 59 height 17
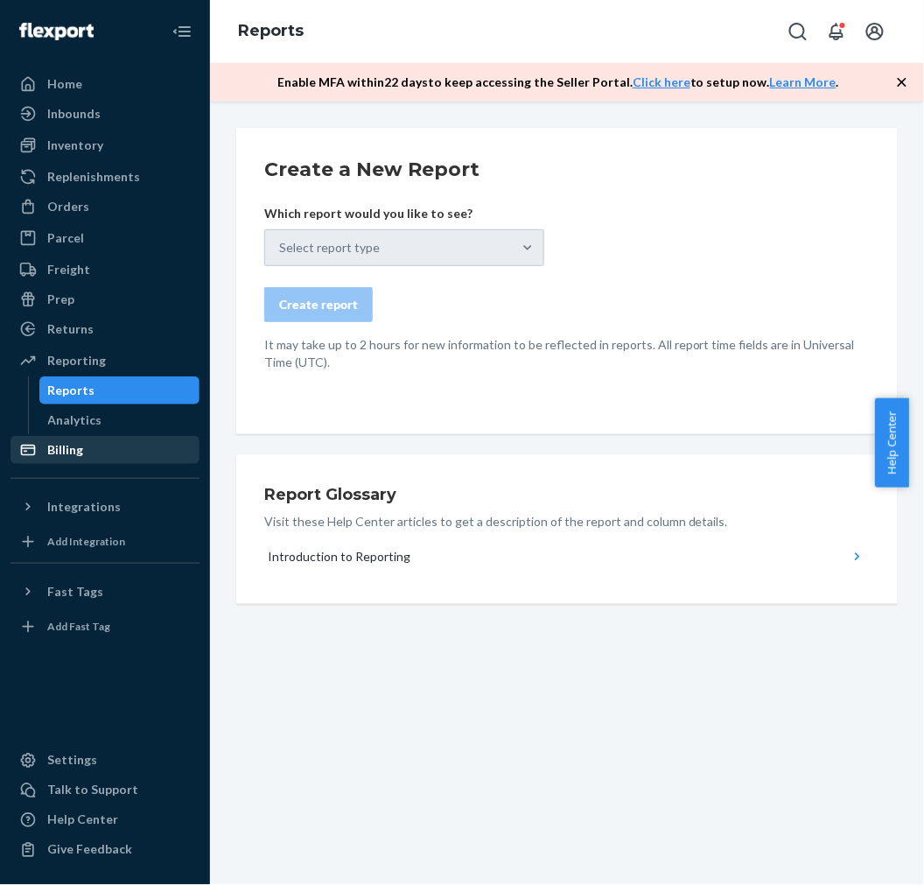
click at [66, 450] on div "Billing" at bounding box center [65, 449] width 36 height 17
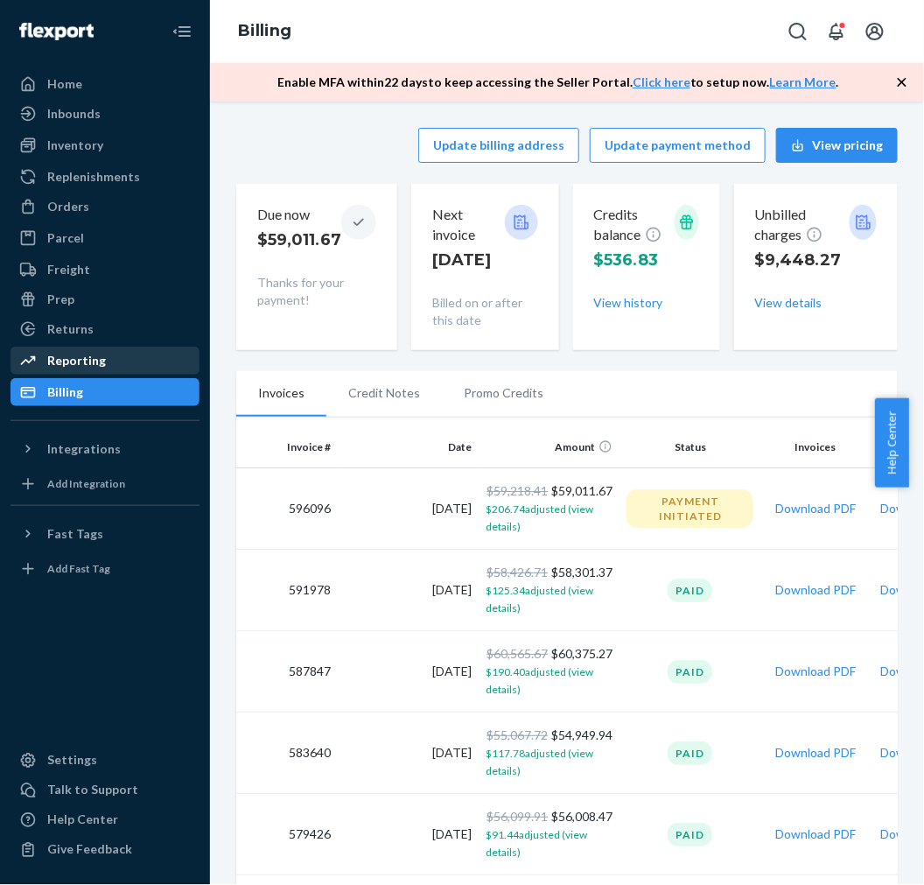
click at [77, 365] on div "Reporting" at bounding box center [76, 360] width 59 height 17
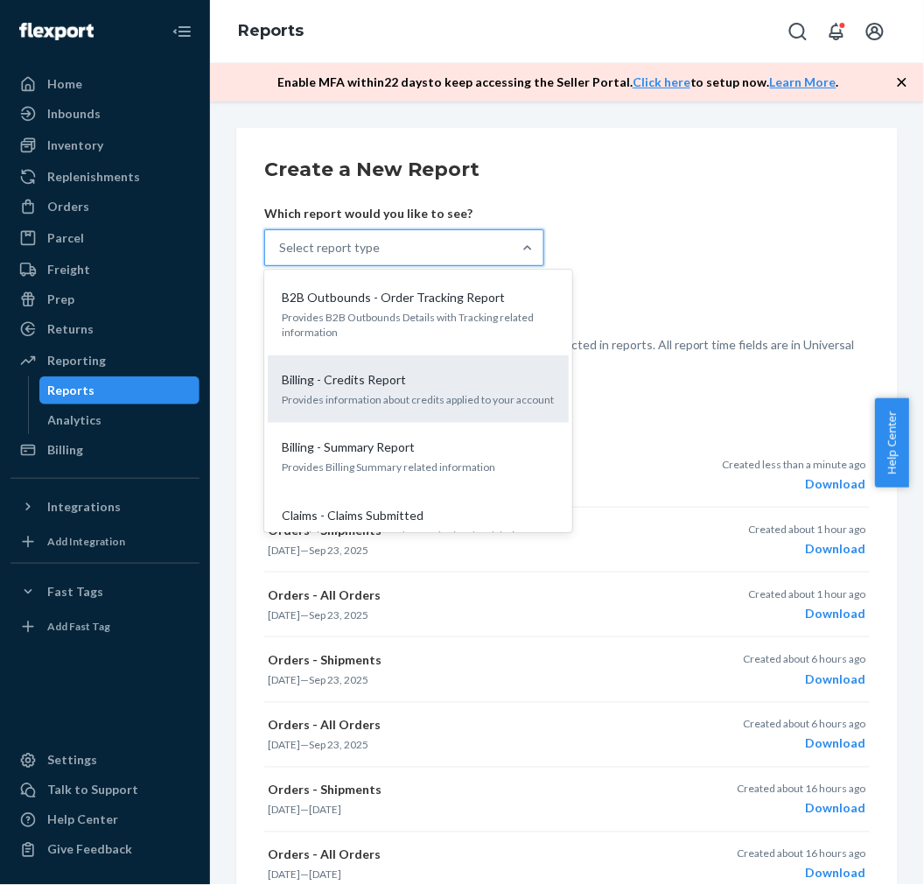
click at [353, 381] on p "Billing - Credits Report" at bounding box center [344, 379] width 124 height 17
click at [281, 256] on input "option Billing - Credits Report focused, 0 of 37. 37 results available. Use Up …" at bounding box center [280, 247] width 2 height 17
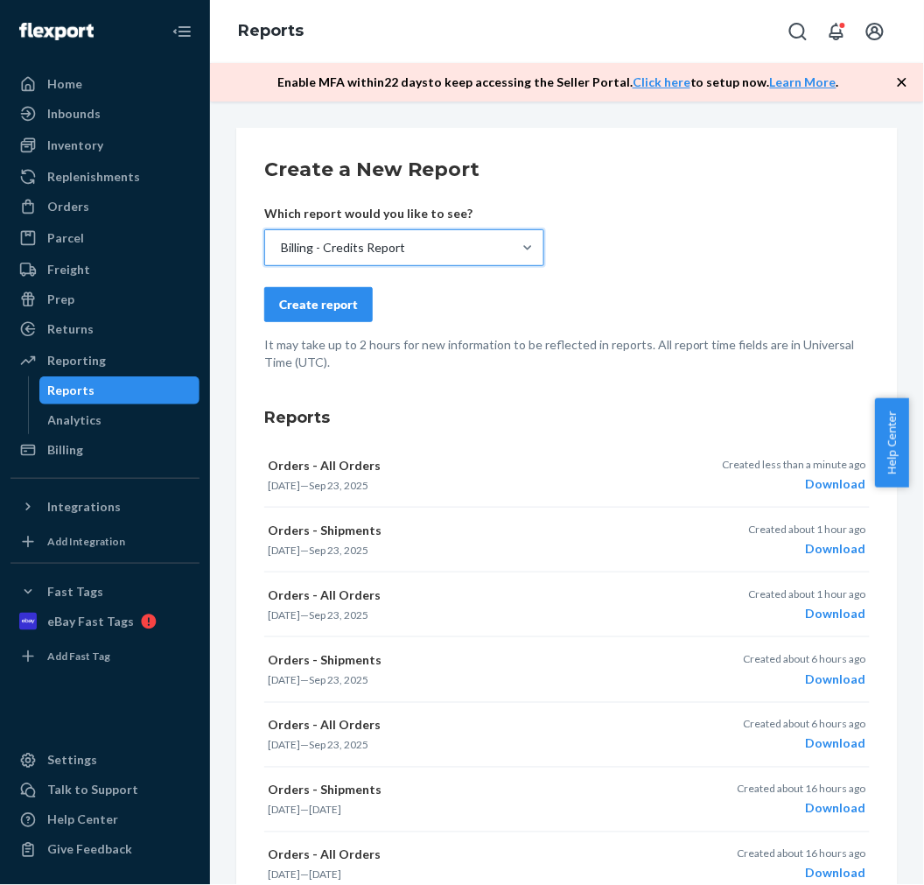
click at [318, 302] on div "Create report" at bounding box center [318, 304] width 79 height 17
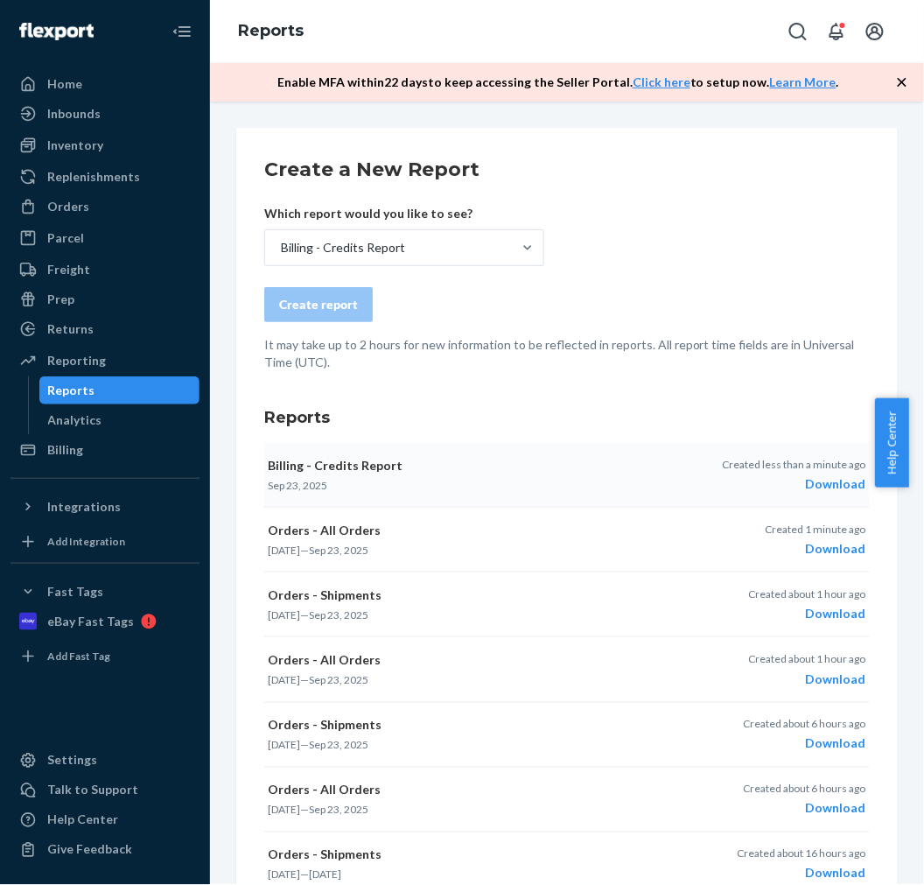
click at [837, 484] on div "Download" at bounding box center [794, 483] width 143 height 17
